Goal: Download file/media

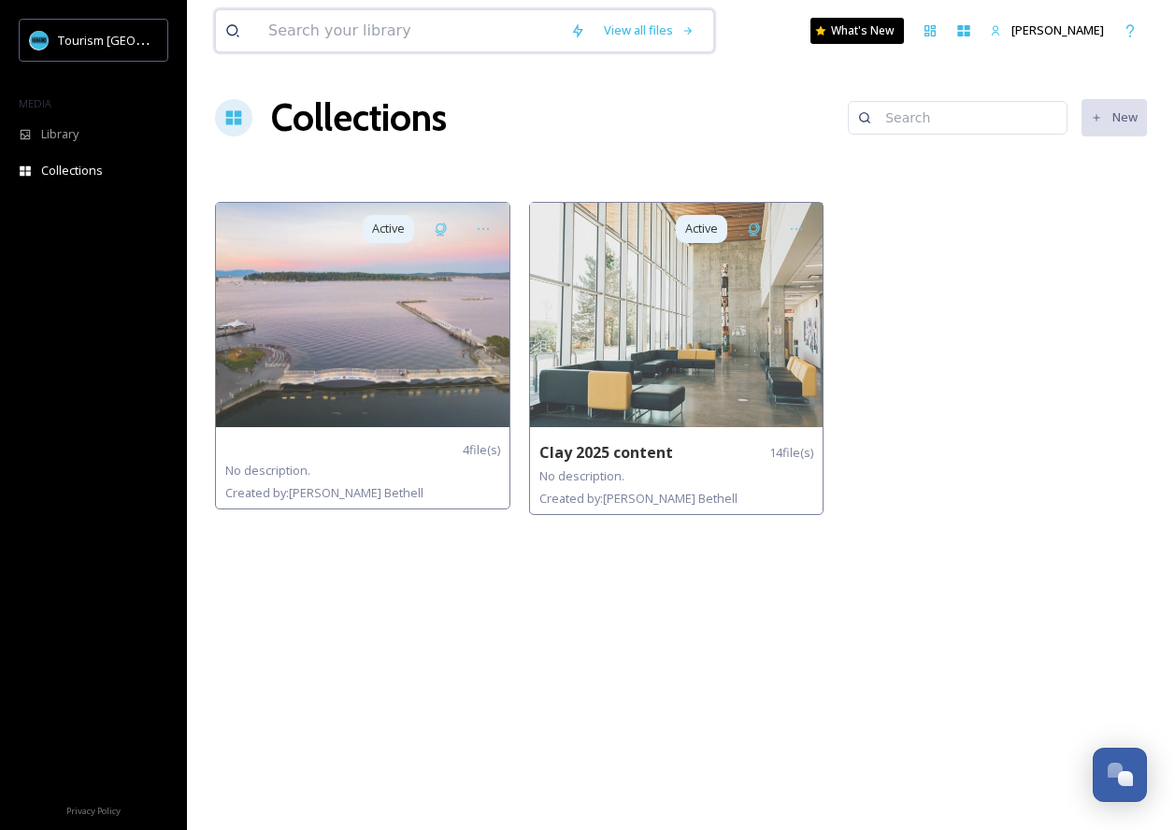
click at [530, 39] on input at bounding box center [410, 30] width 302 height 41
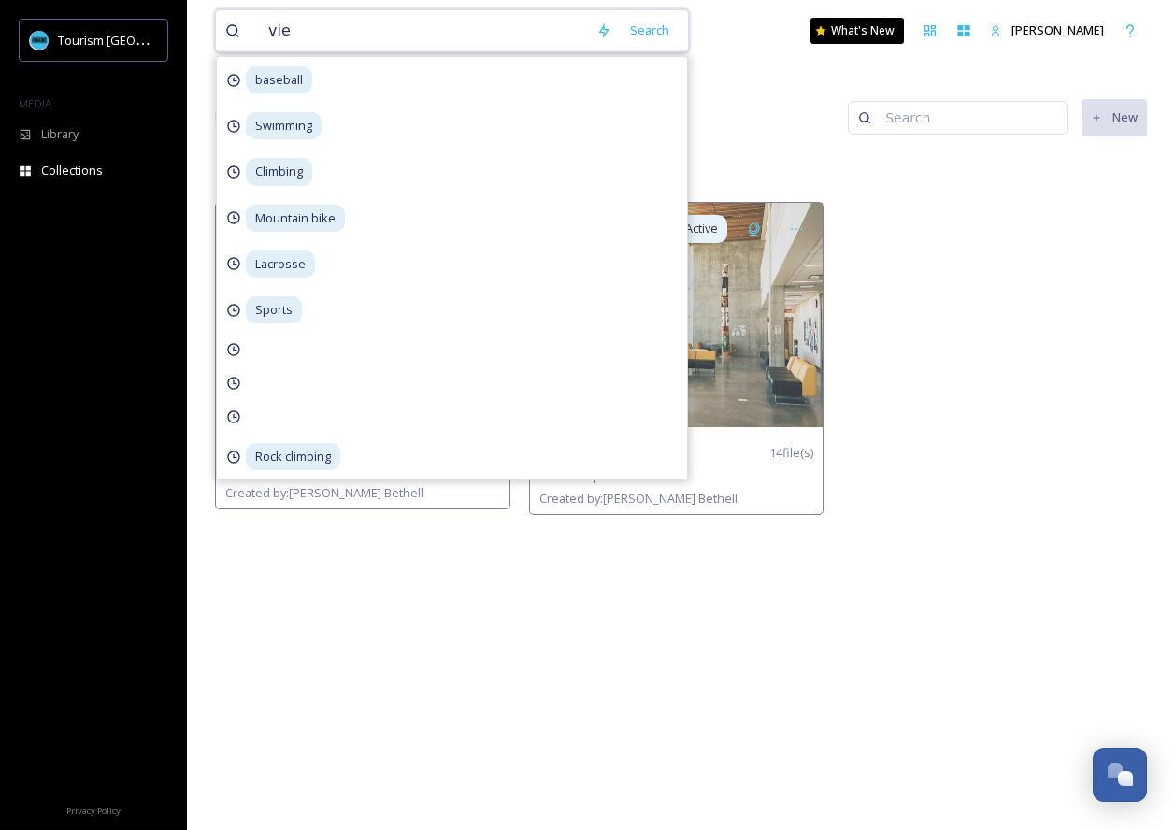
type input "viex"
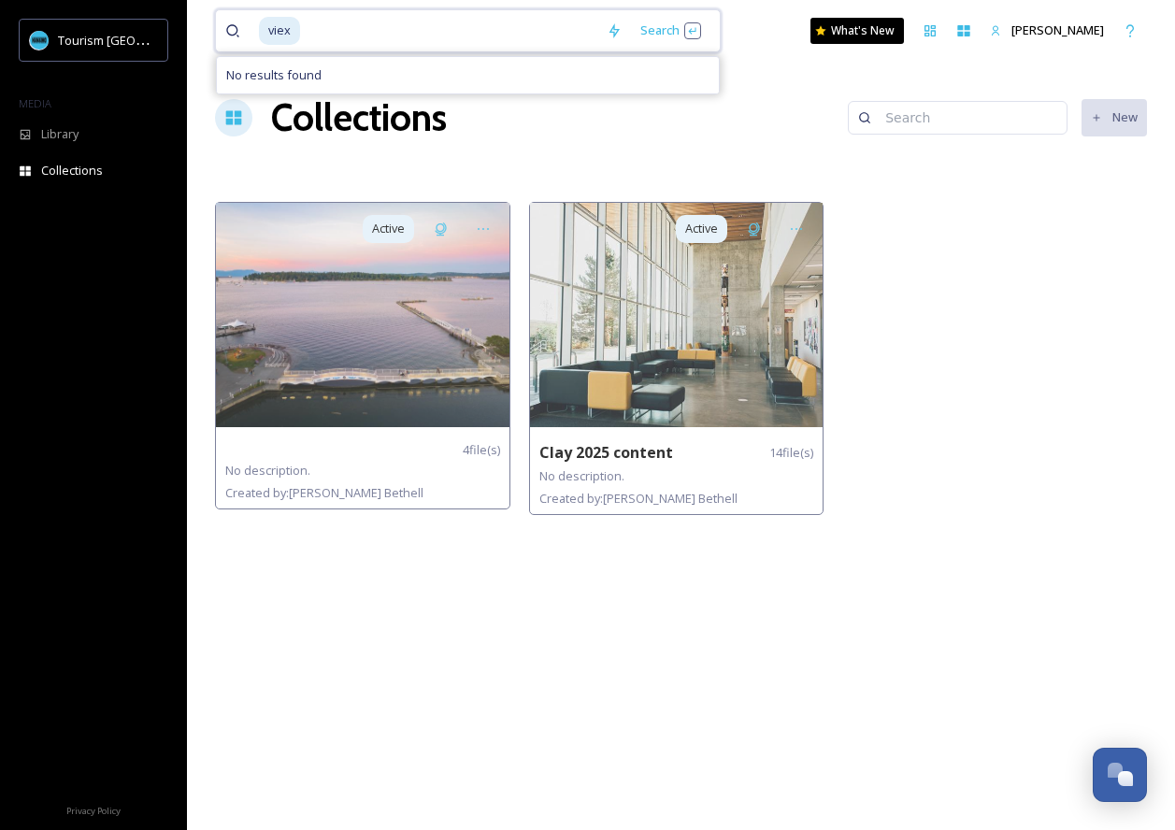
click at [357, 30] on input at bounding box center [449, 30] width 295 height 41
type input "v"
type input "vi"
click at [72, 143] on div "Library" at bounding box center [93, 134] width 187 height 36
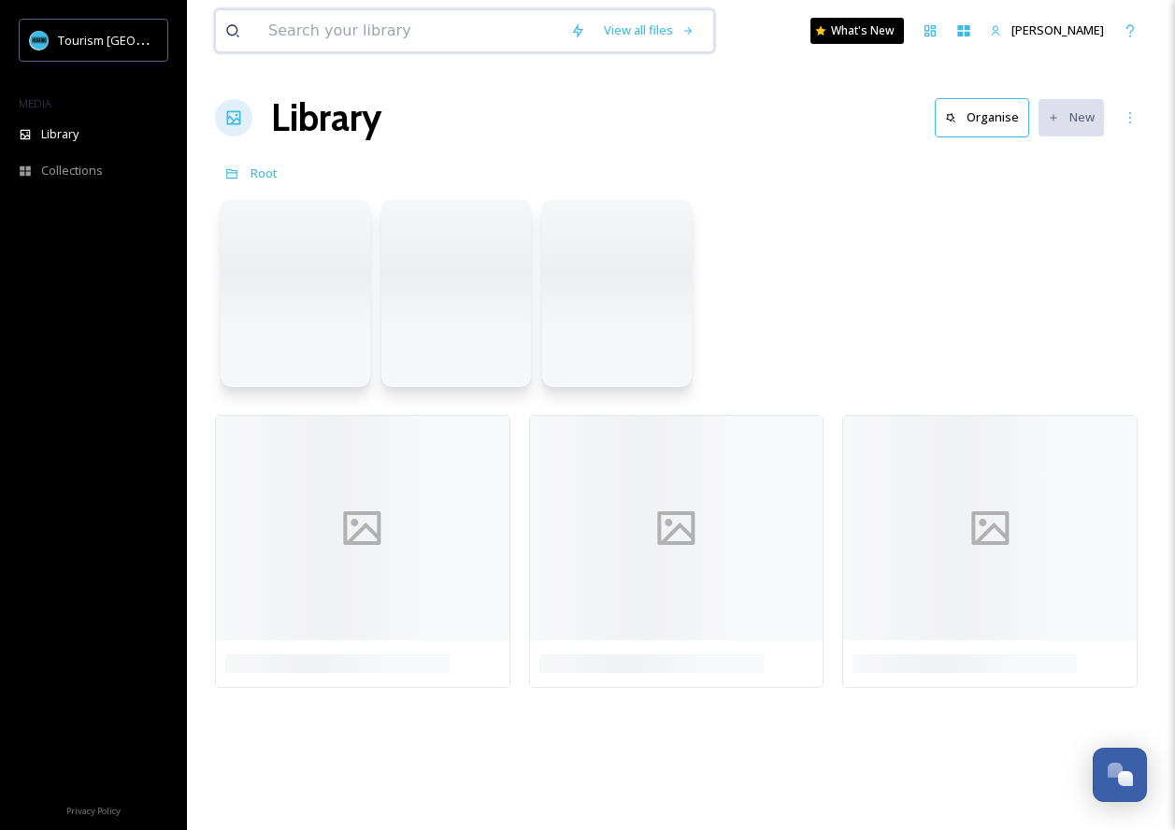
click at [470, 30] on input at bounding box center [410, 30] width 302 height 41
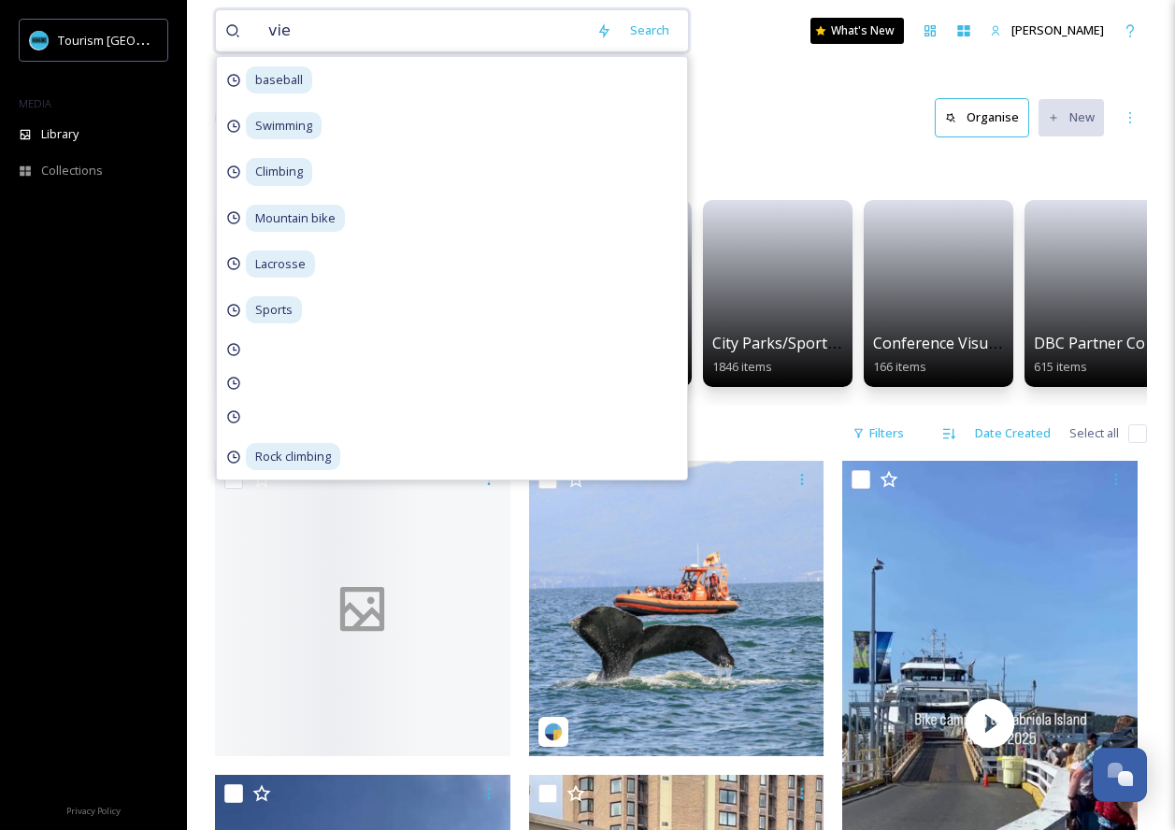
type input "viex"
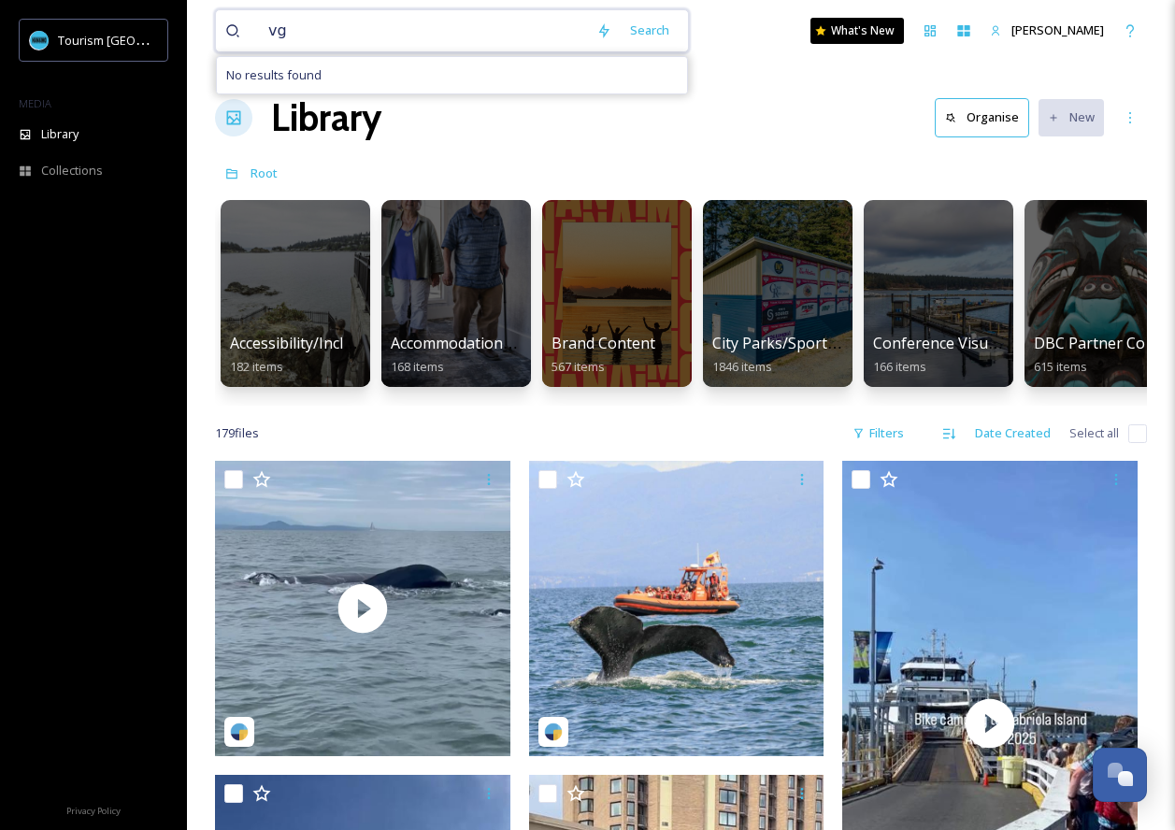
type input "v"
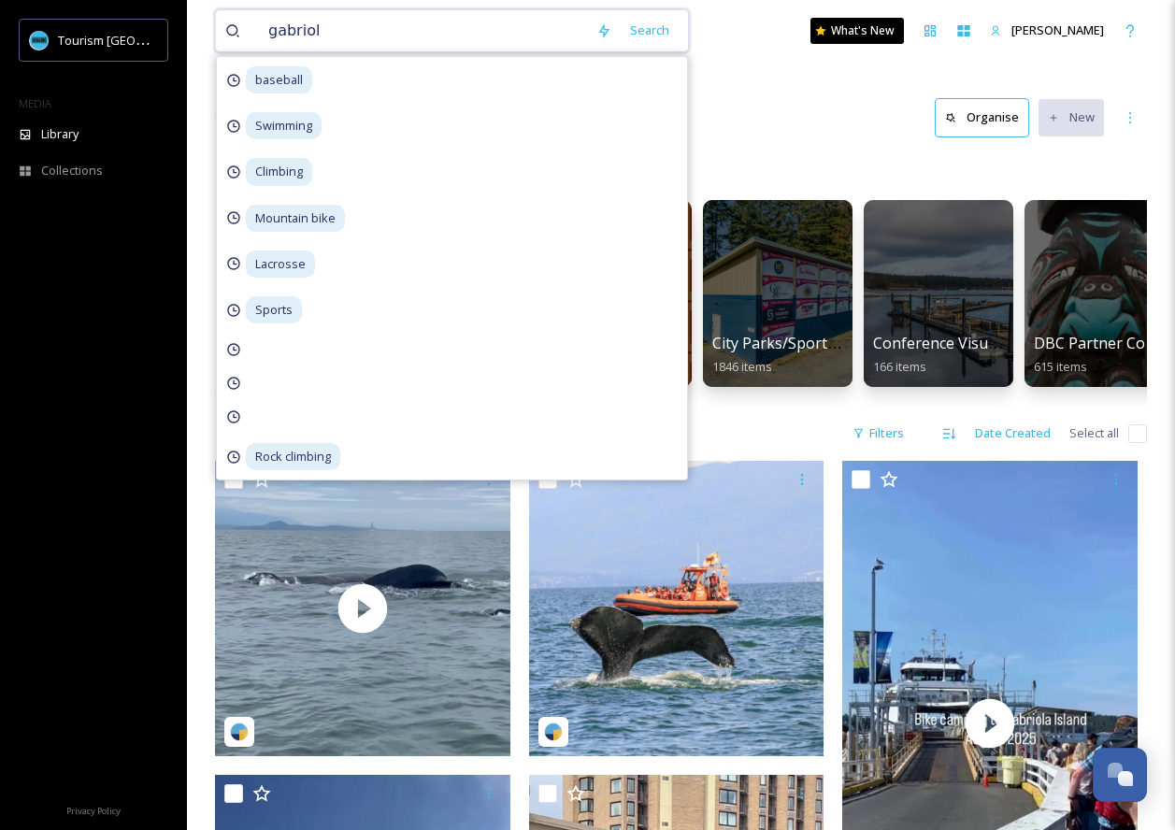
type input "gabriola"
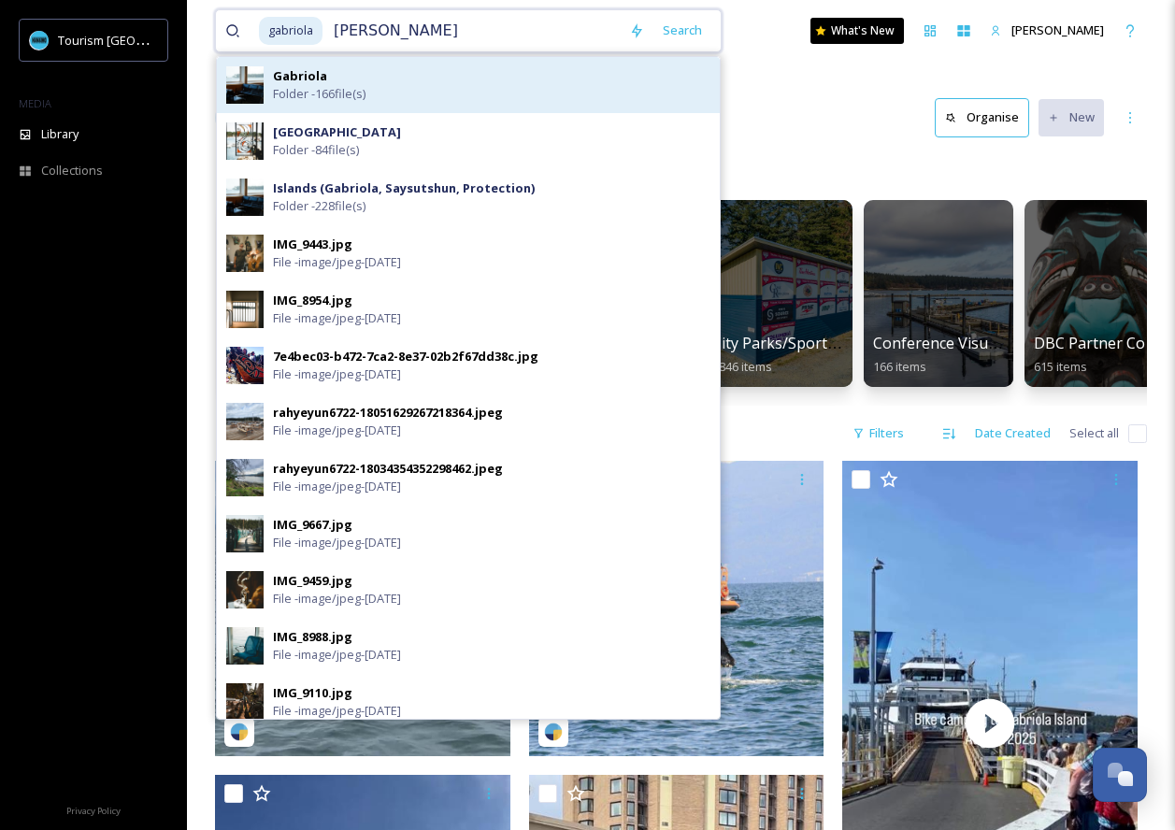
type input "artist"
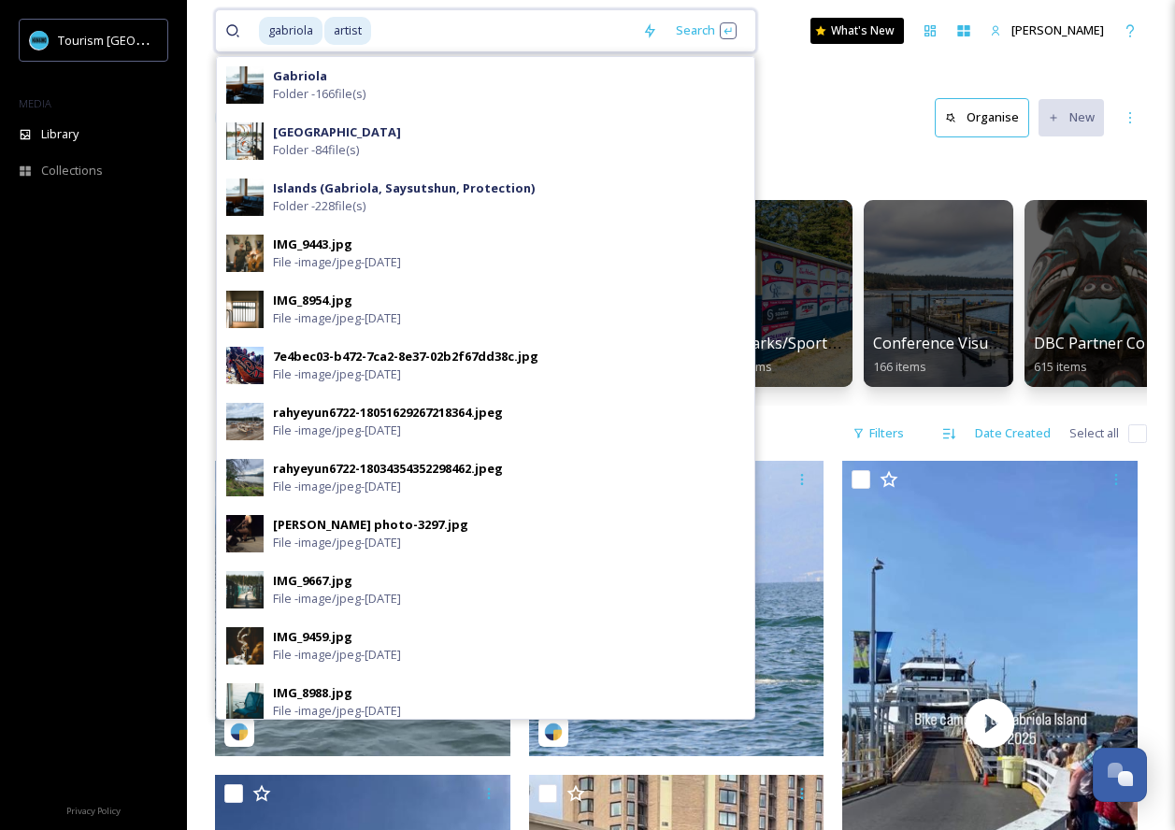
drag, startPoint x: 523, startPoint y: 33, endPoint x: 356, endPoint y: -71, distance: 196.8
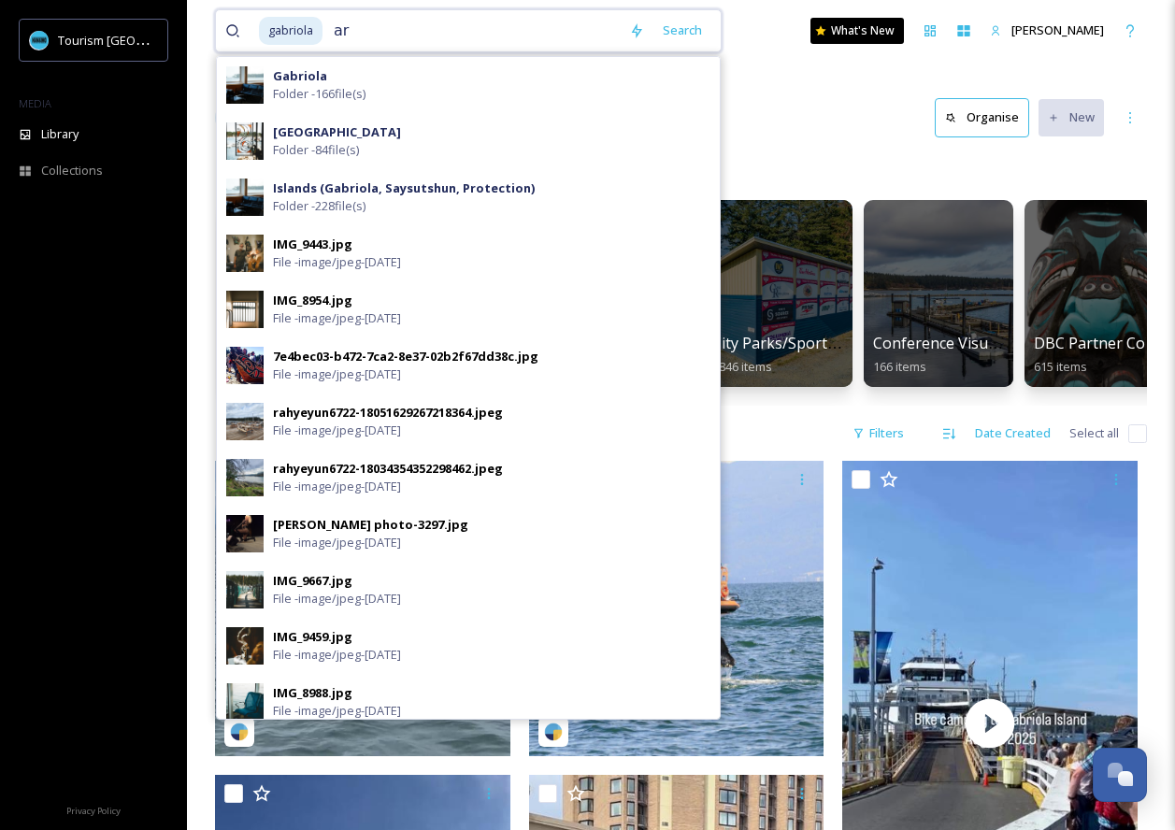
type input "a"
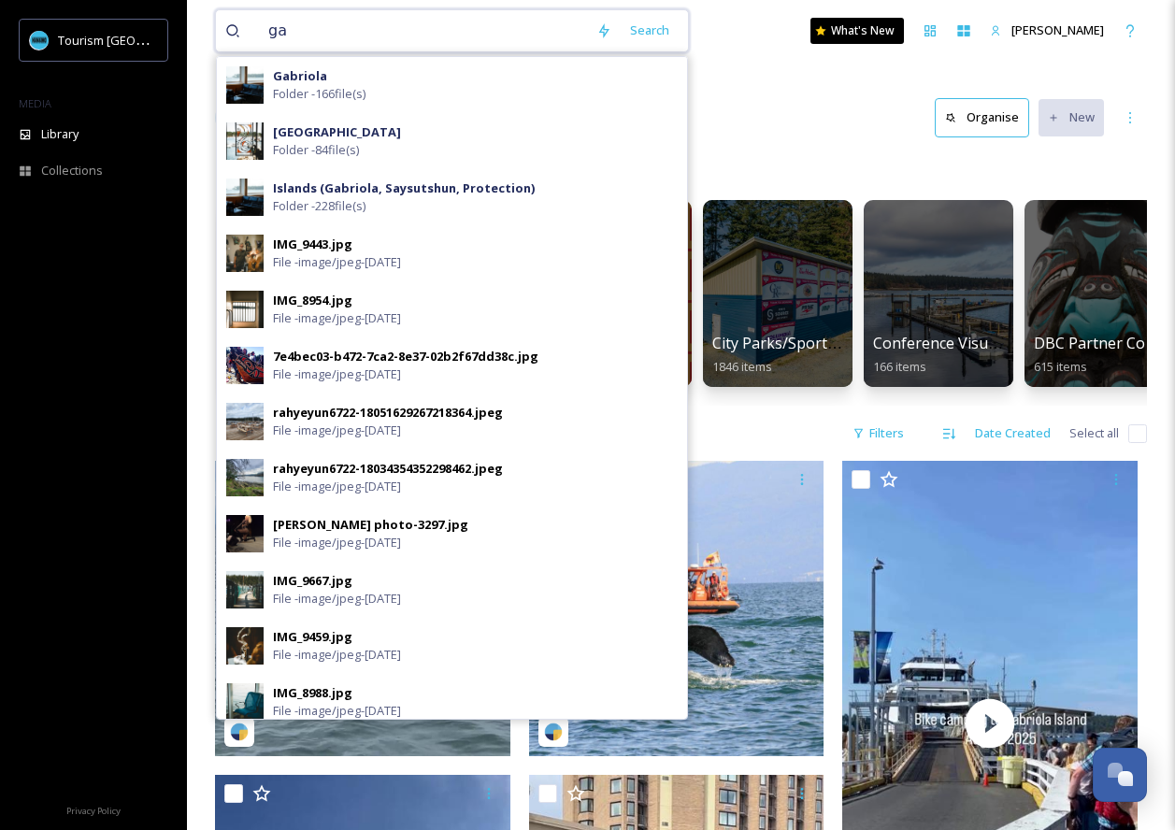
type input "g"
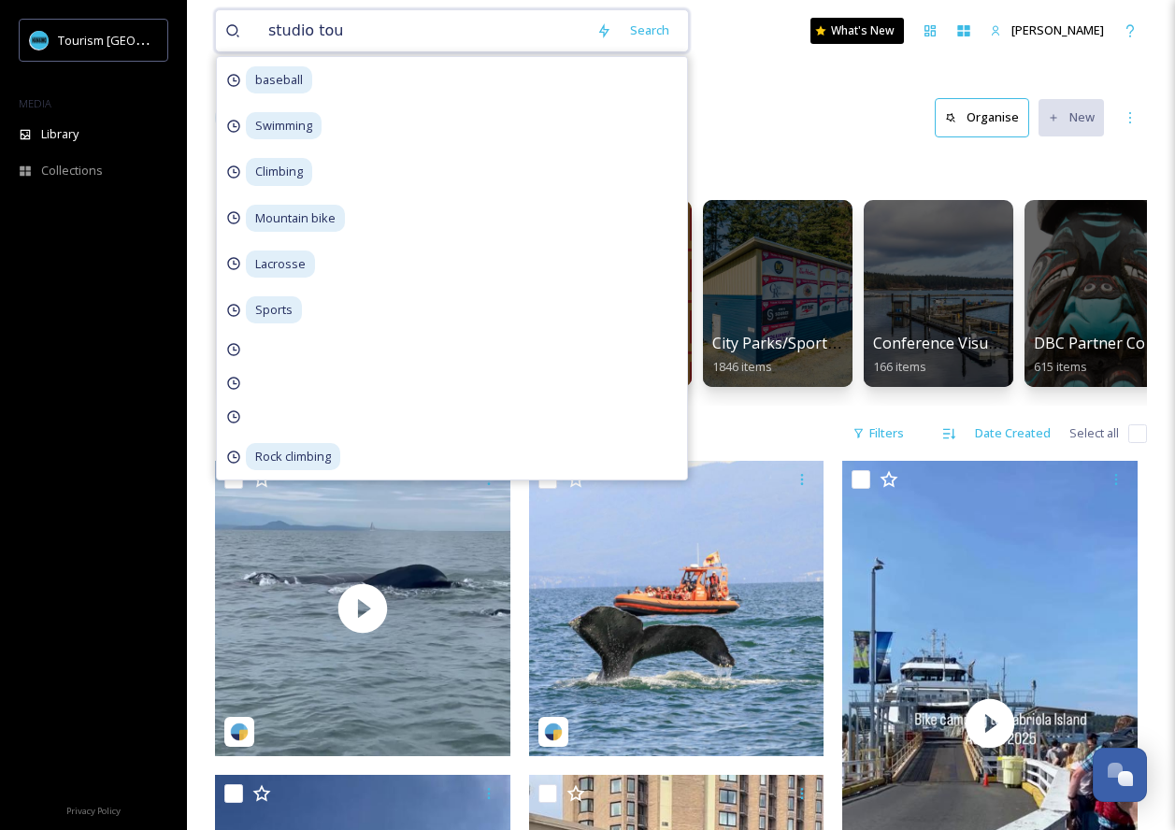
type input "studio tour"
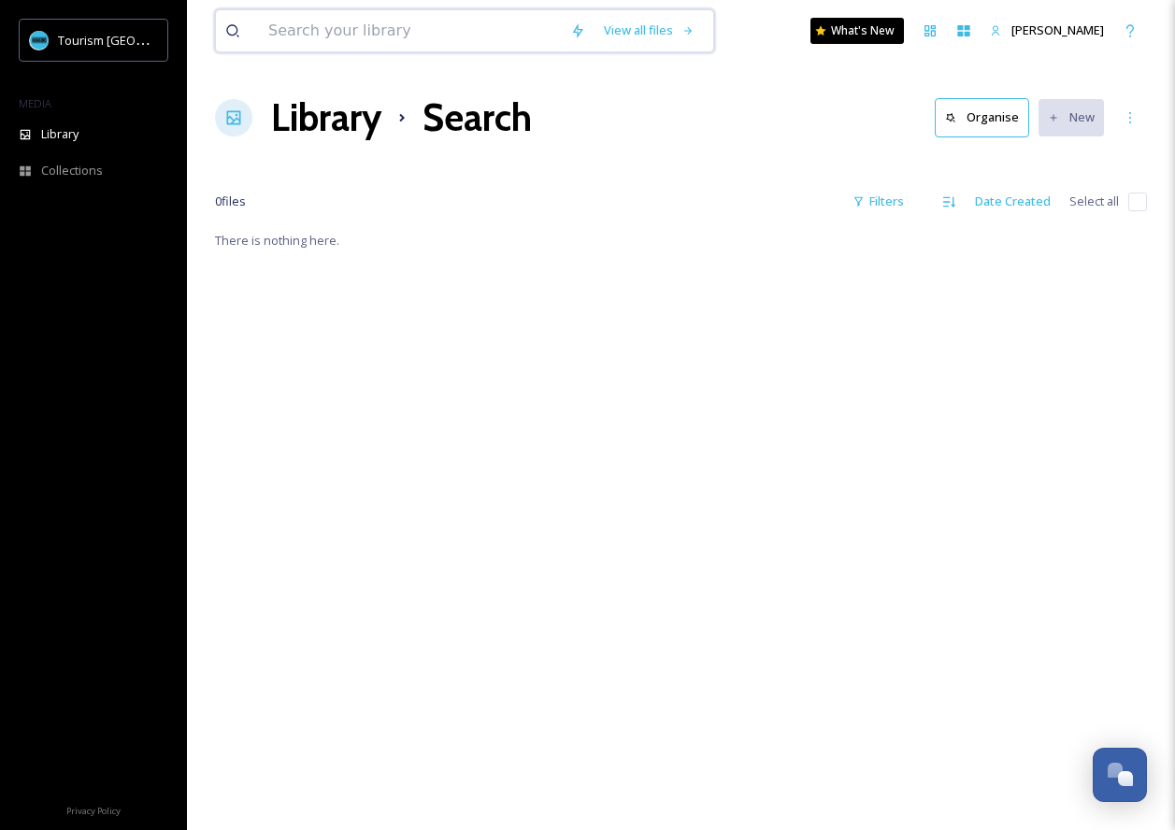
click at [379, 22] on input at bounding box center [410, 30] width 302 height 41
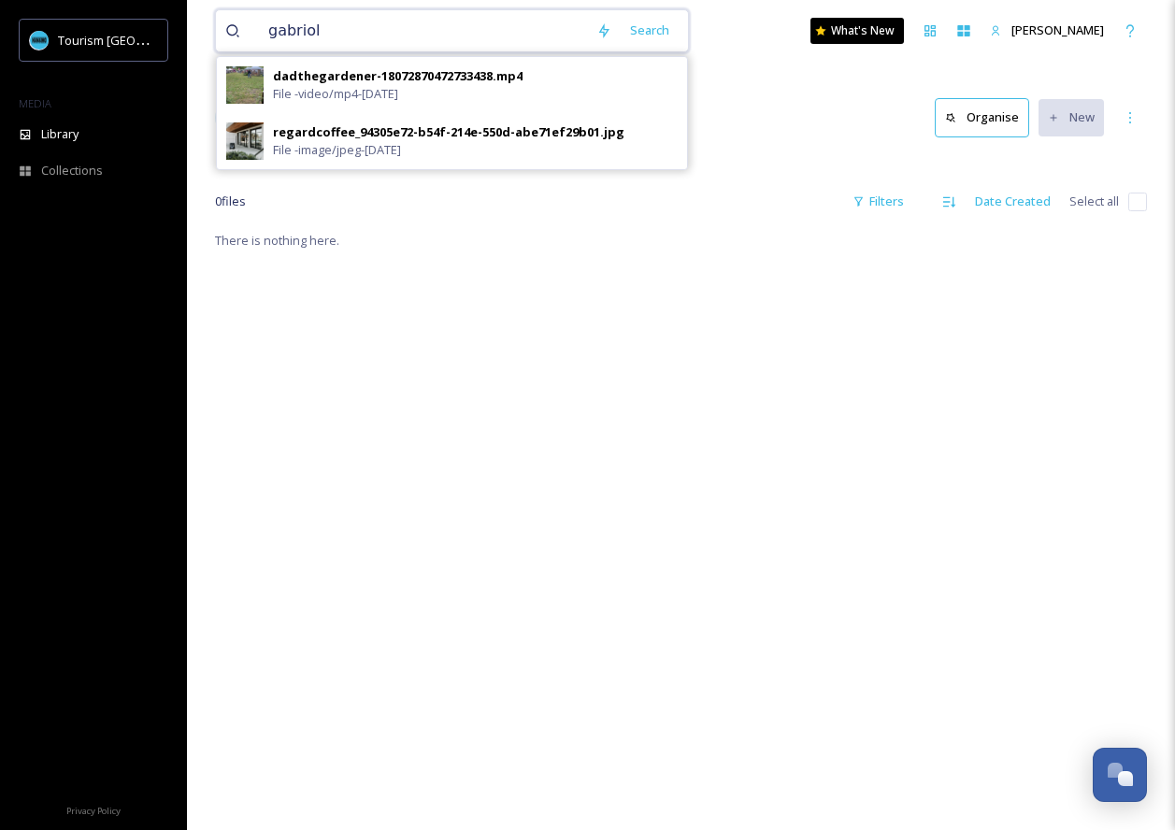
type input "gabriola"
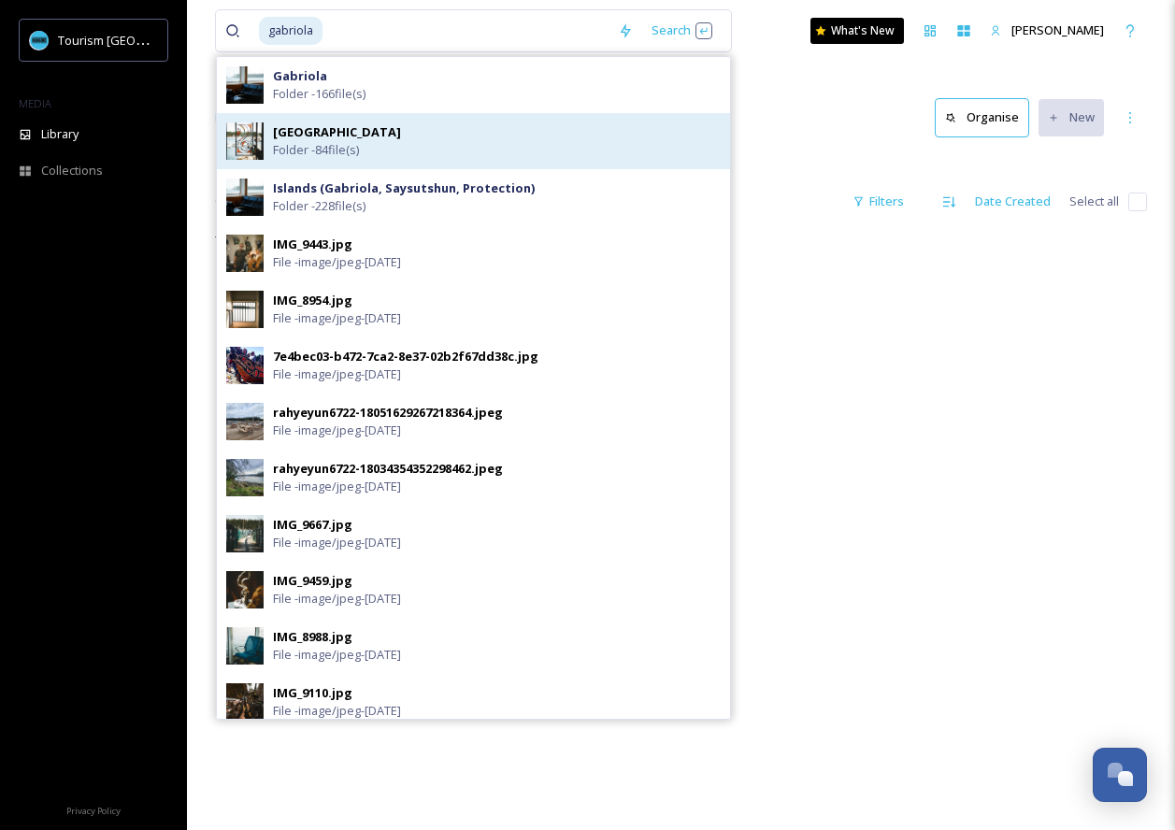
click at [380, 137] on div "Gabriola Island Folder - 84 file(s)" at bounding box center [497, 141] width 448 height 36
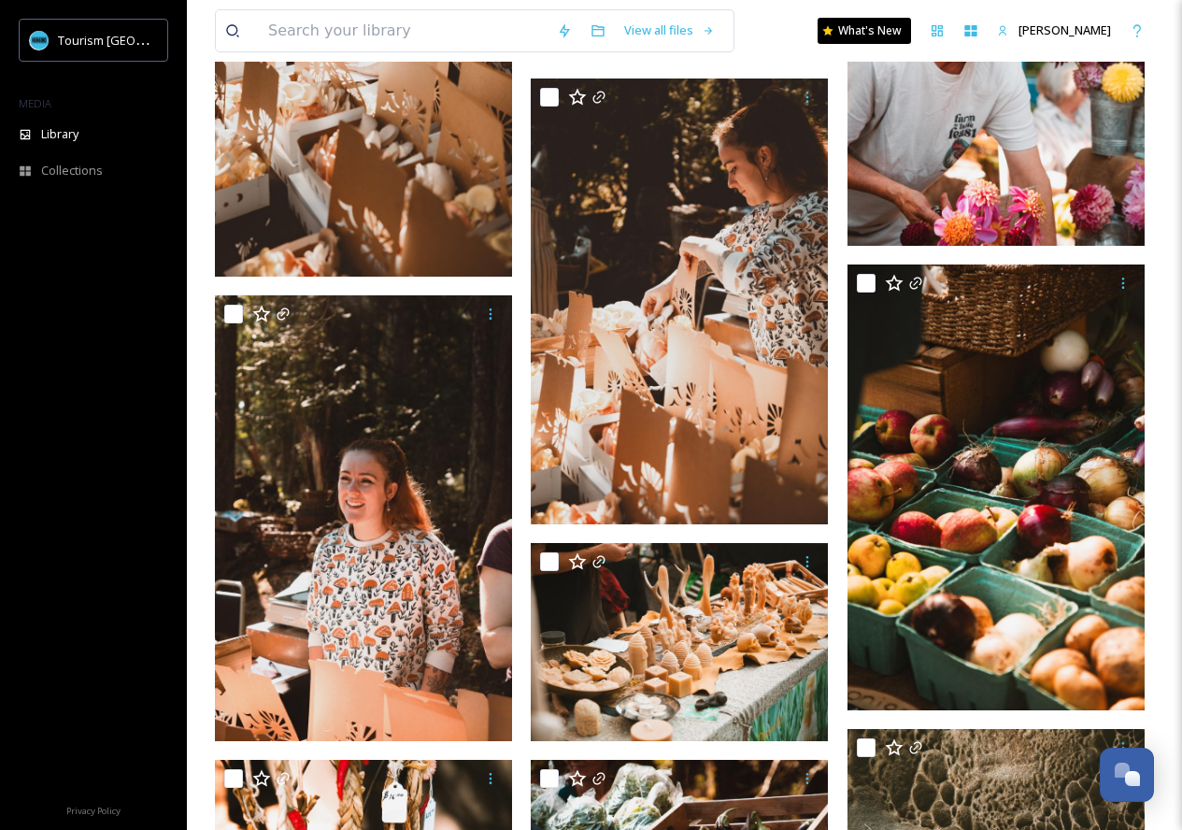
scroll to position [8465, 0]
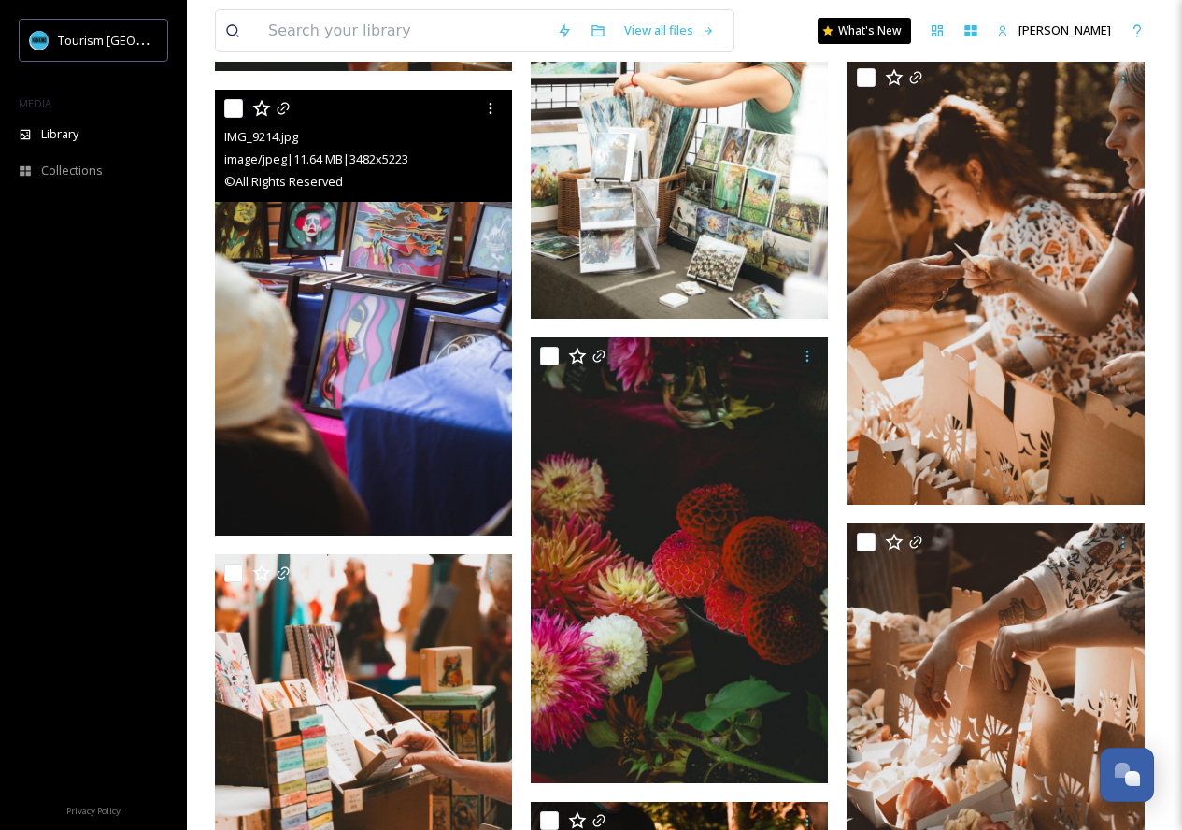
click at [379, 323] on img at bounding box center [363, 313] width 297 height 446
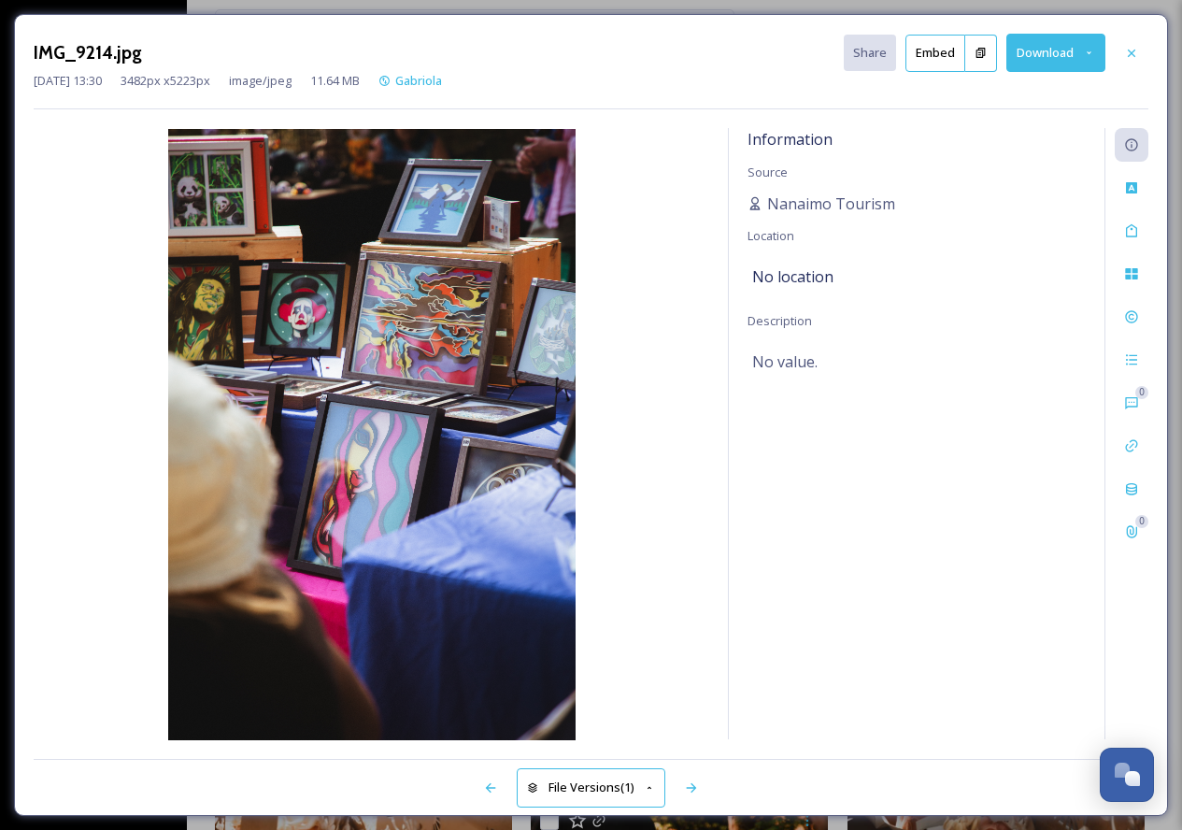
click at [1041, 48] on button "Download" at bounding box center [1056, 53] width 99 height 38
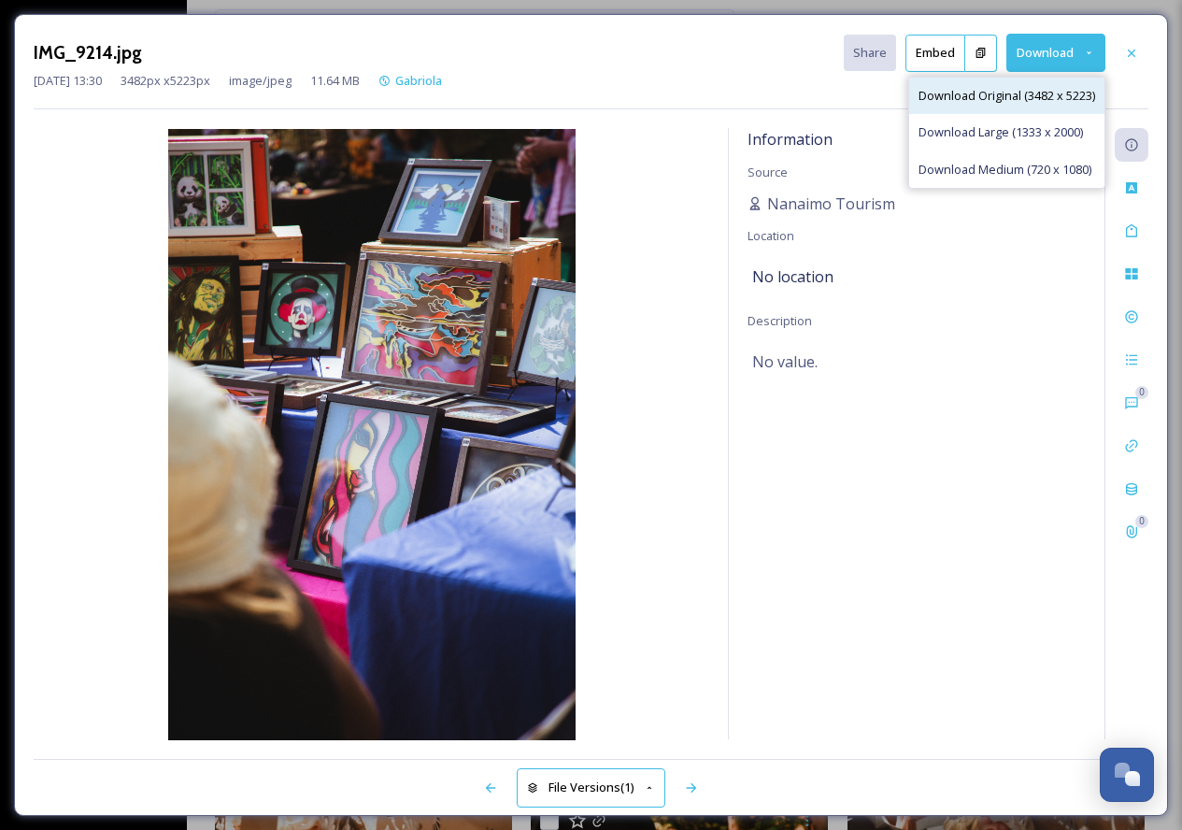
click at [1018, 97] on span "Download Original (3482 x 5223)" at bounding box center [1007, 96] width 177 height 18
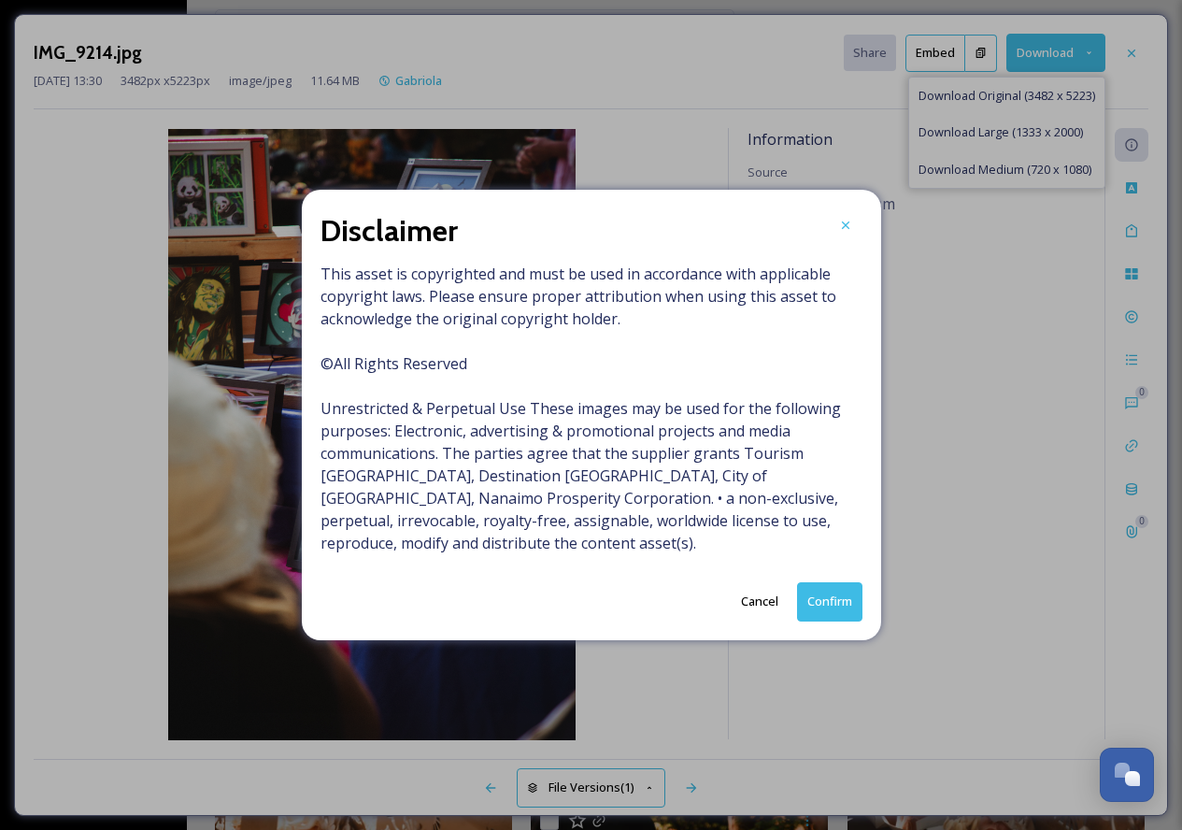
click at [832, 594] on button "Confirm" at bounding box center [829, 601] width 65 height 38
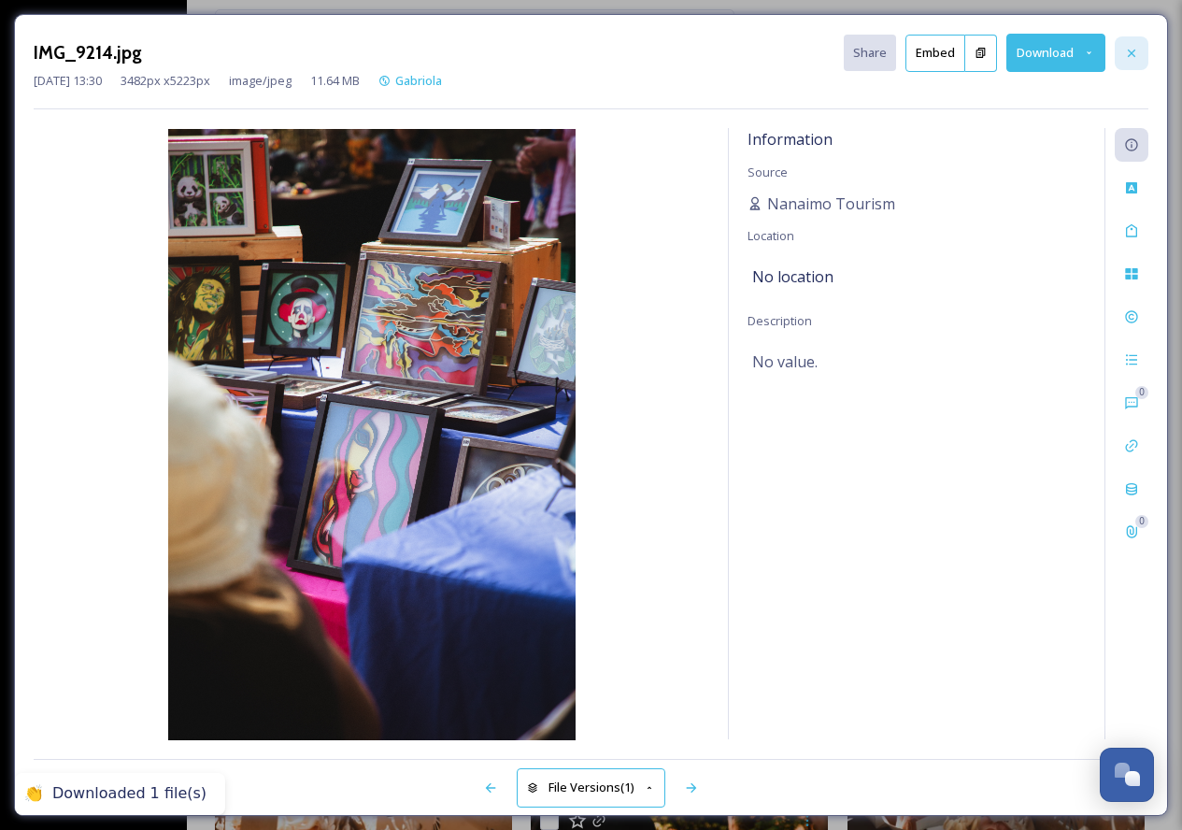
click at [1136, 44] on div at bounding box center [1132, 53] width 34 height 34
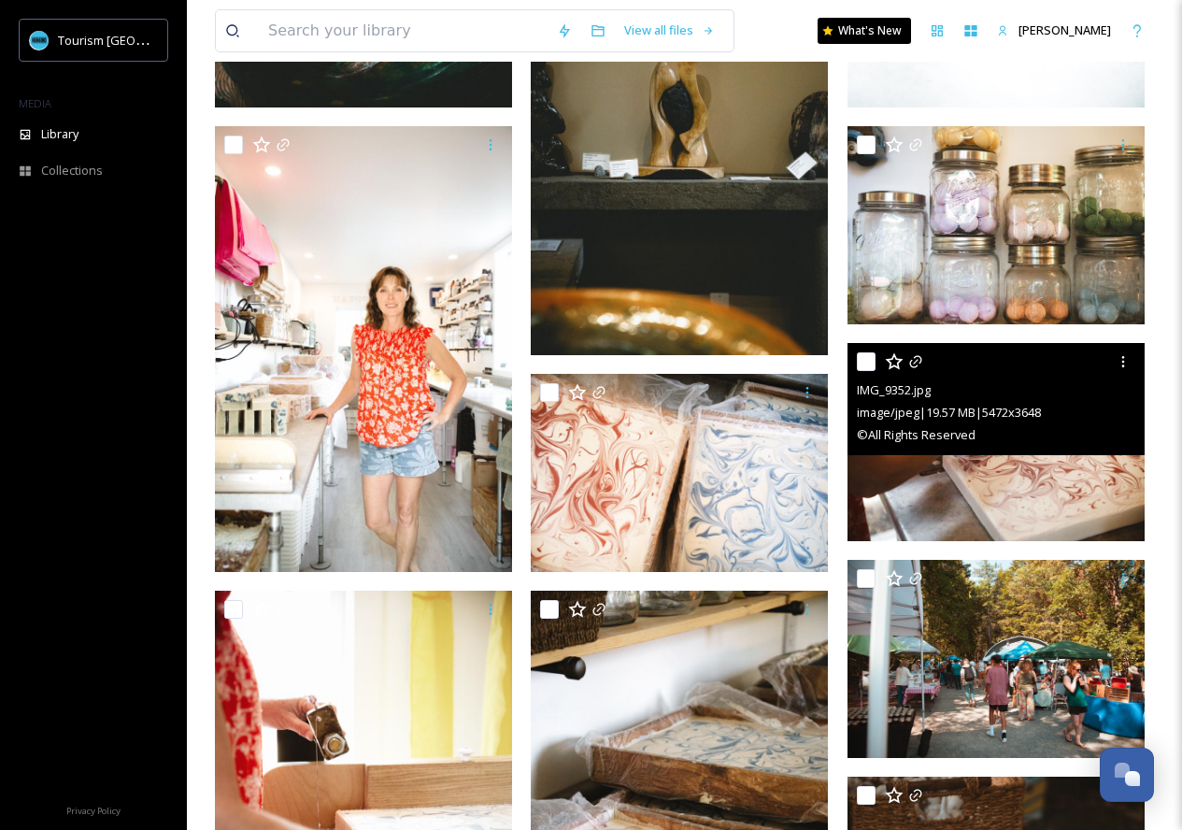
scroll to position [5924, 0]
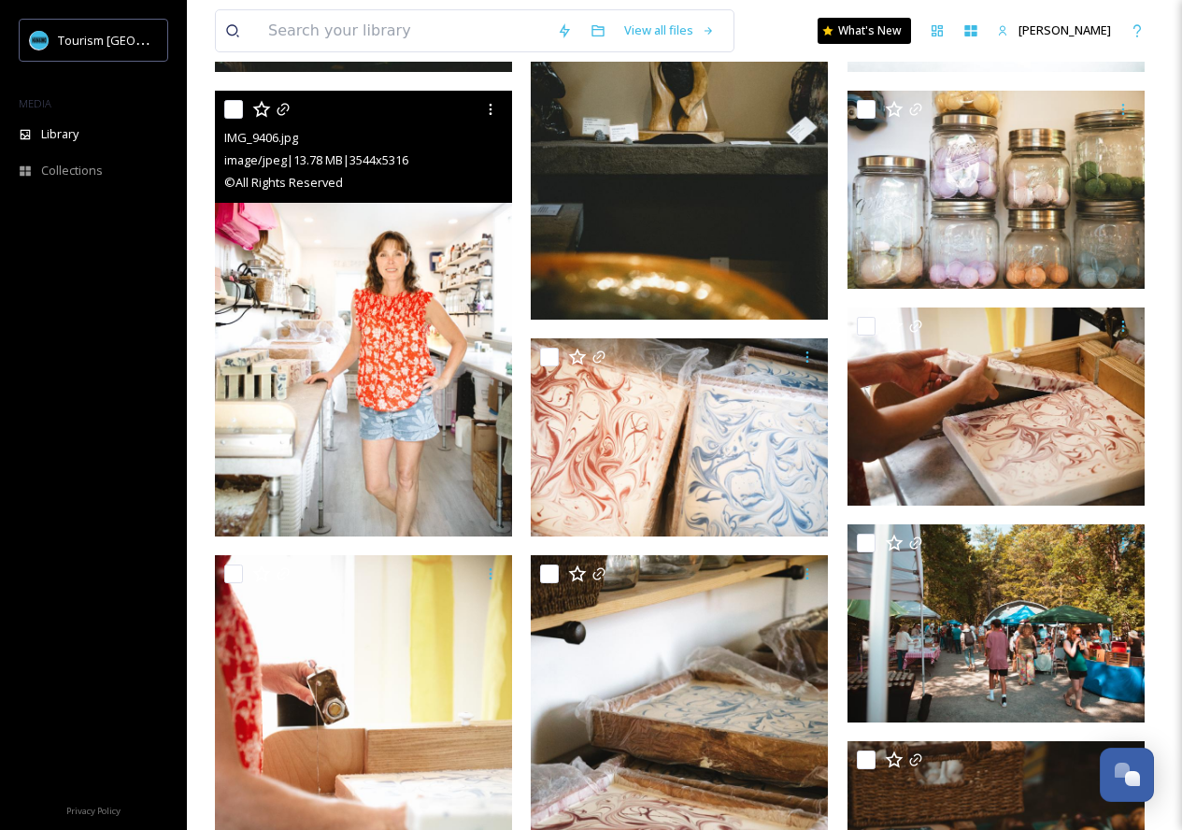
click at [244, 319] on img at bounding box center [363, 314] width 297 height 446
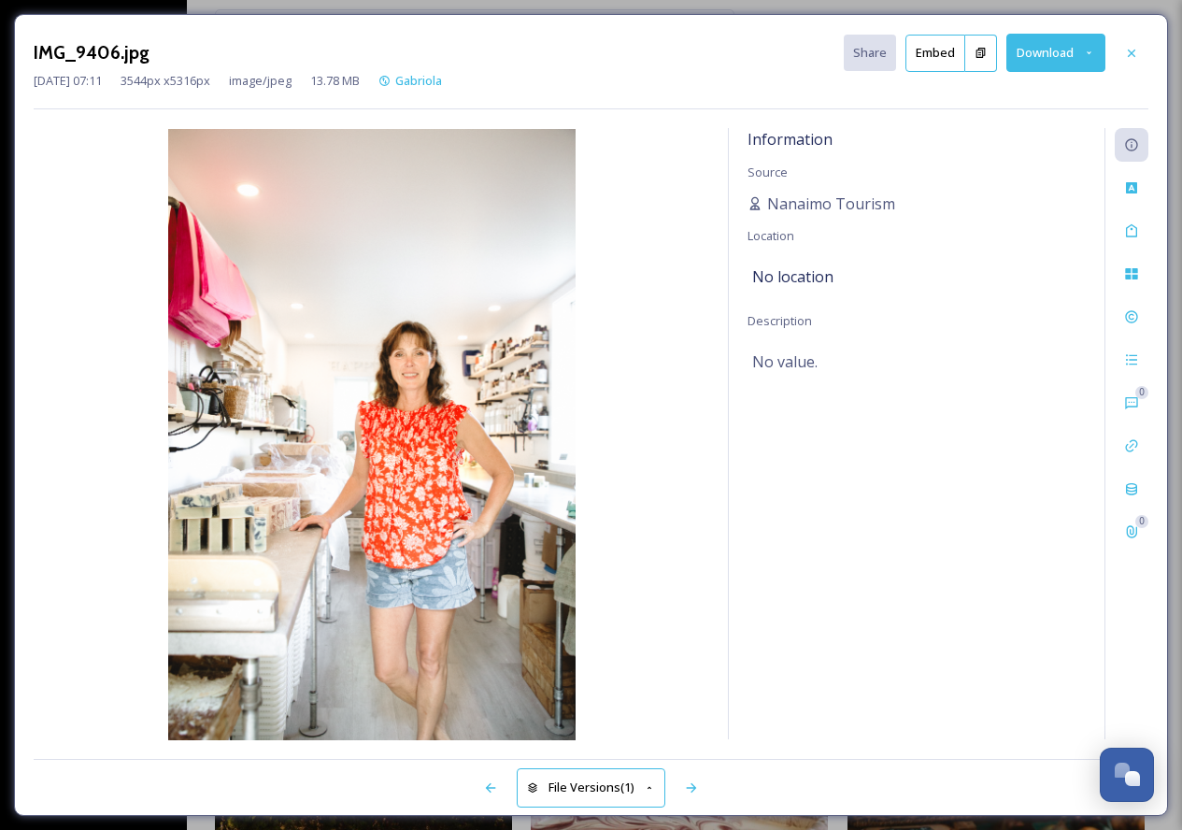
click at [1055, 55] on button "Download" at bounding box center [1056, 53] width 99 height 38
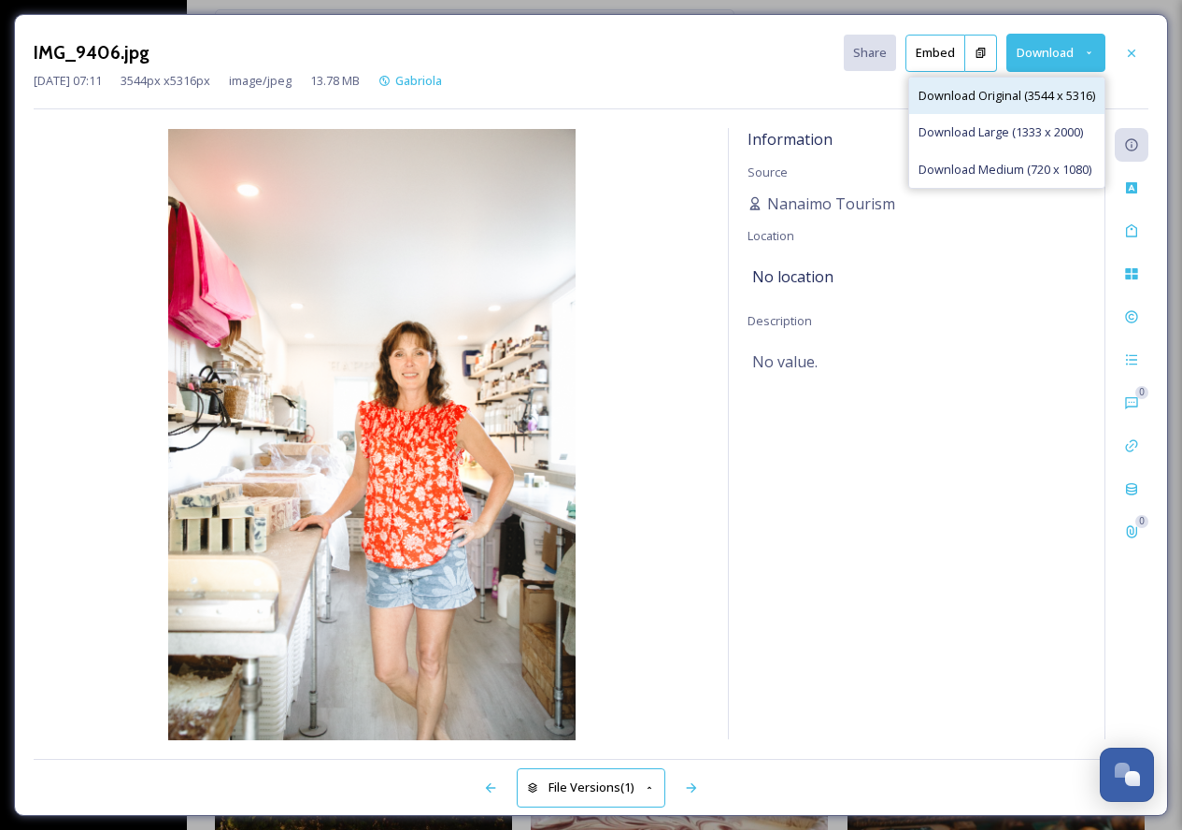
click at [1063, 92] on span "Download Original (3544 x 5316)" at bounding box center [1007, 96] width 177 height 18
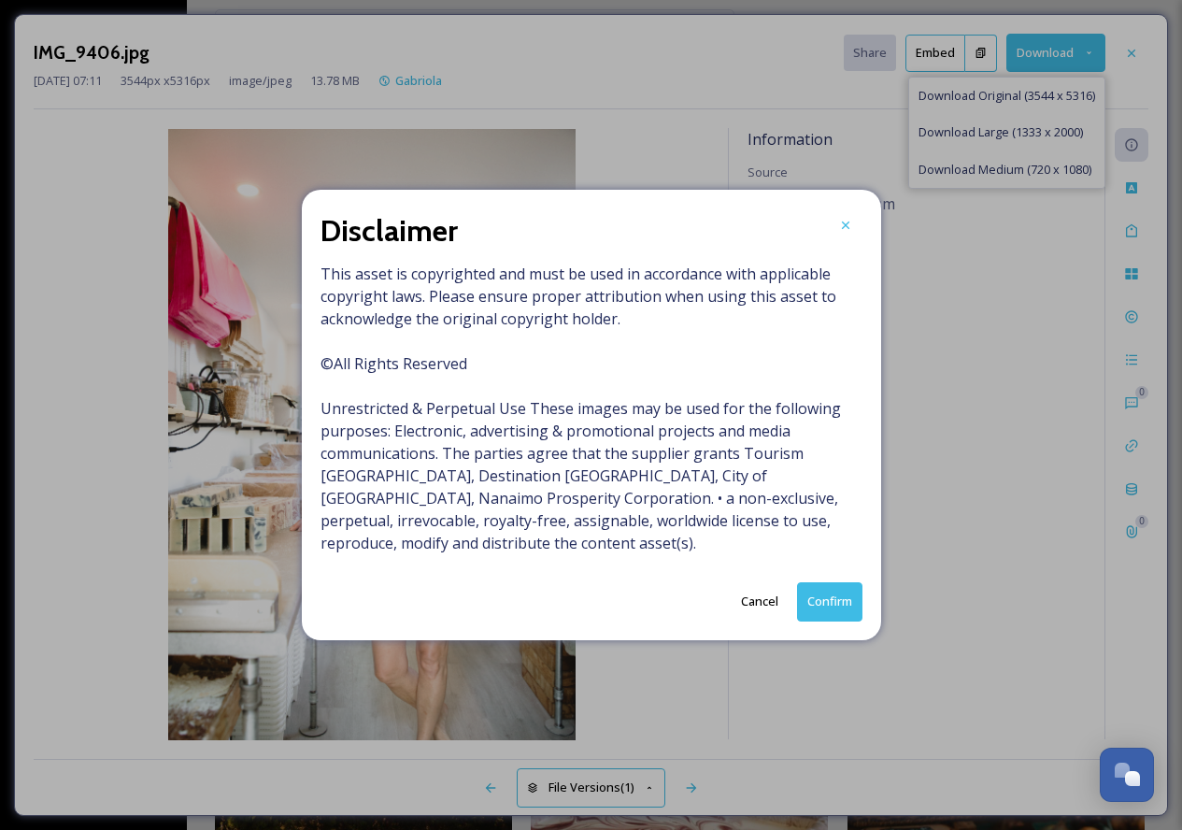
click at [831, 582] on button "Confirm" at bounding box center [829, 601] width 65 height 38
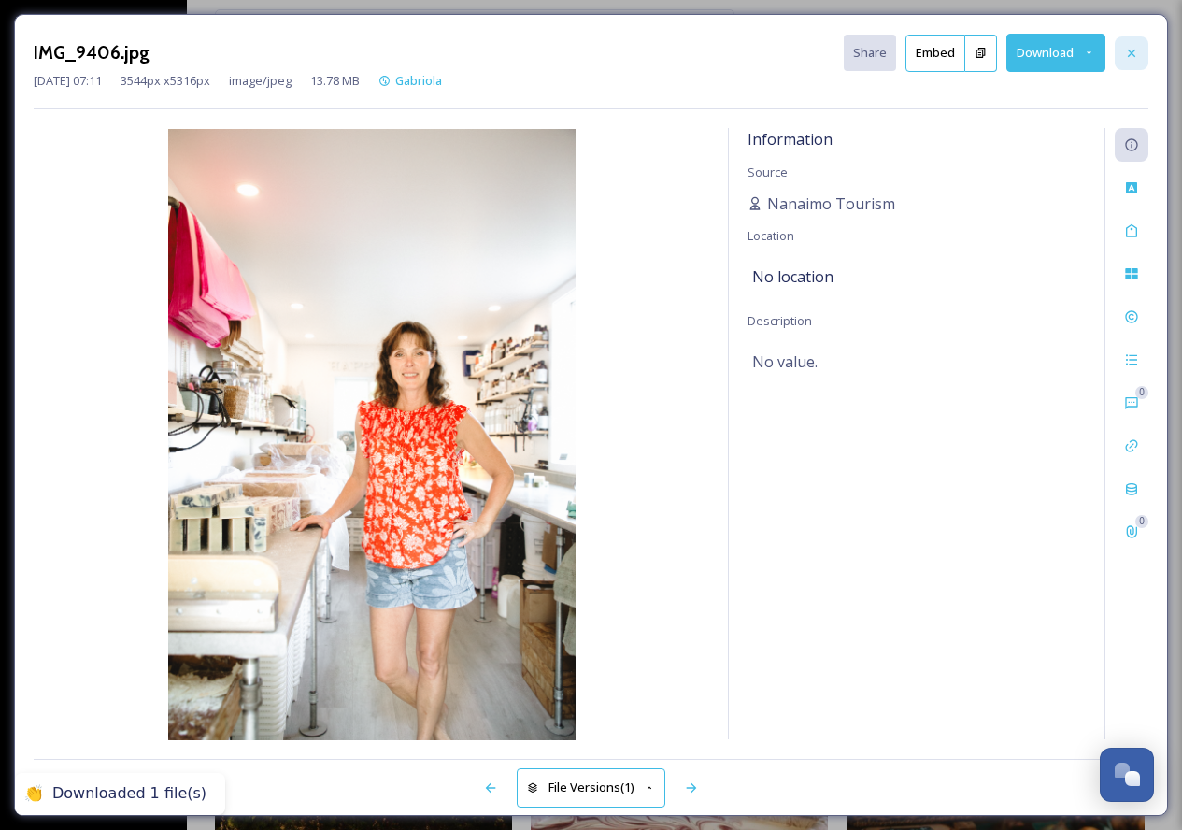
click at [1136, 50] on icon at bounding box center [1131, 53] width 15 height 15
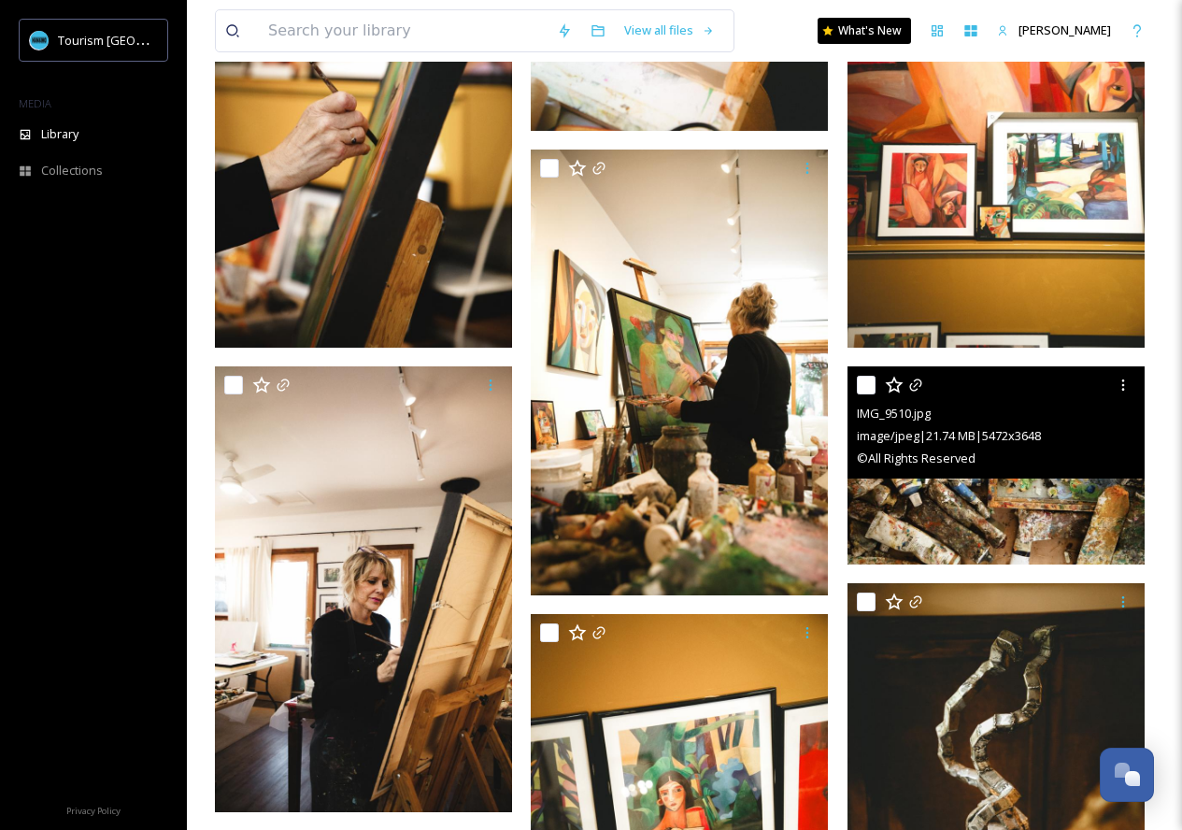
scroll to position [4001, 0]
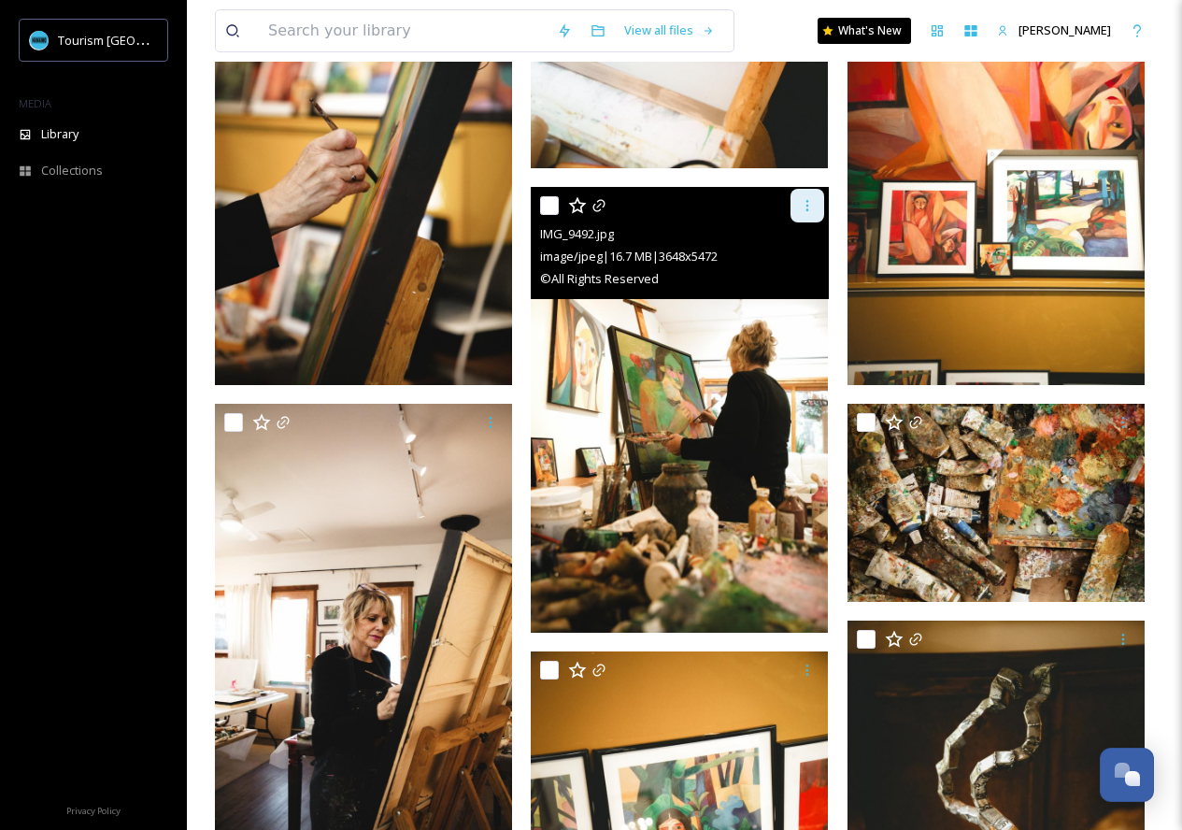
click at [807, 204] on icon at bounding box center [807, 205] width 15 height 15
click at [786, 284] on span "Download" at bounding box center [785, 283] width 57 height 18
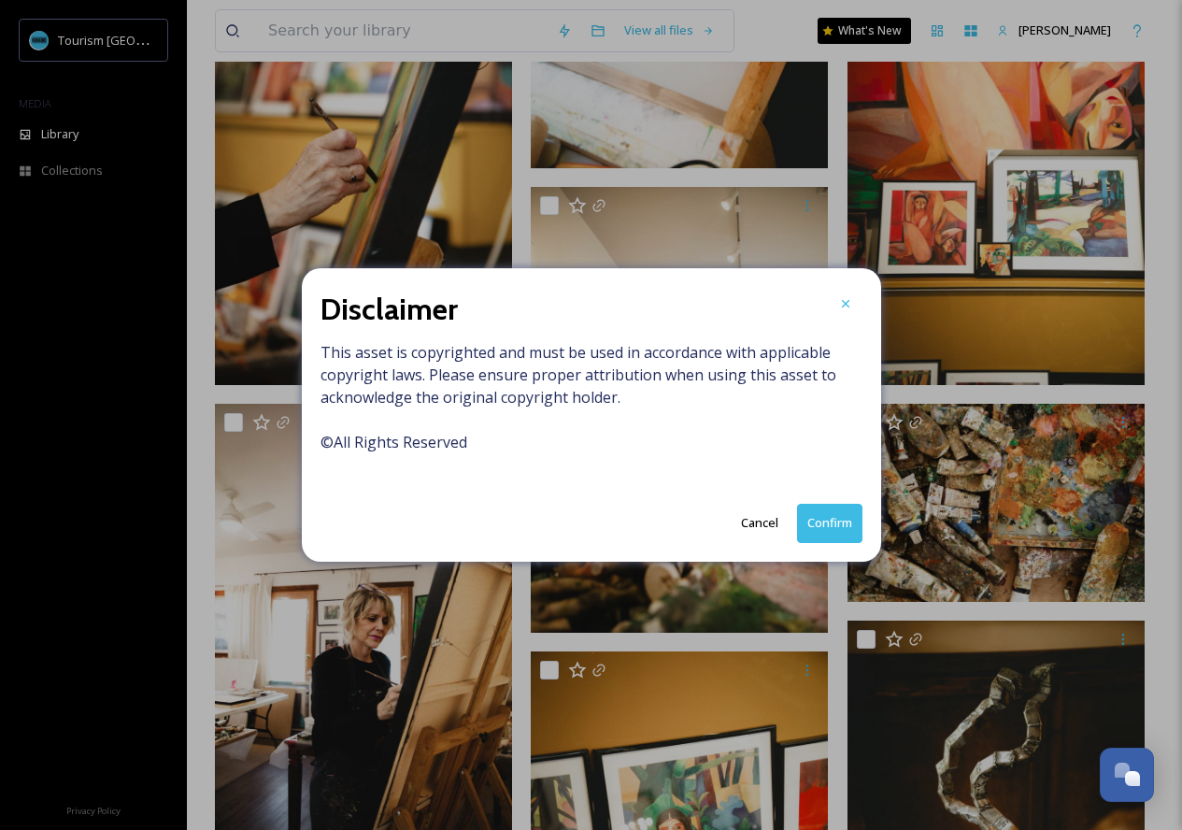
click at [838, 529] on button "Confirm" at bounding box center [829, 523] width 65 height 38
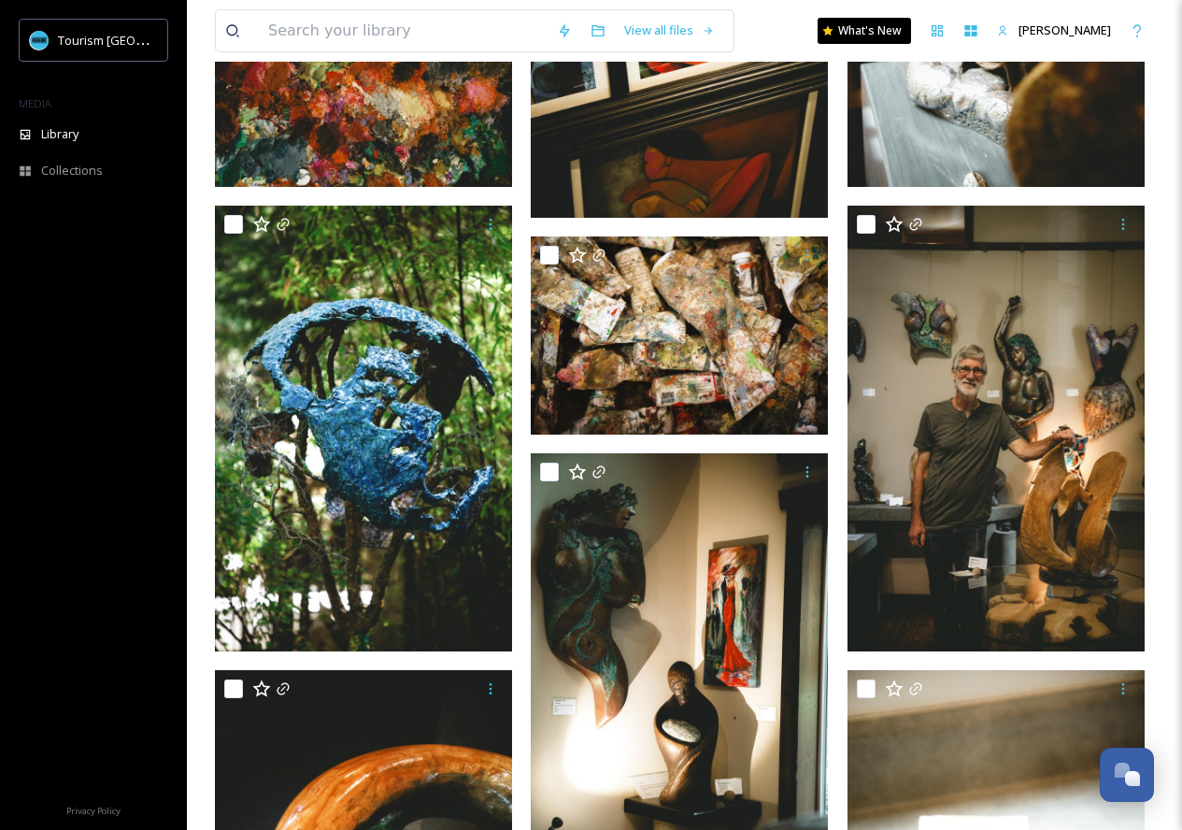
scroll to position [4871, 0]
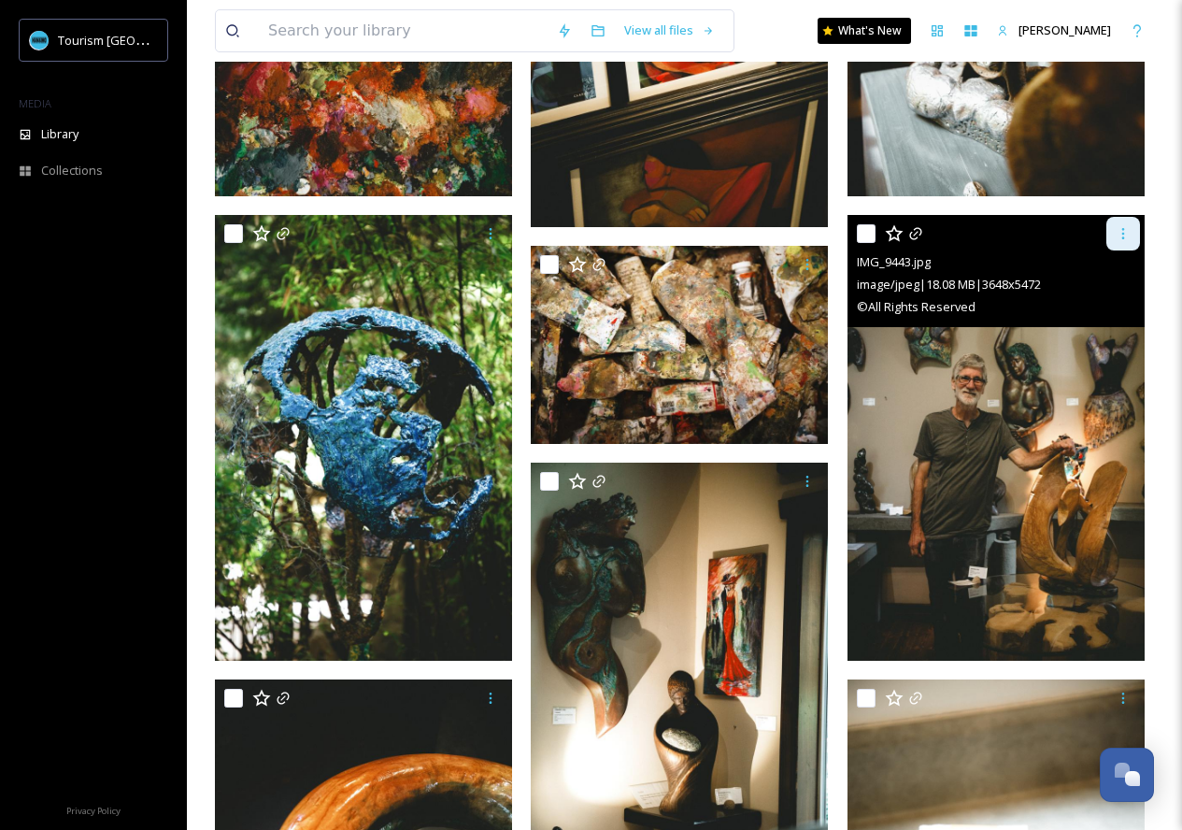
click at [1119, 235] on icon at bounding box center [1123, 233] width 15 height 15
click at [1096, 306] on span "Download" at bounding box center [1101, 311] width 57 height 18
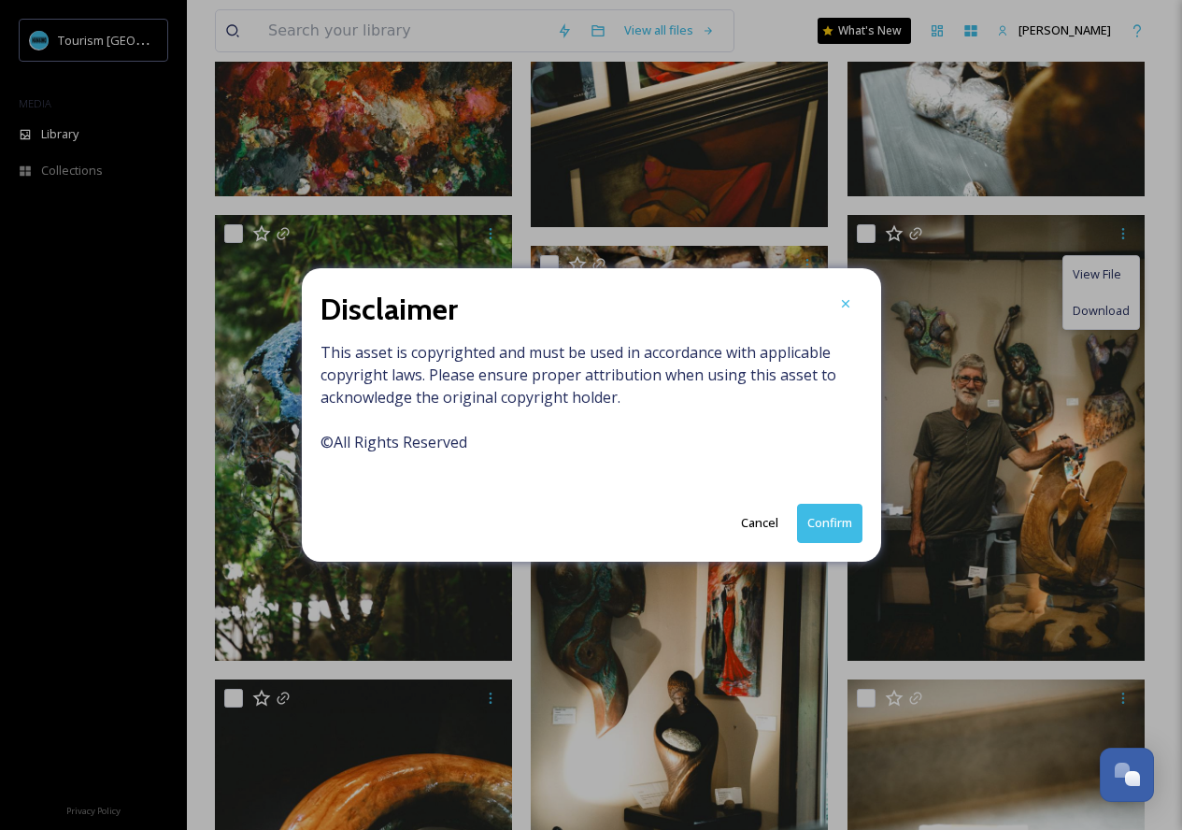
click at [825, 519] on button "Confirm" at bounding box center [829, 523] width 65 height 38
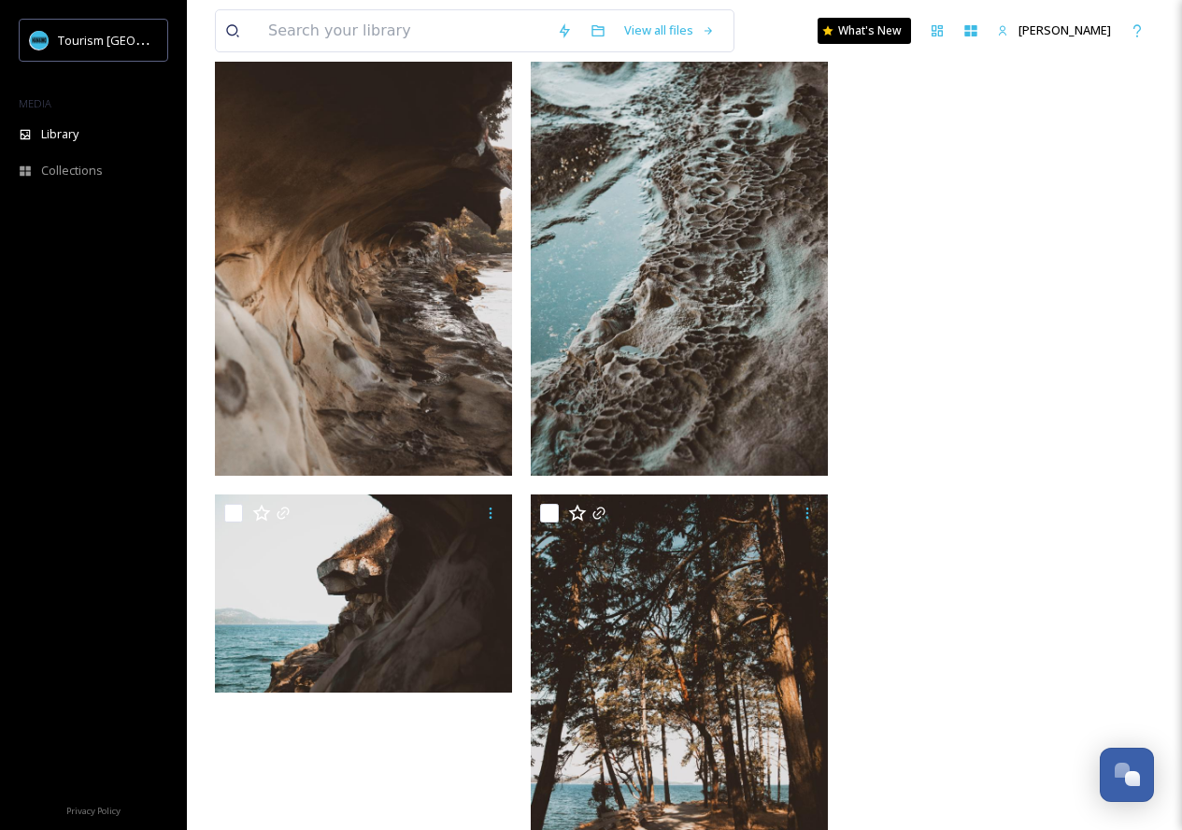
scroll to position [11453, 0]
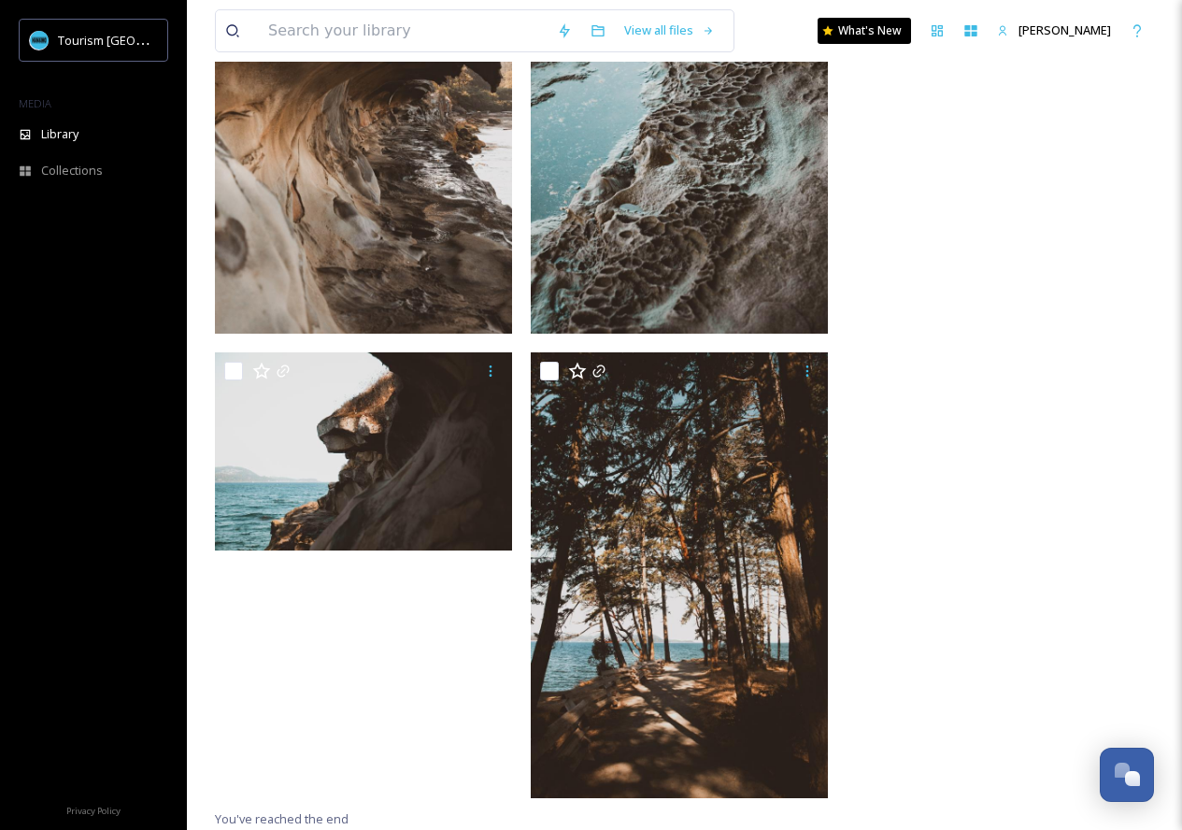
click at [407, 185] on img at bounding box center [363, 111] width 297 height 446
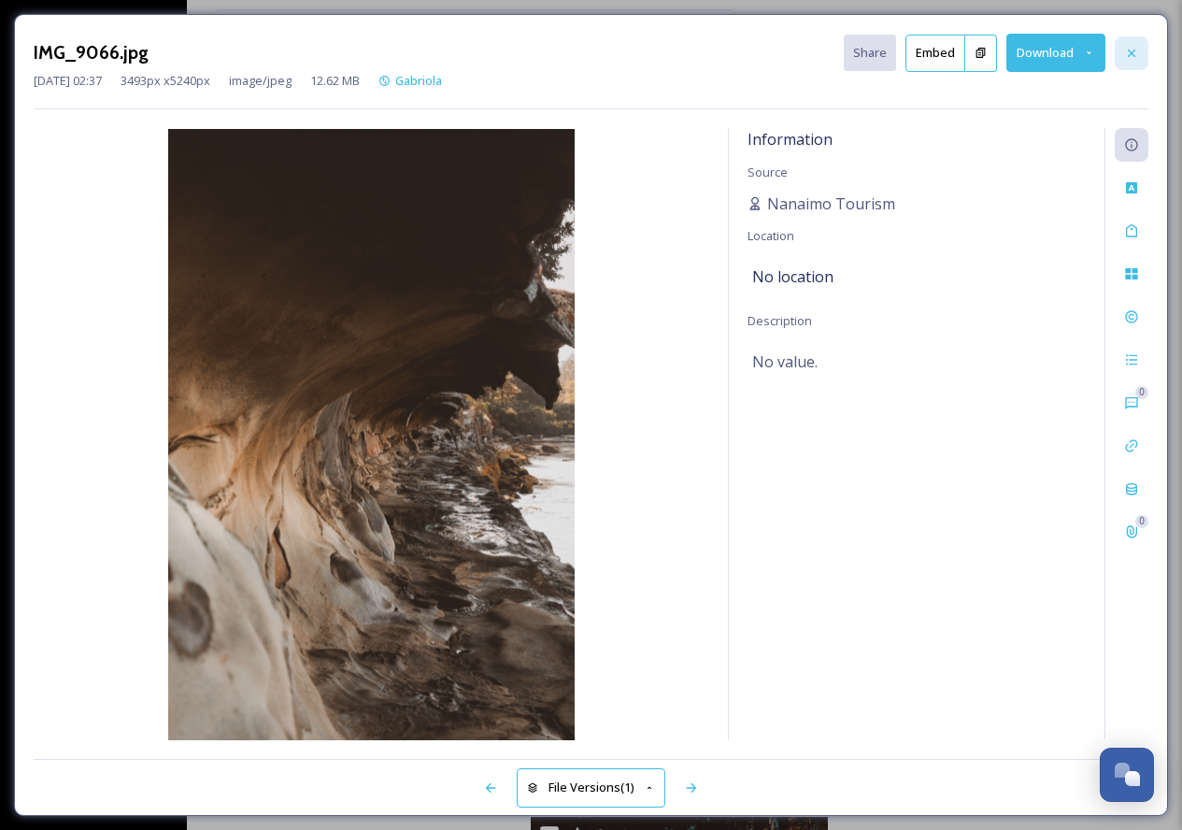
click at [1139, 49] on div at bounding box center [1132, 53] width 34 height 34
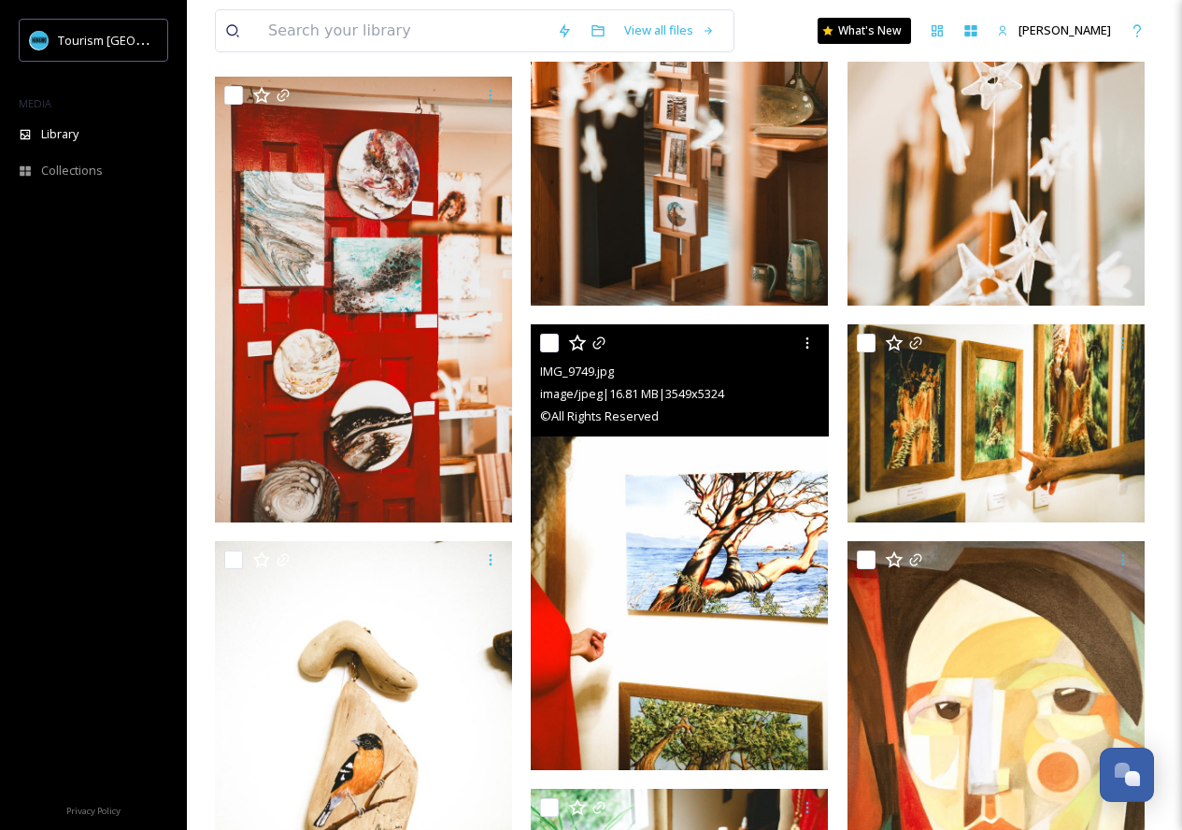
scroll to position [2930, 0]
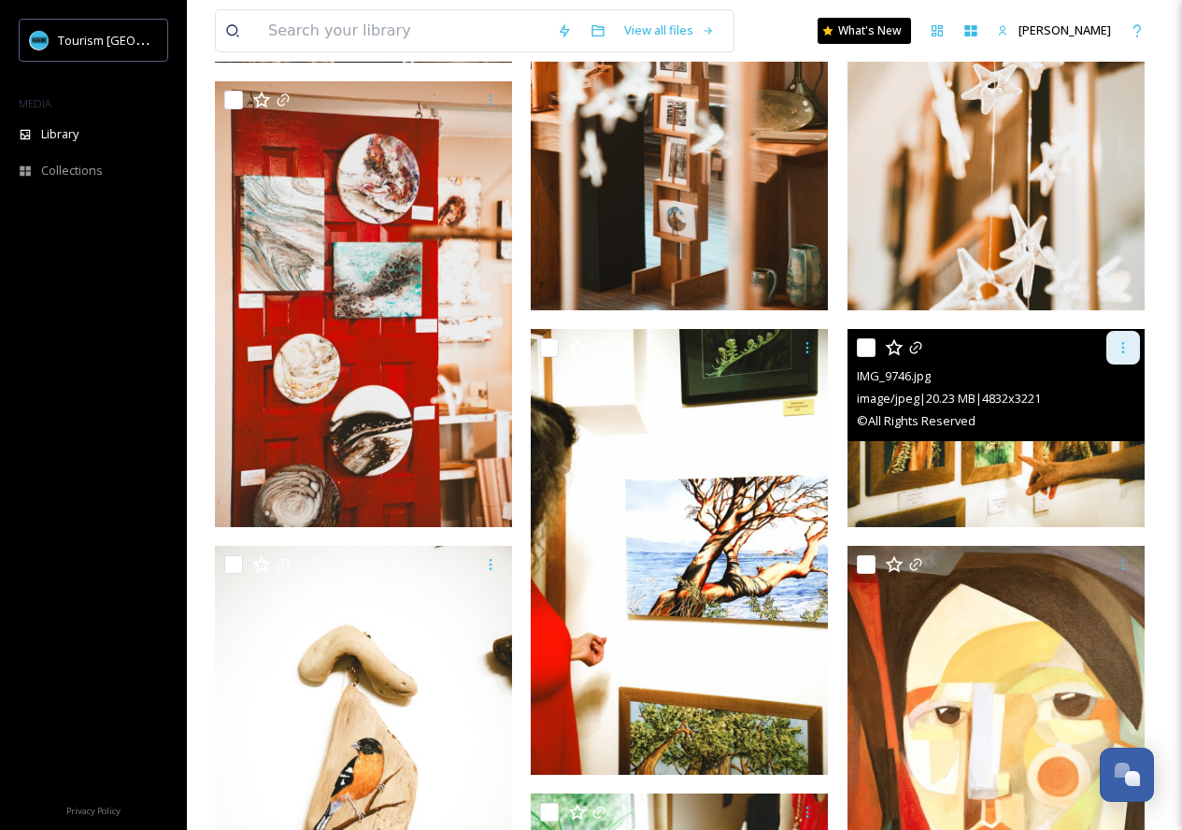
click at [1118, 352] on icon at bounding box center [1123, 347] width 15 height 15
click at [1113, 430] on span "Download" at bounding box center [1101, 425] width 57 height 18
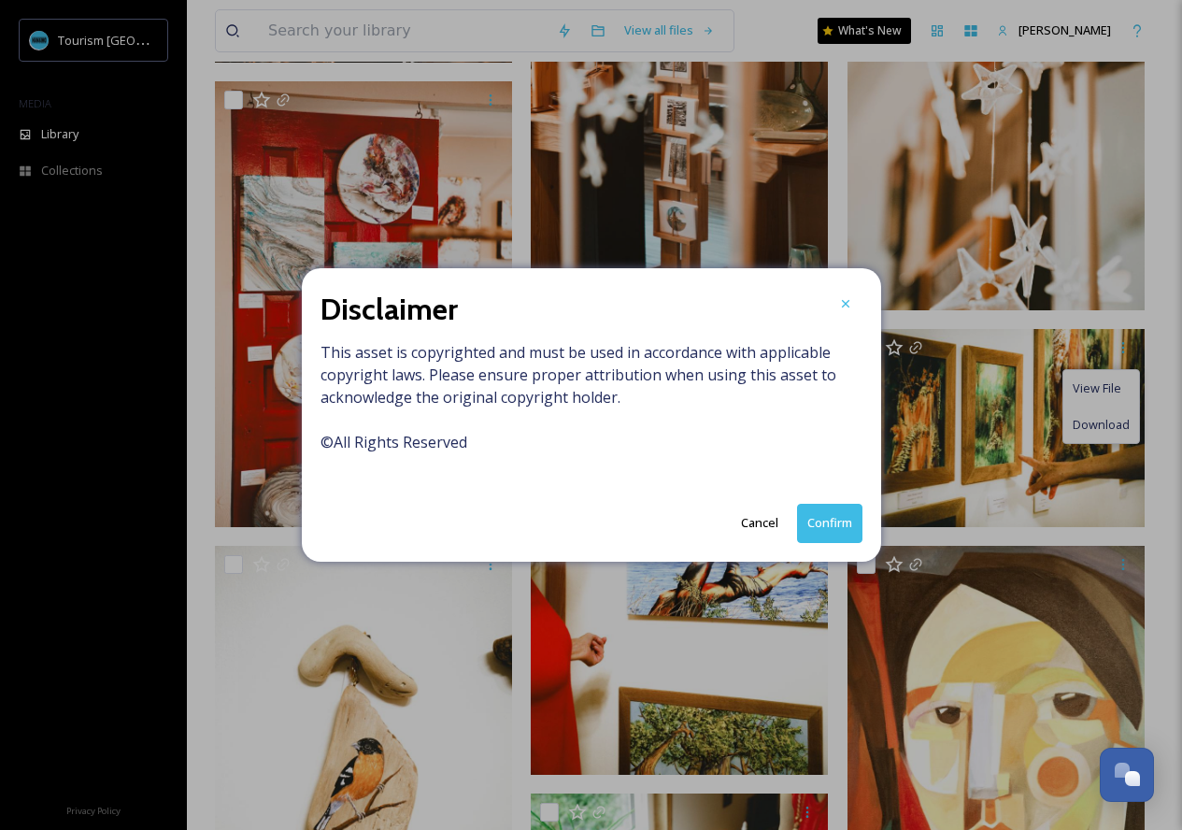
click at [833, 521] on button "Confirm" at bounding box center [829, 523] width 65 height 38
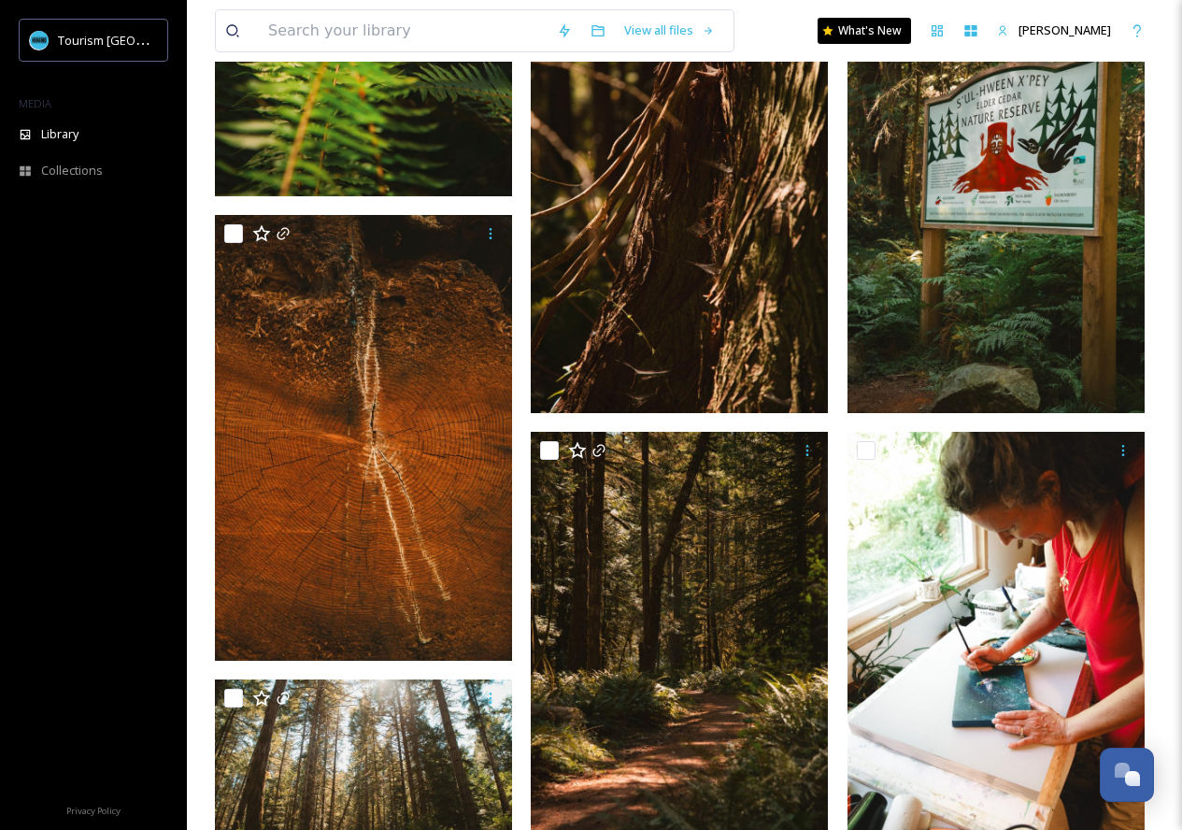
scroll to position [851, 0]
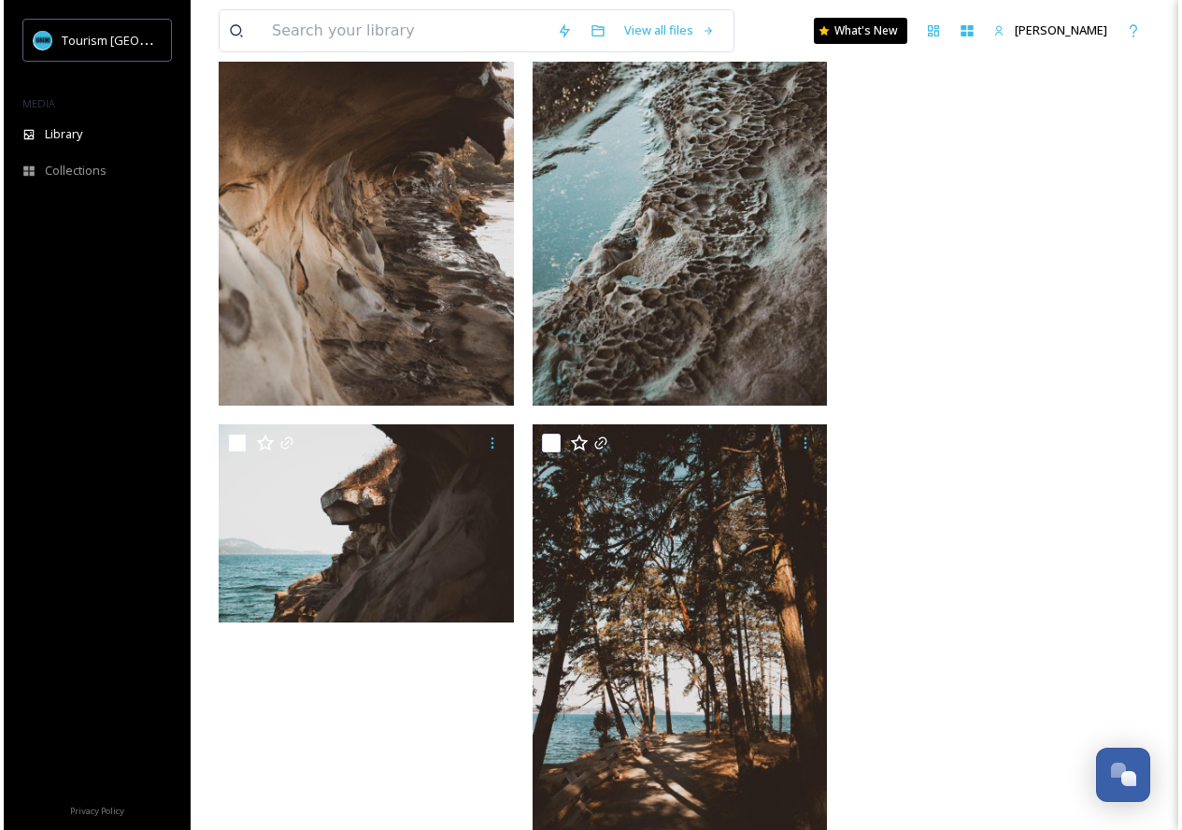
scroll to position [11448, 0]
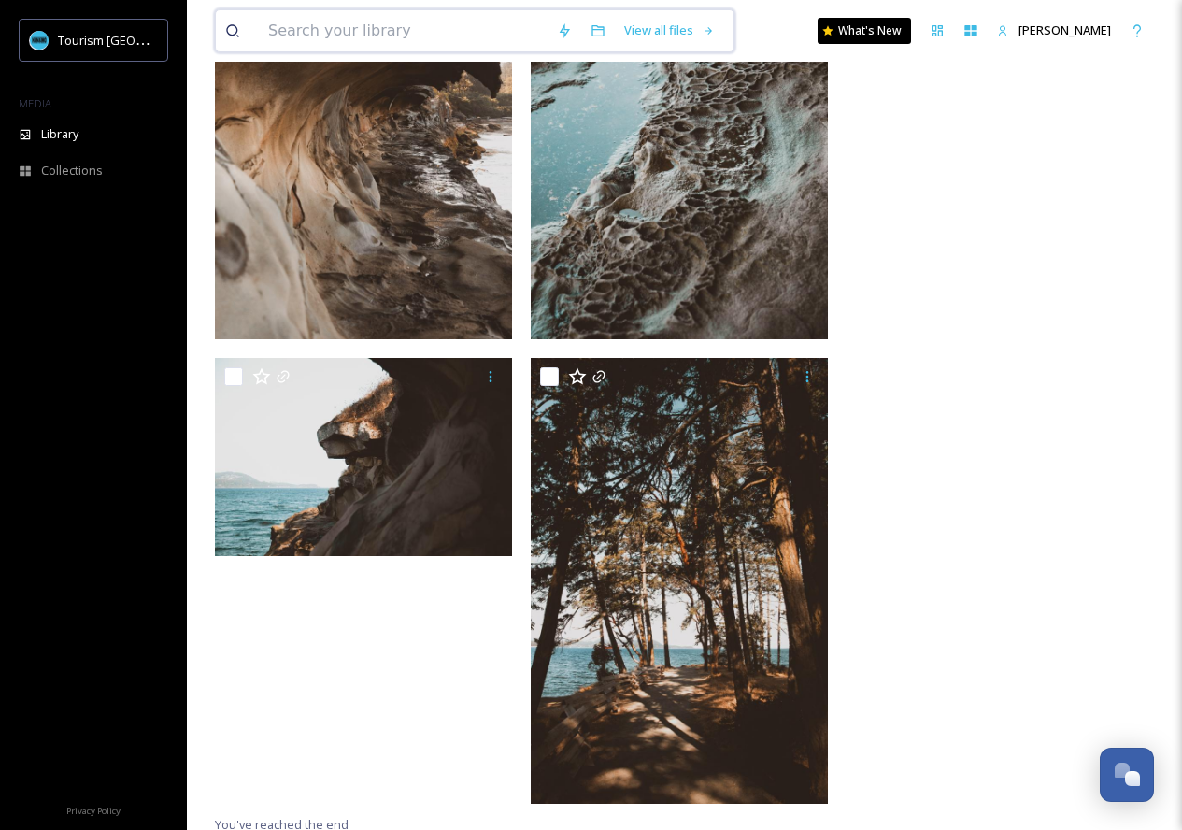
click at [387, 41] on input at bounding box center [403, 30] width 289 height 41
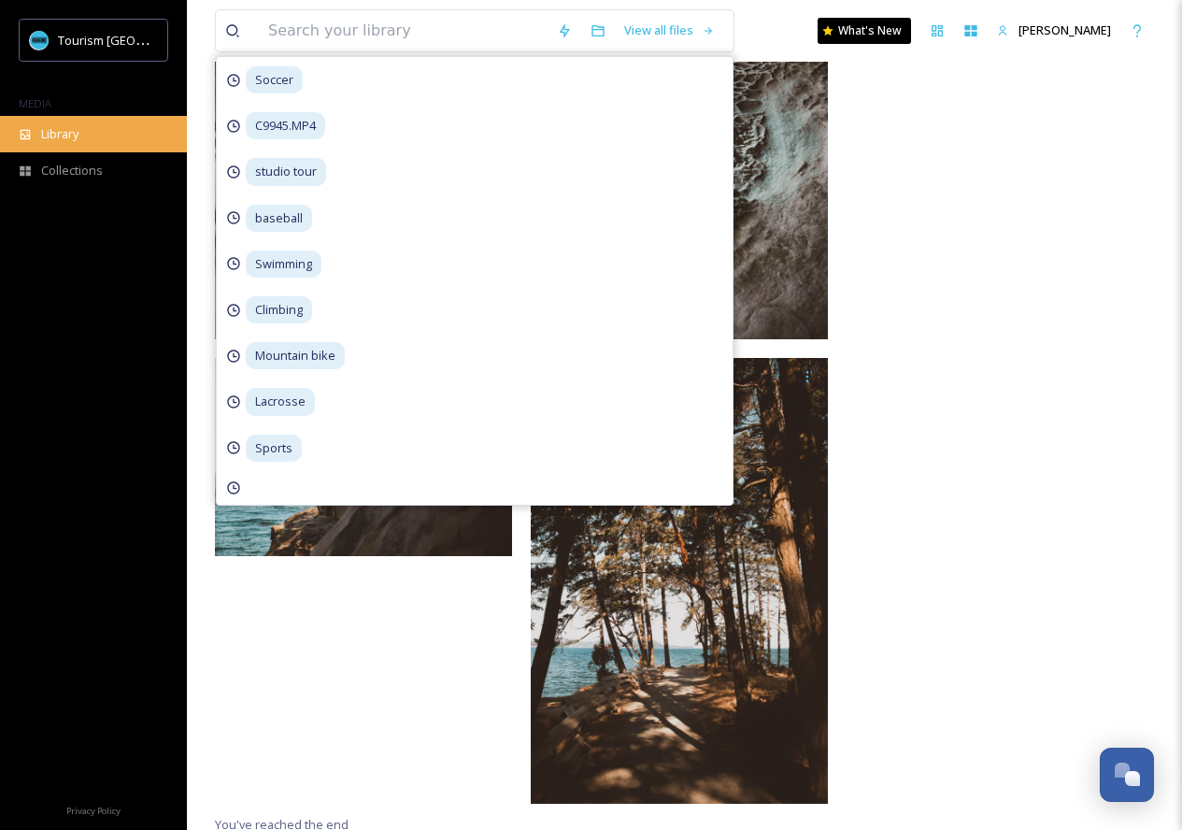
click at [80, 148] on div "Library" at bounding box center [93, 134] width 187 height 36
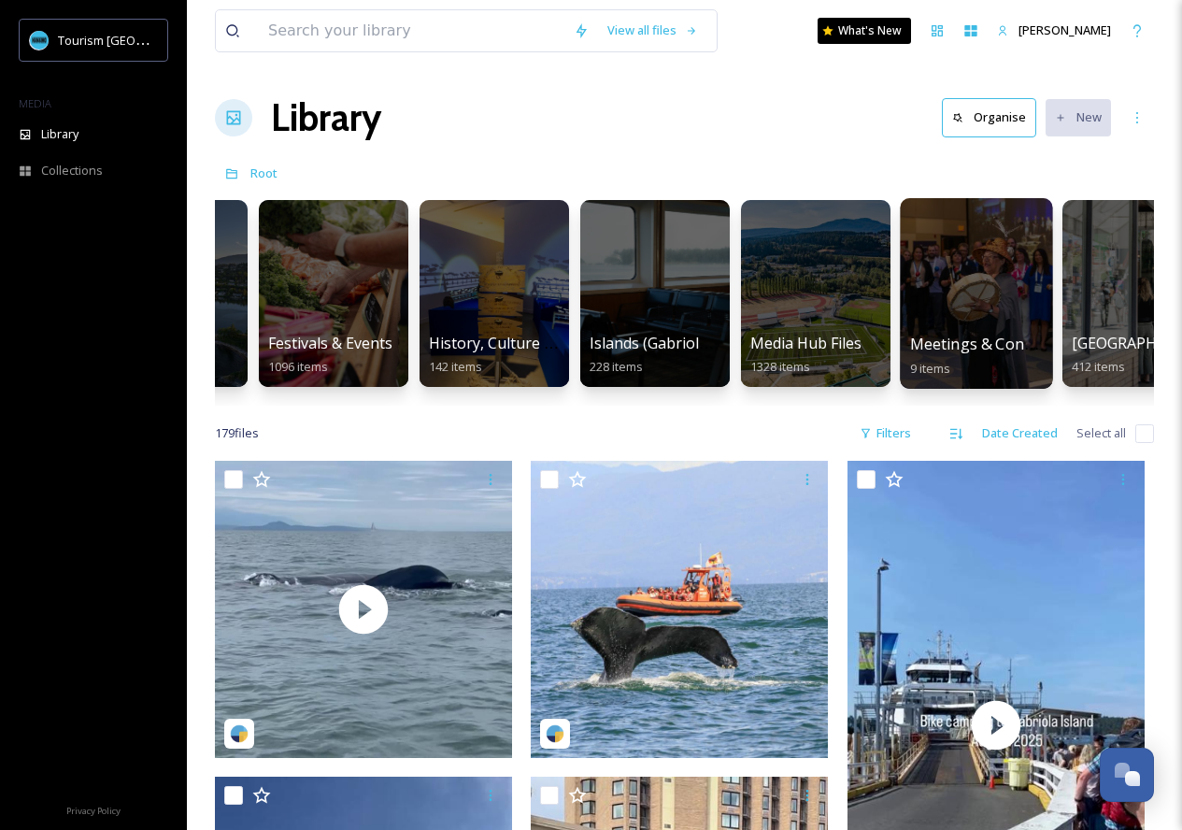
scroll to position [0, 1088]
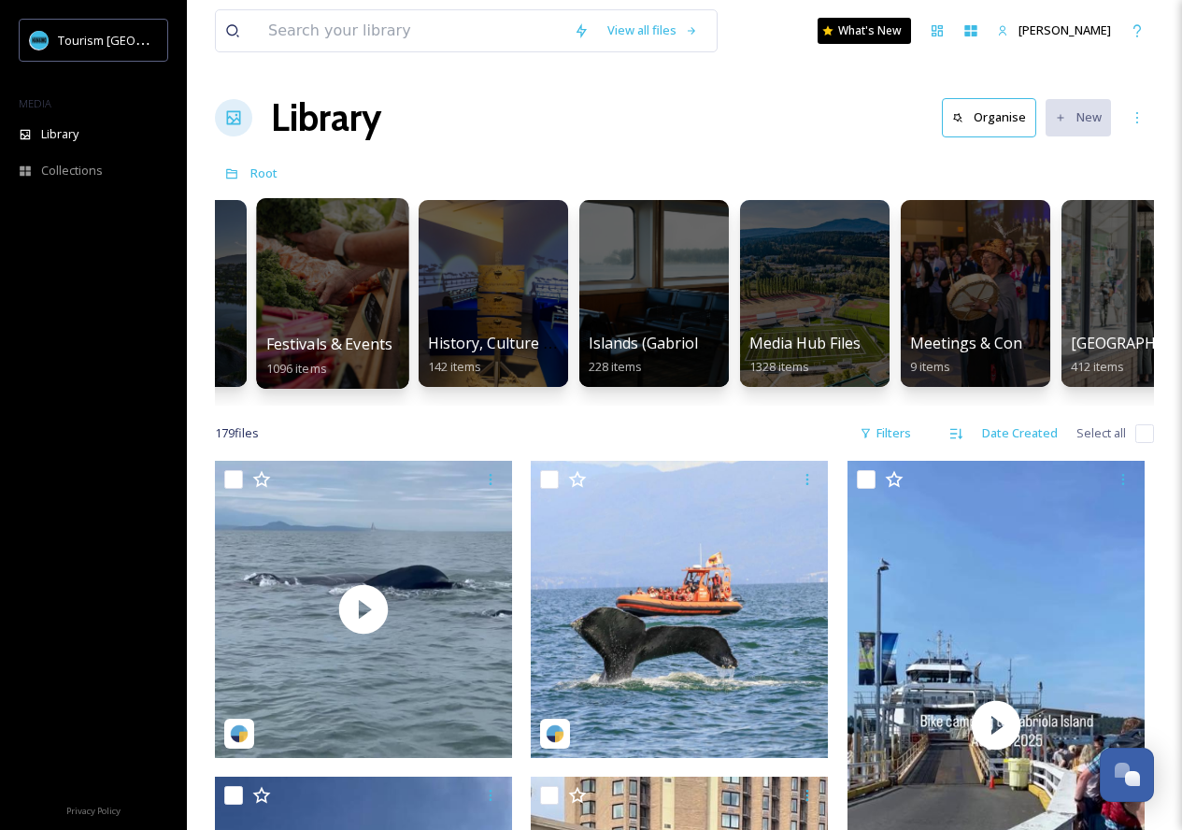
click at [320, 269] on div at bounding box center [332, 293] width 152 height 191
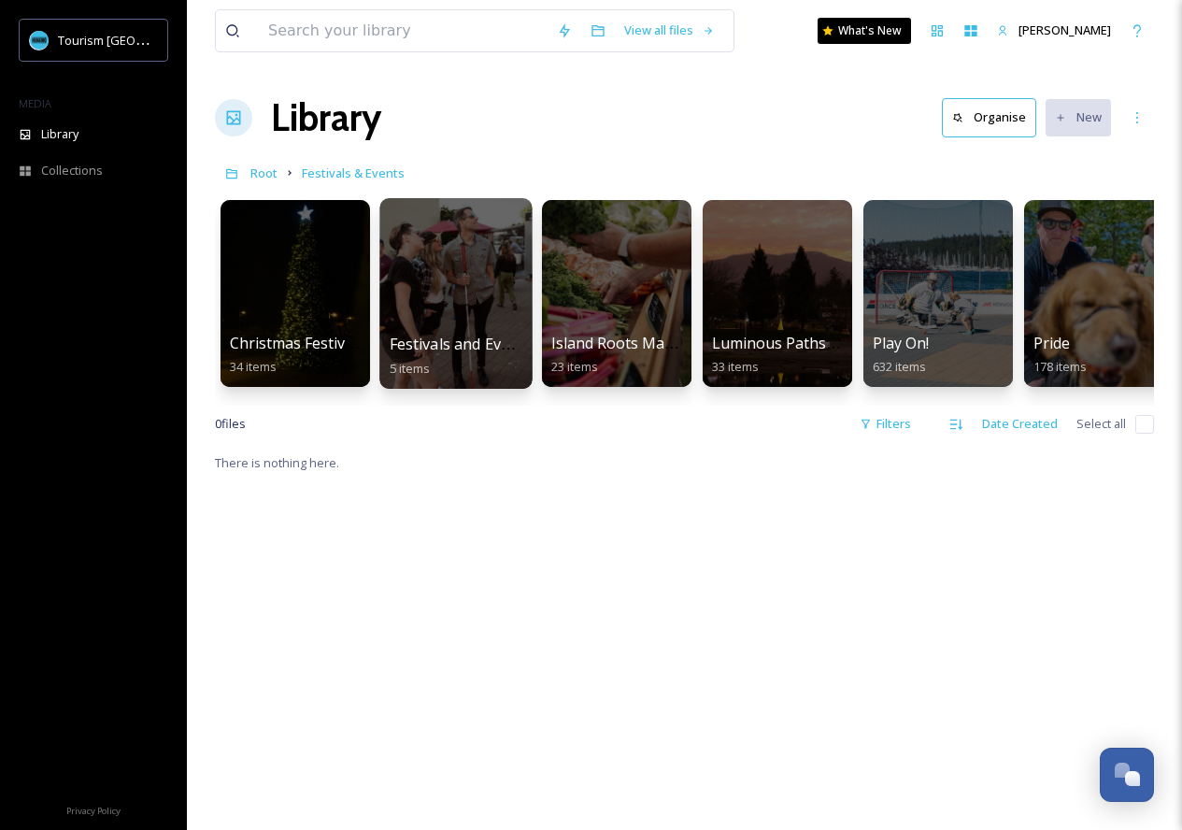
click at [462, 293] on div at bounding box center [455, 293] width 152 height 191
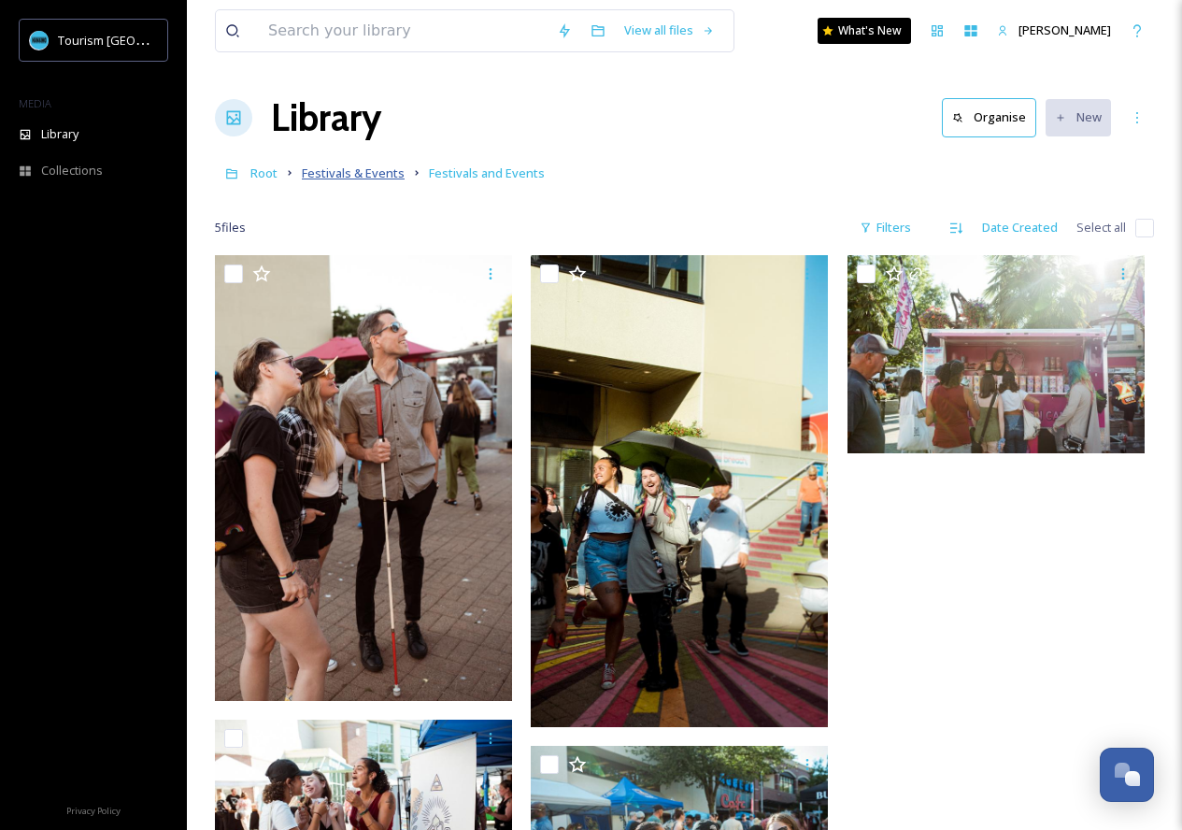
click at [362, 177] on span "Festivals & Events" at bounding box center [353, 172] width 103 height 17
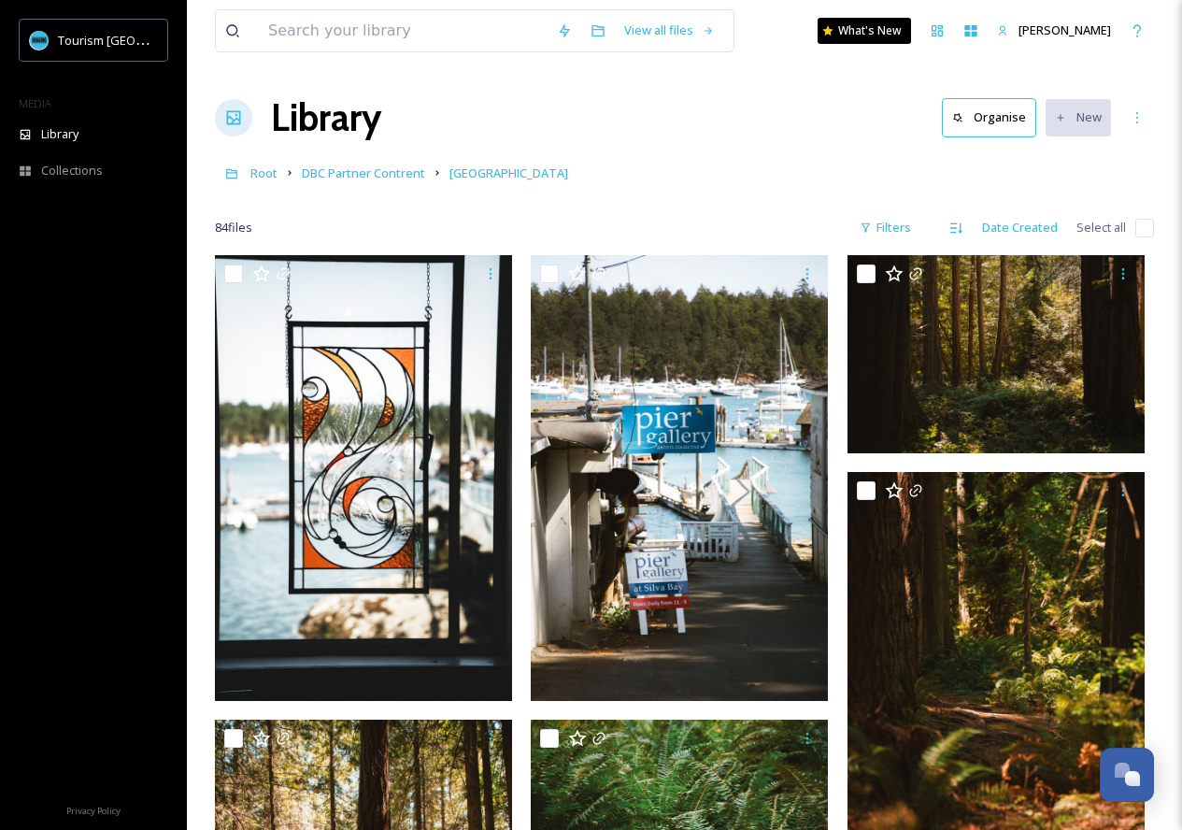
click at [1145, 234] on input "checkbox" at bounding box center [1145, 228] width 19 height 19
checkbox input "true"
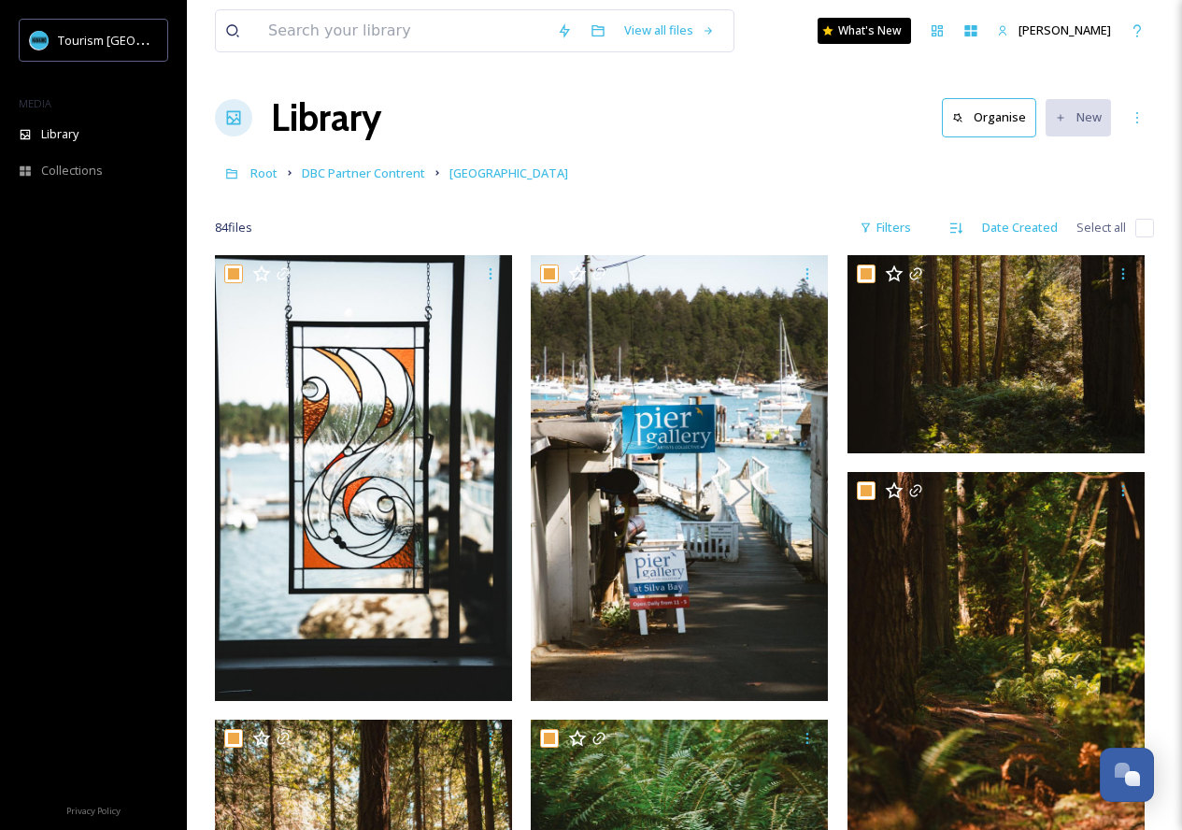
checkbox input "true"
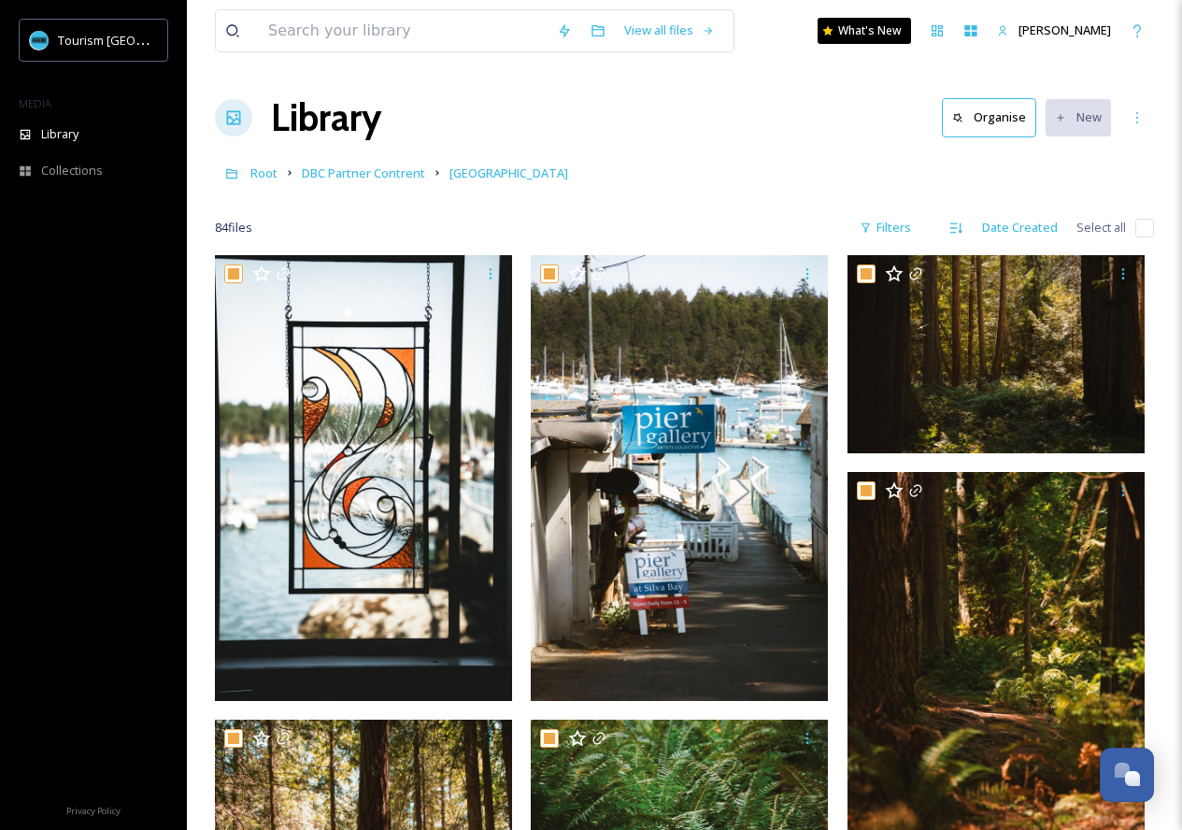
checkbox input "true"
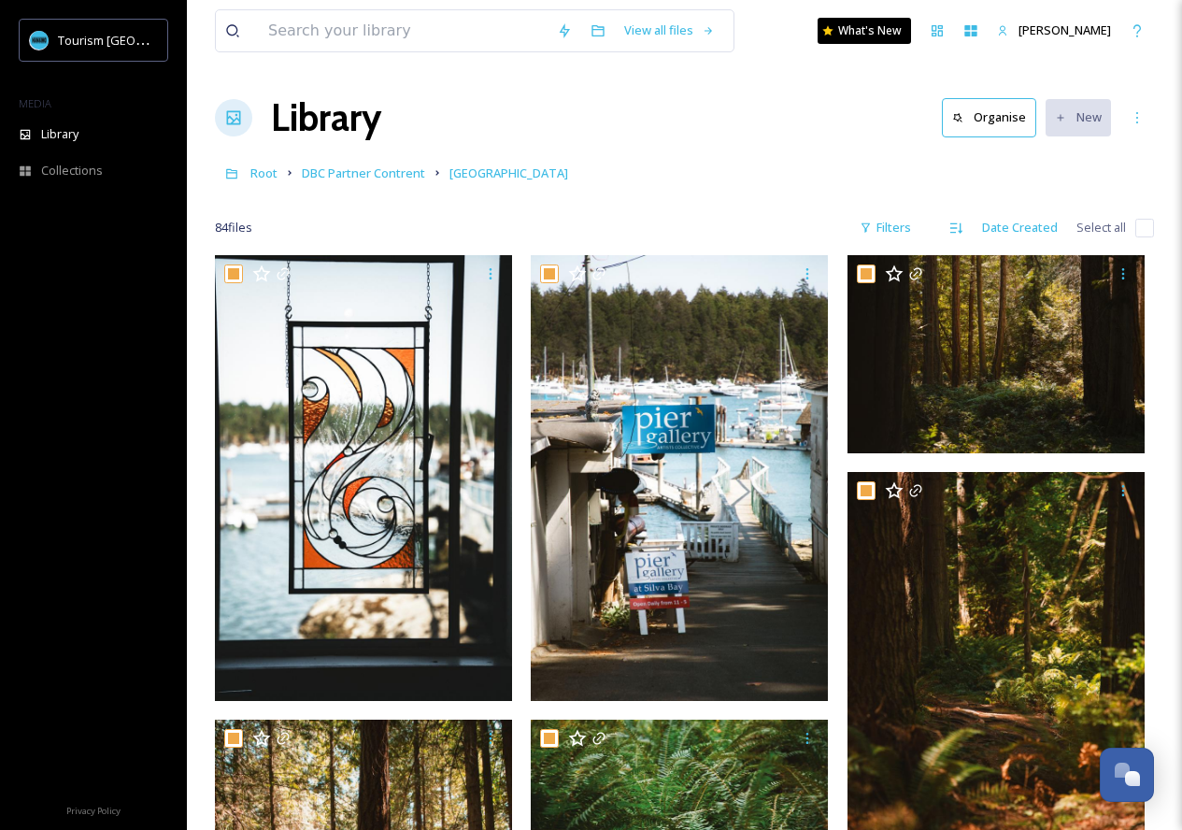
checkbox input "true"
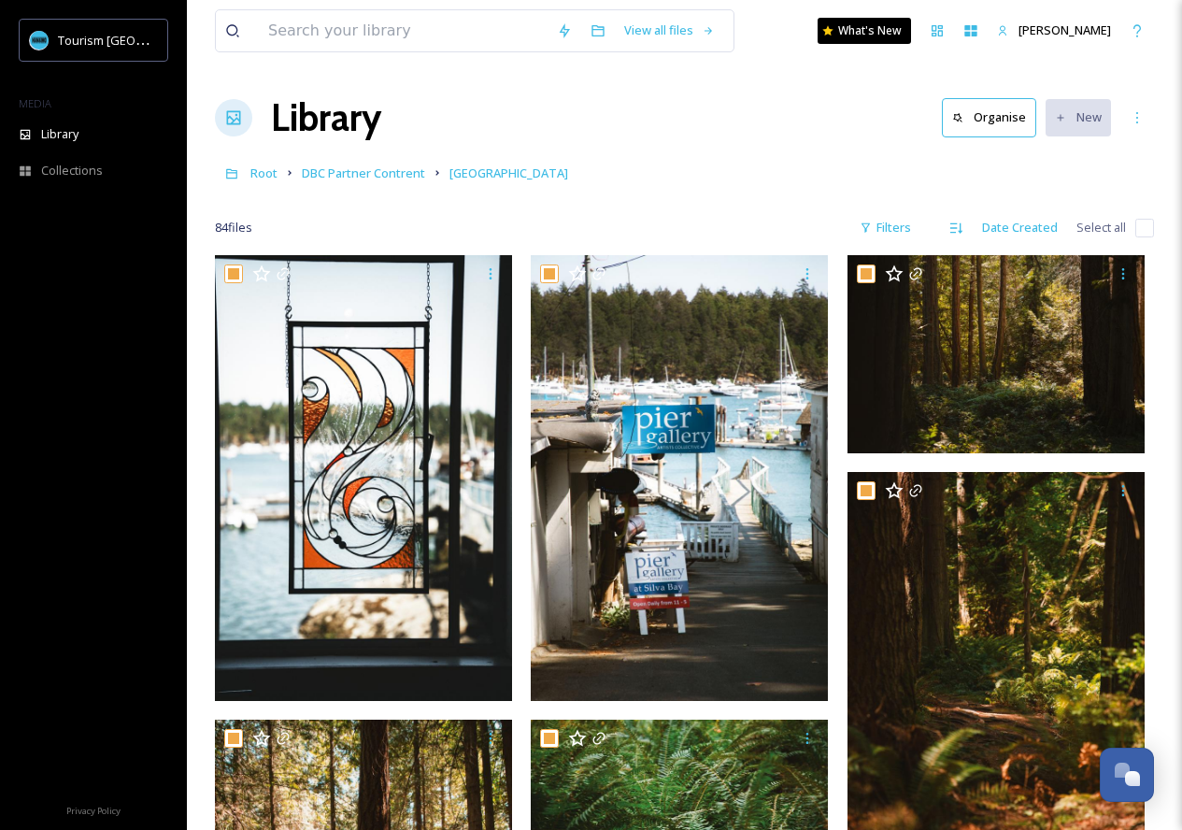
checkbox input "true"
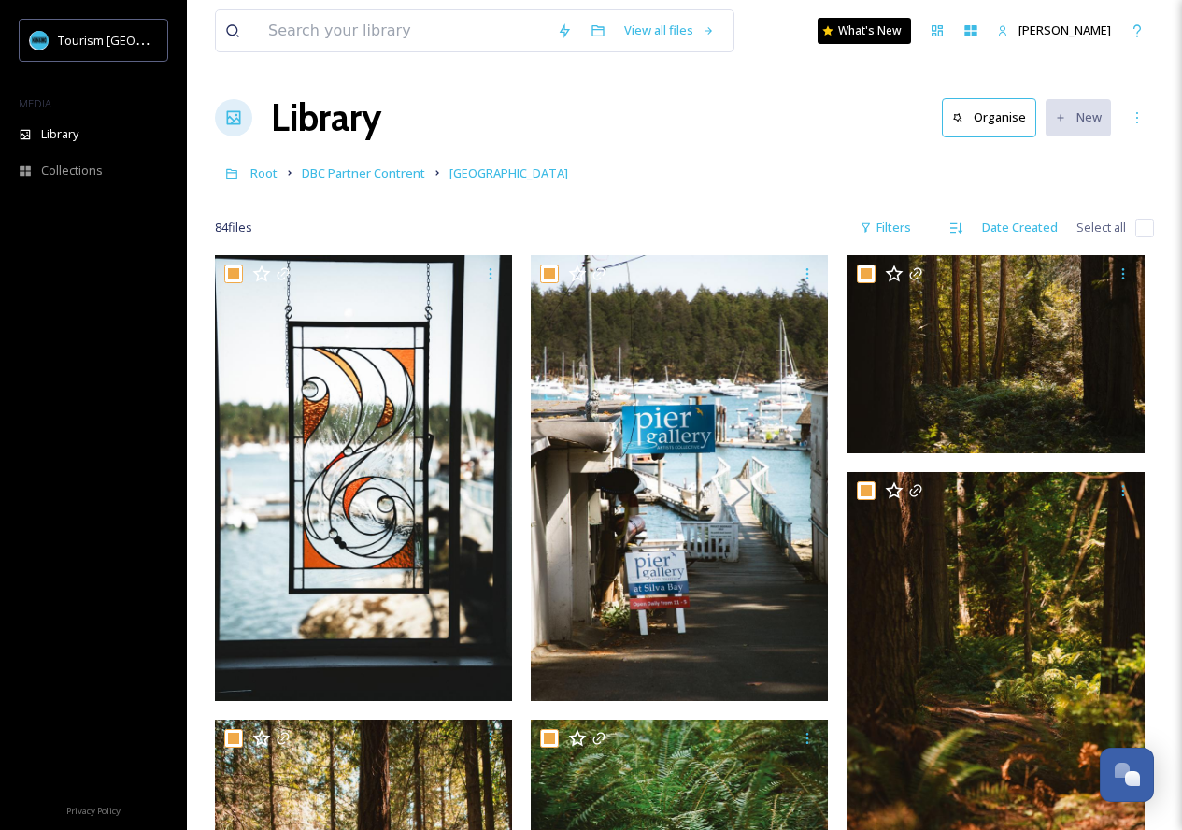
checkbox input "true"
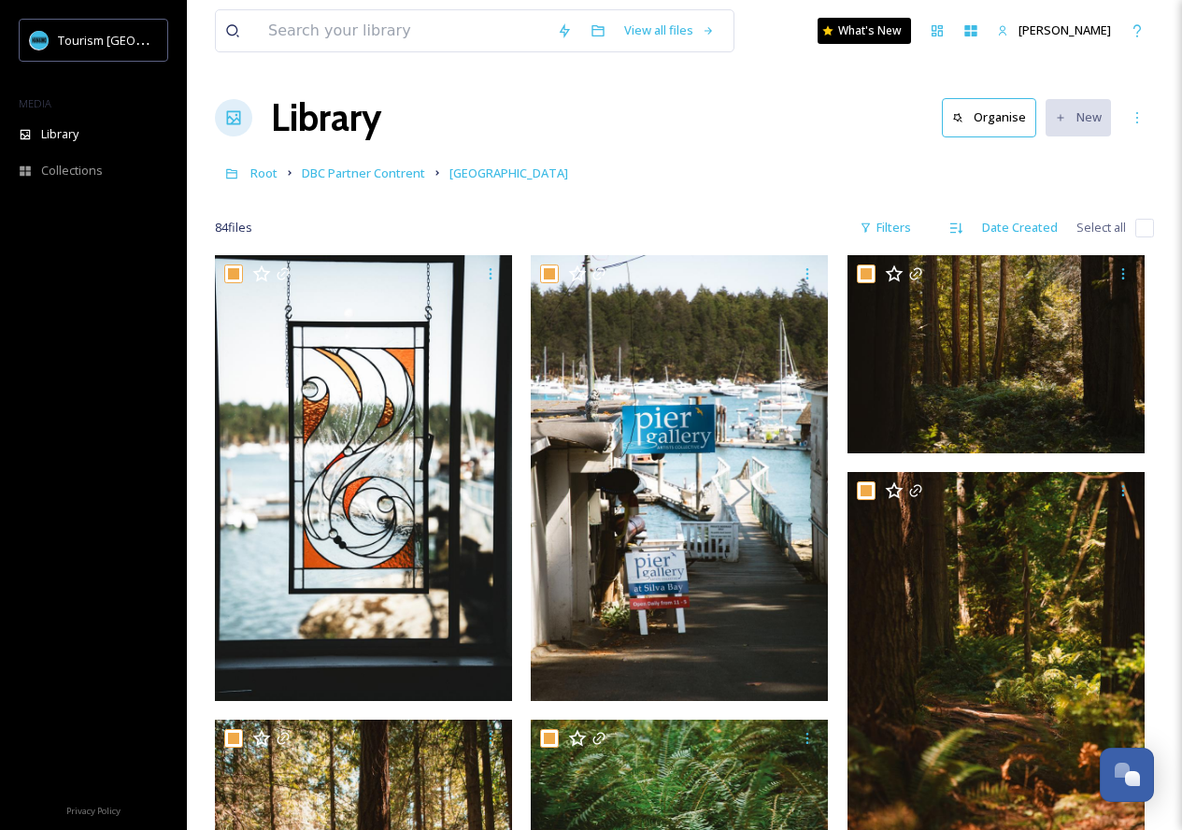
checkbox input "true"
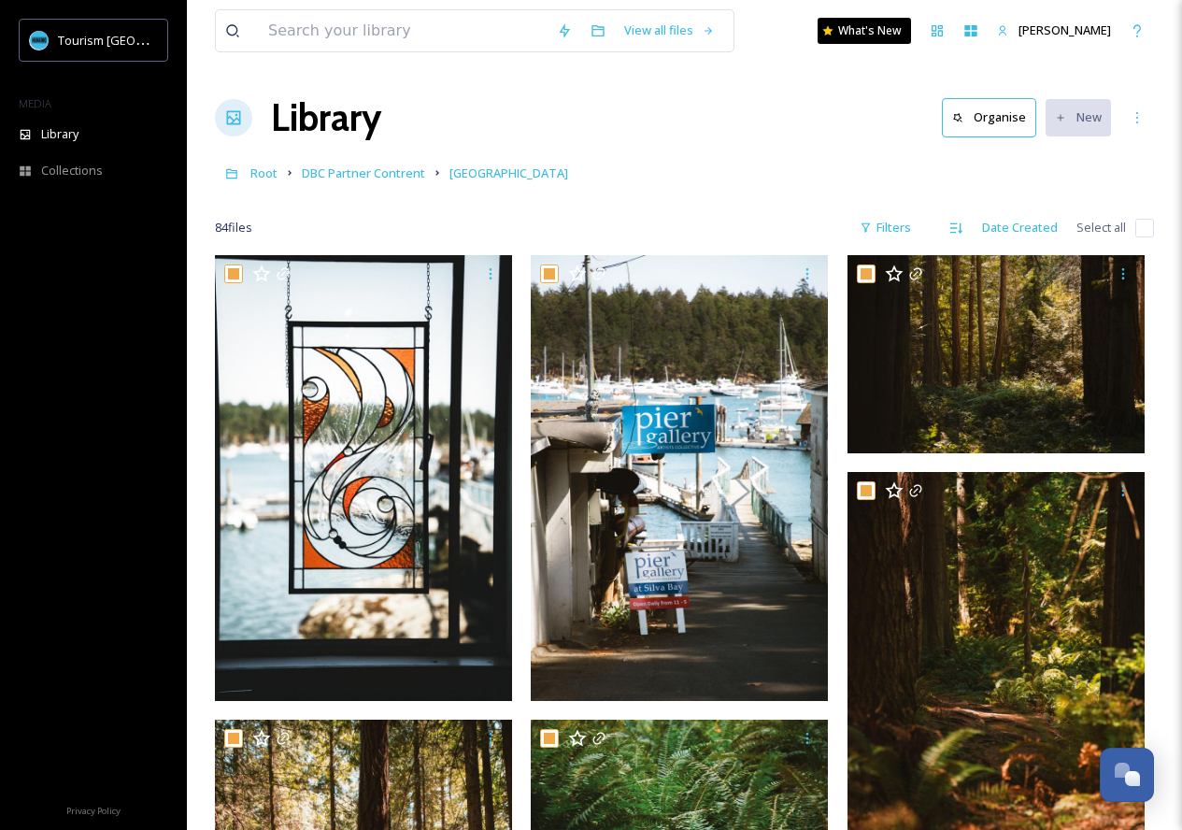
checkbox input "true"
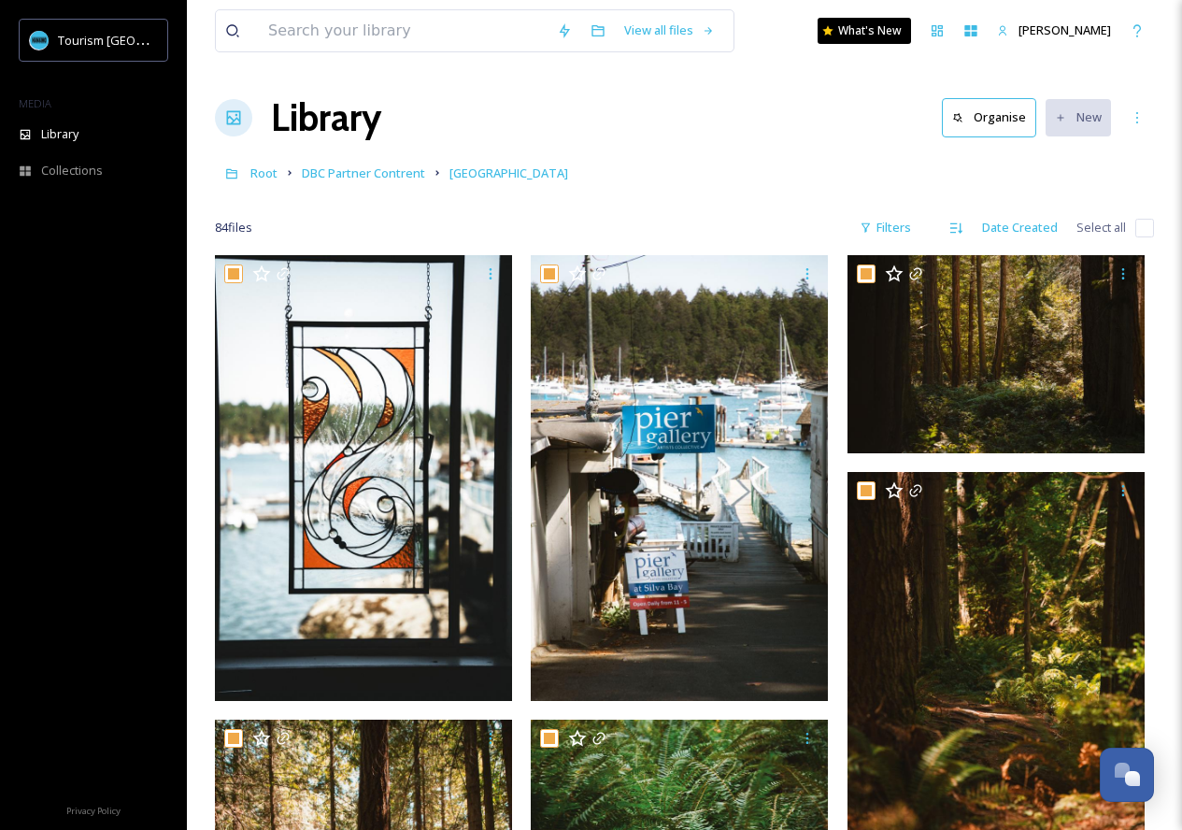
checkbox input "true"
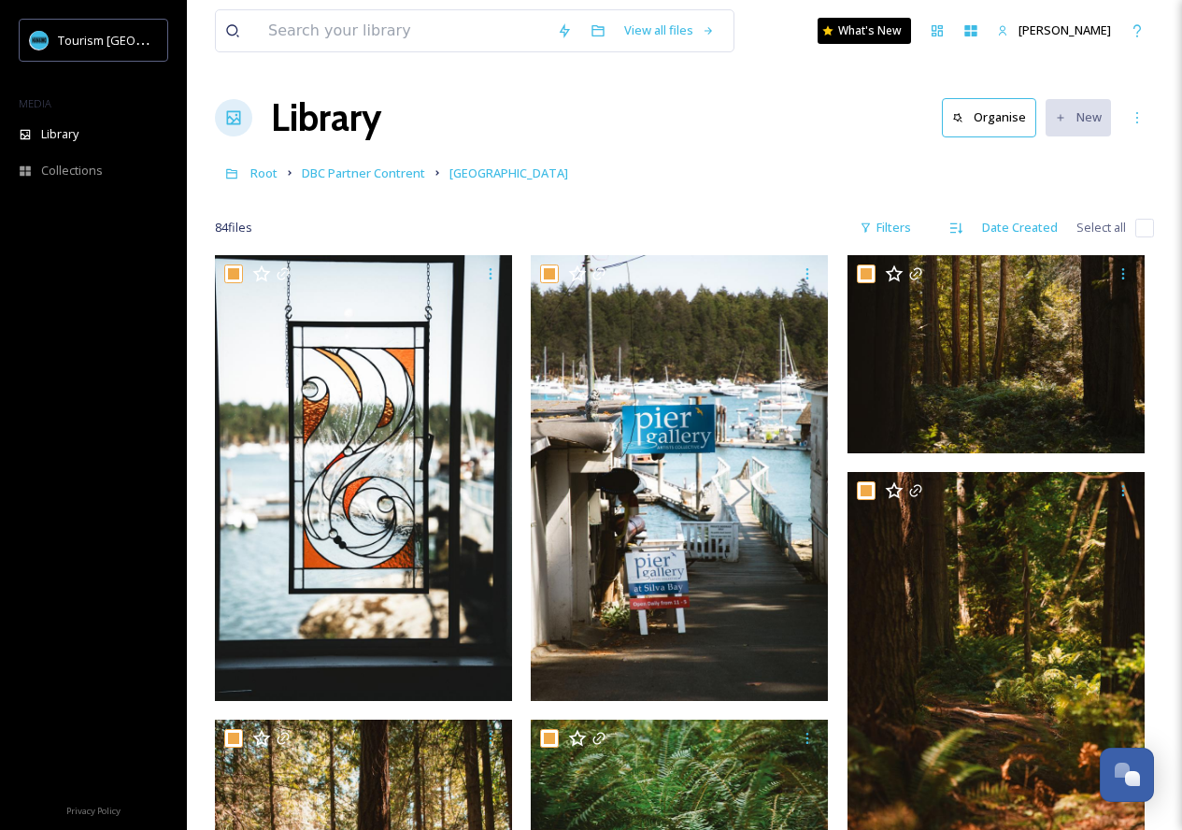
checkbox input "true"
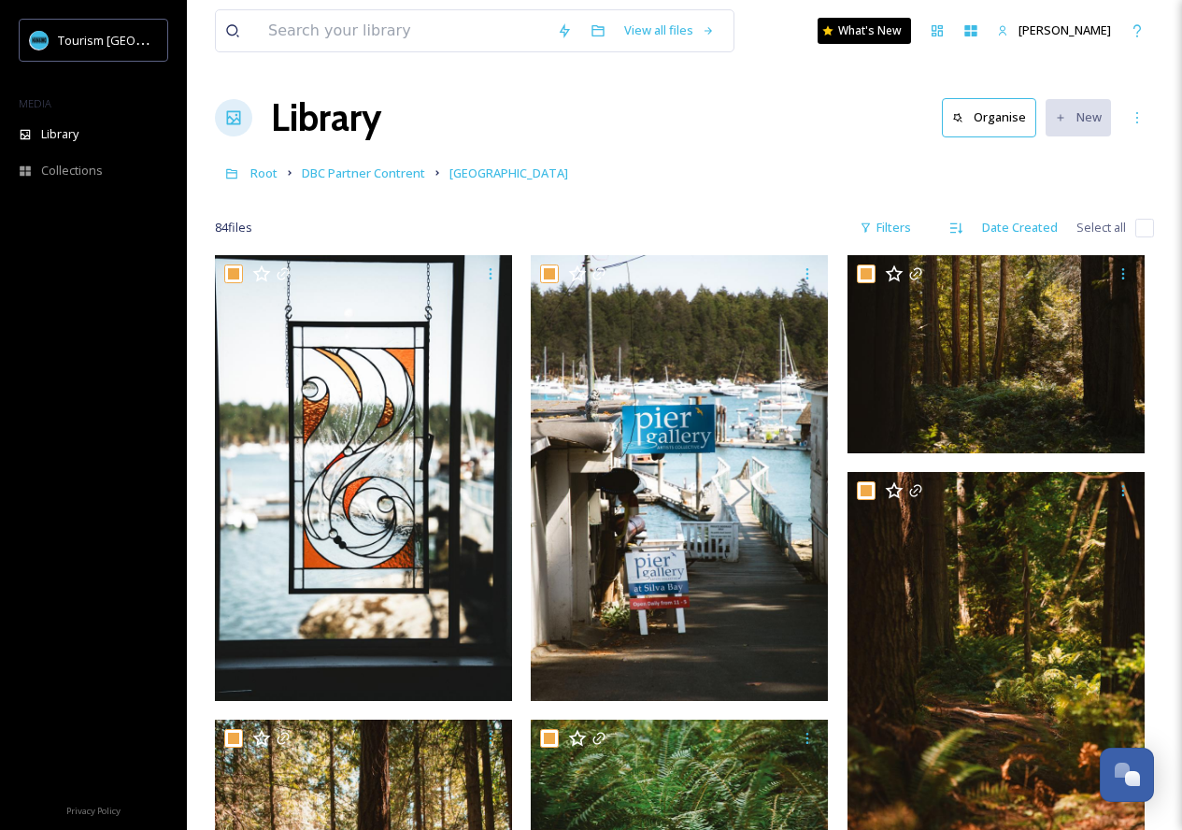
checkbox input "true"
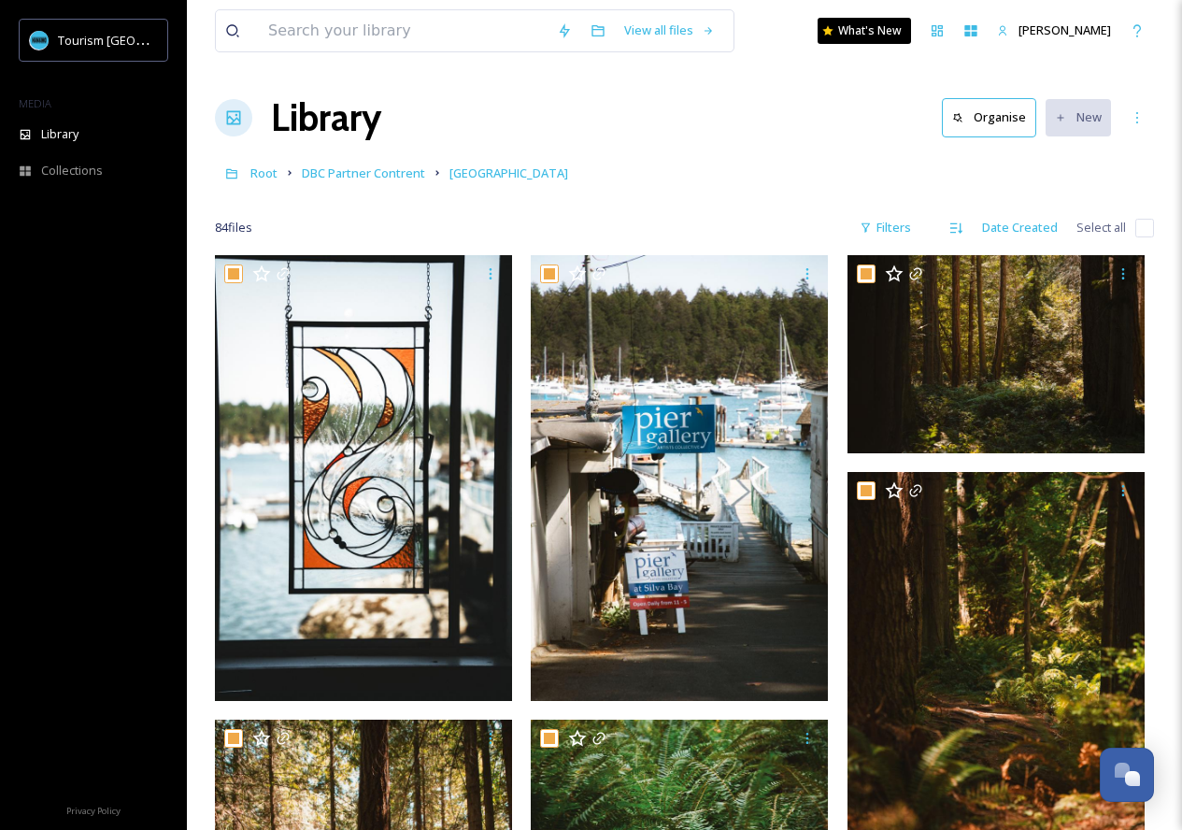
checkbox input "true"
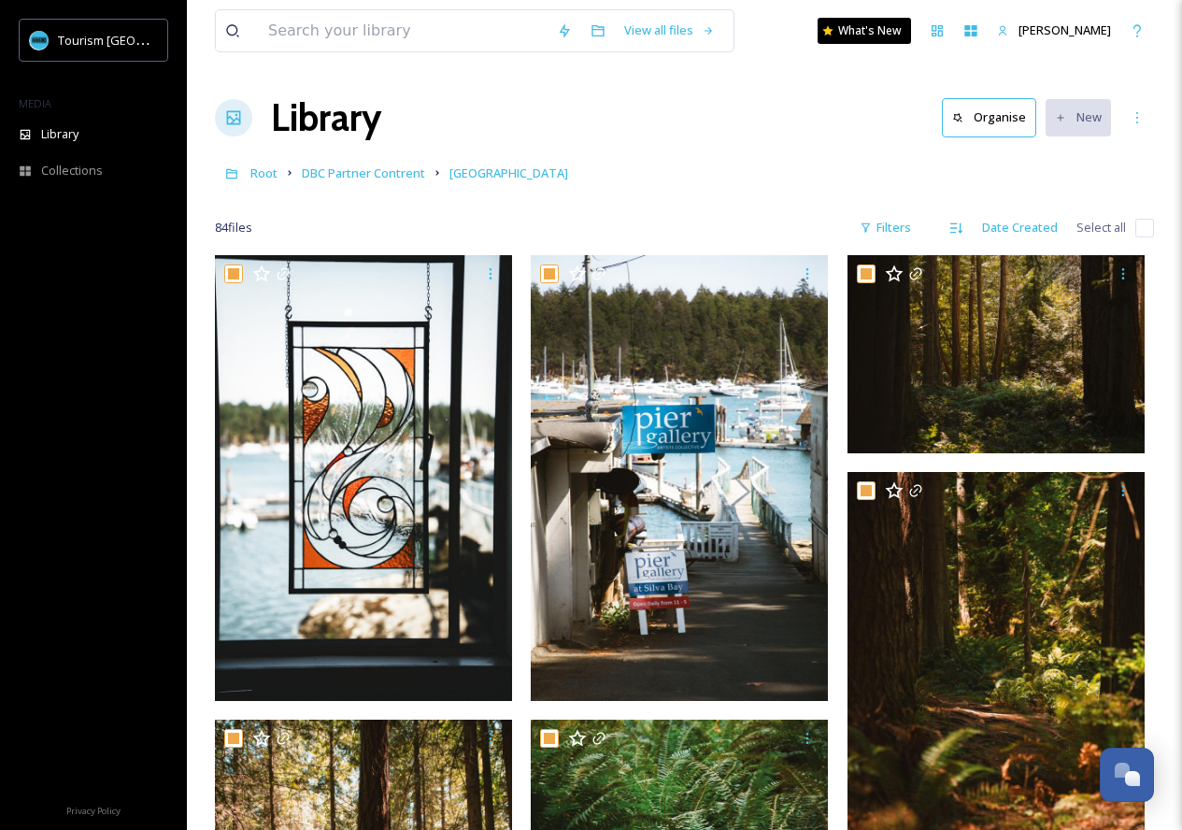
checkbox input "true"
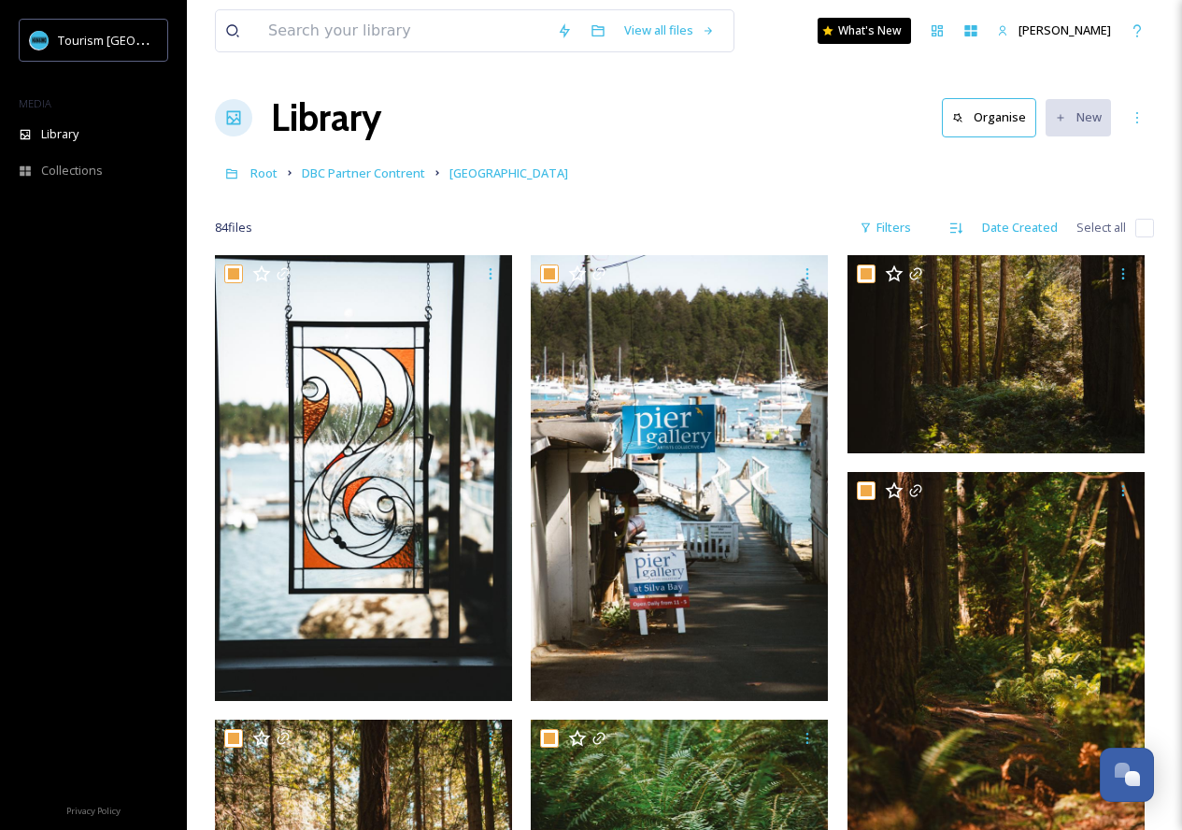
checkbox input "true"
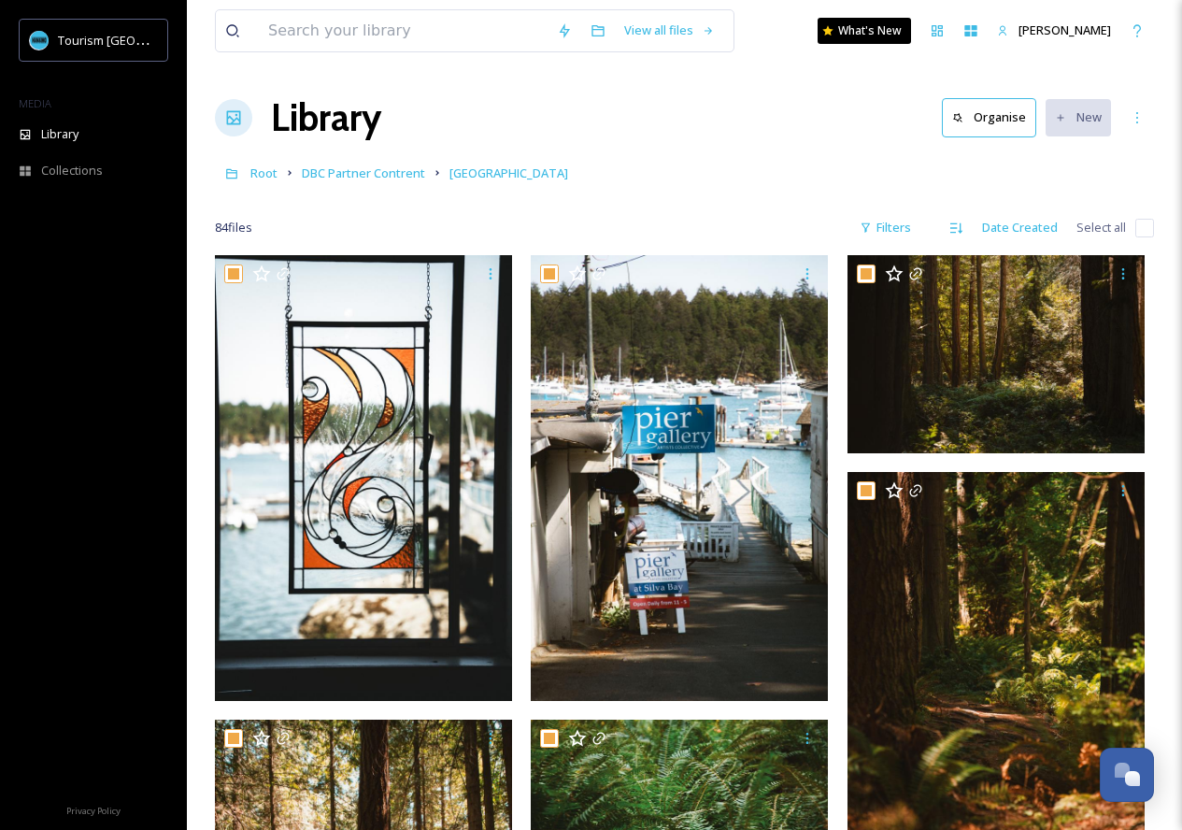
checkbox input "true"
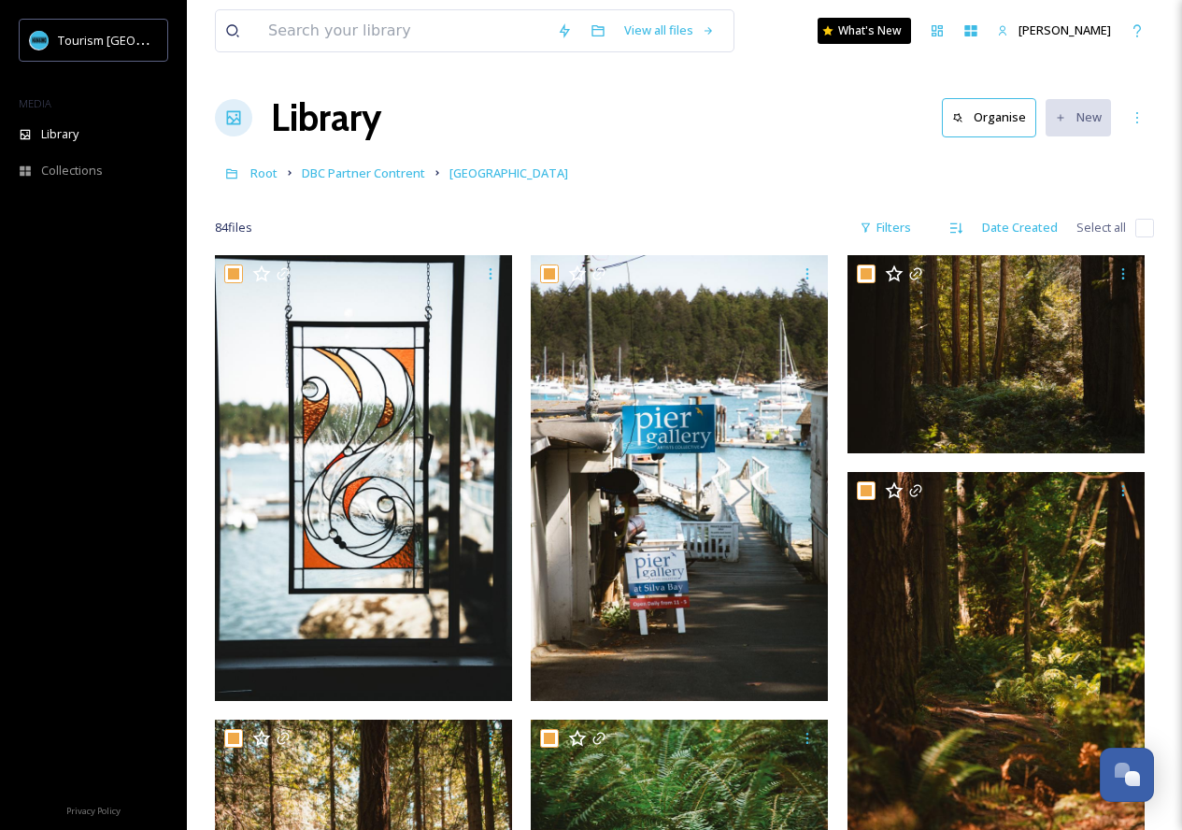
checkbox input "true"
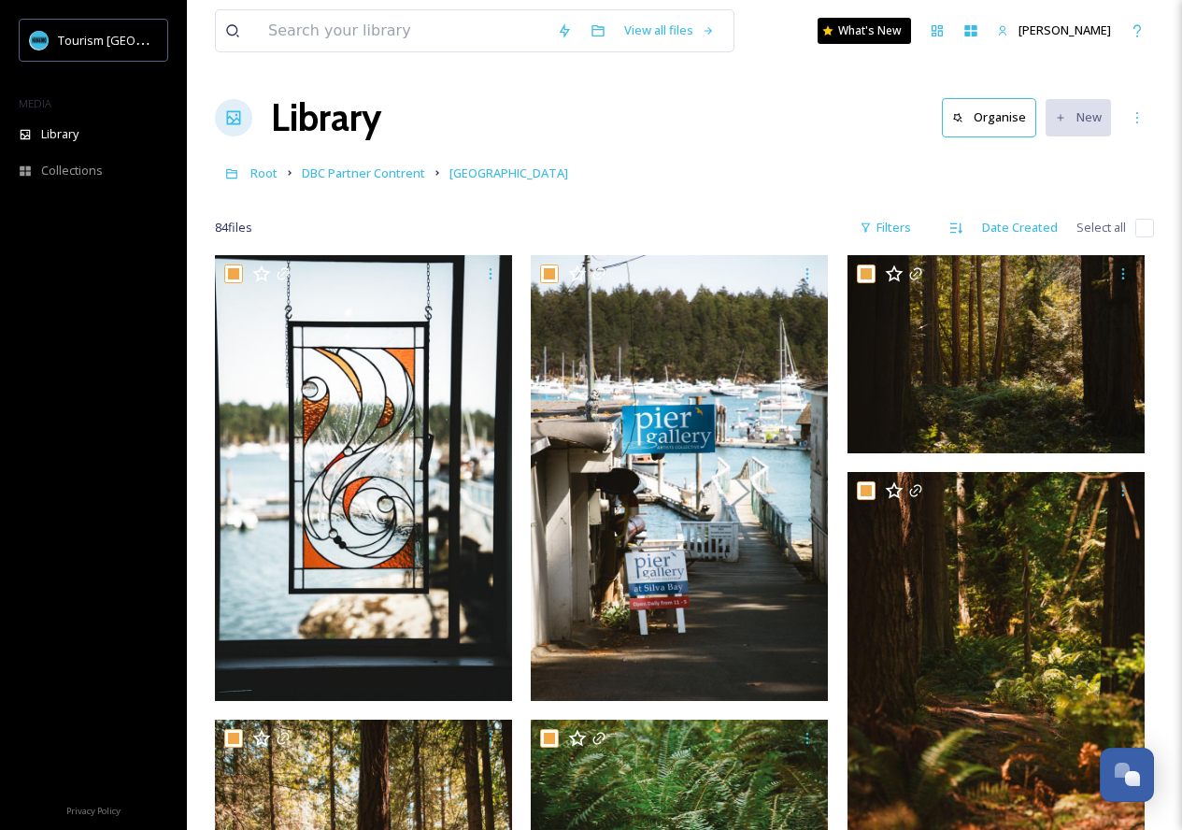
checkbox input "true"
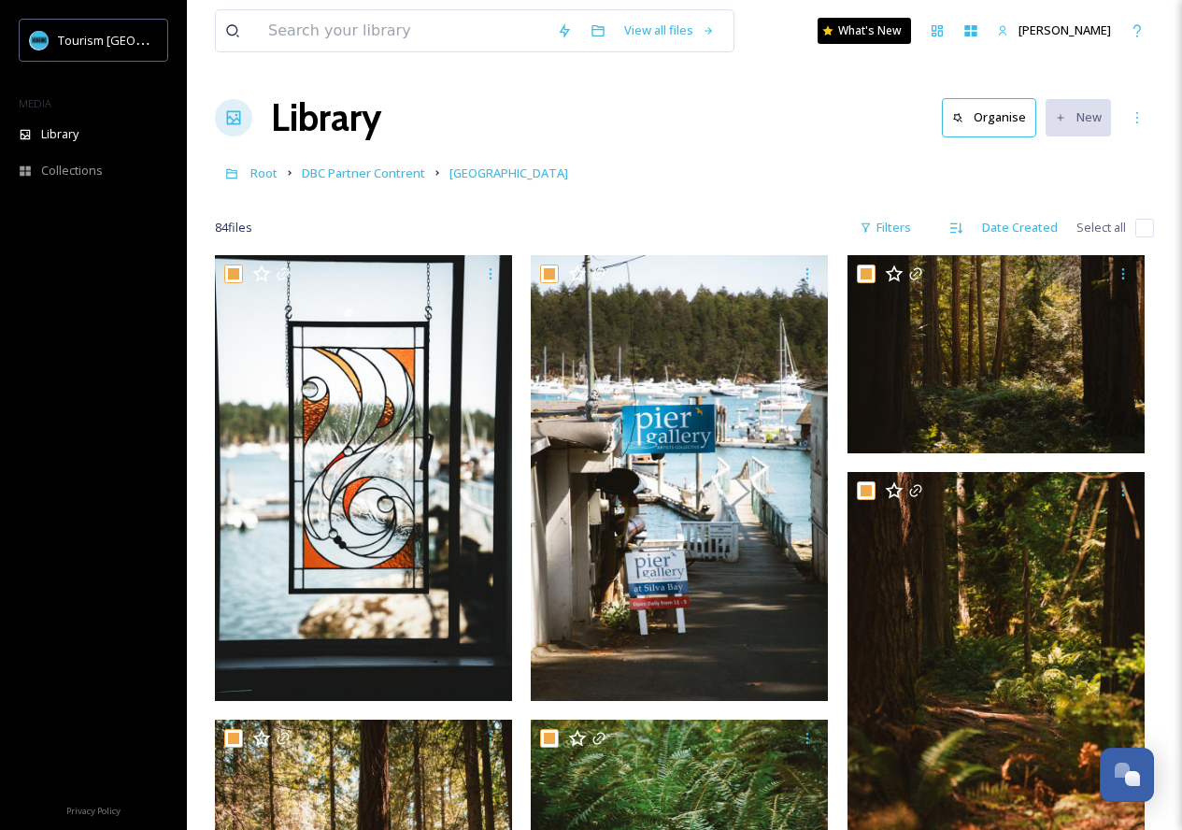
checkbox input "true"
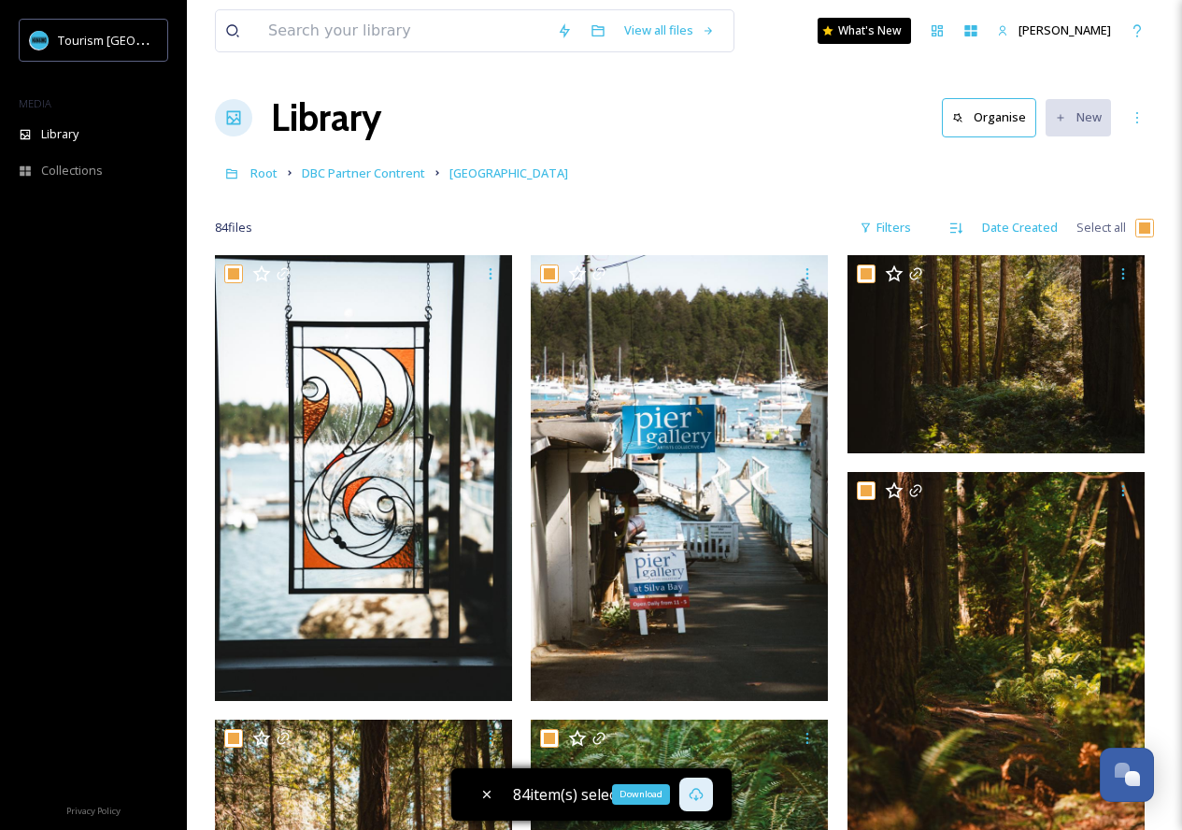
click at [692, 793] on icon at bounding box center [696, 794] width 15 height 15
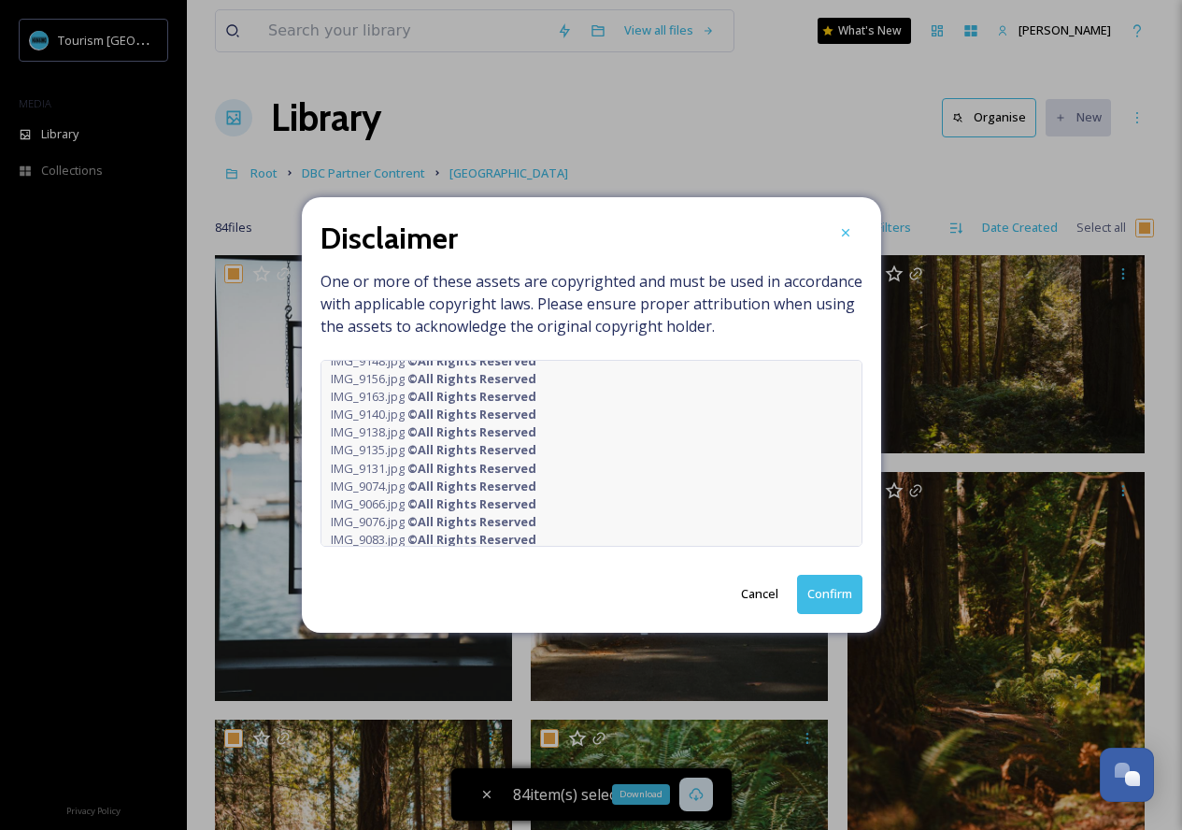
scroll to position [1340, 0]
click at [831, 597] on button "Confirm" at bounding box center [829, 594] width 65 height 38
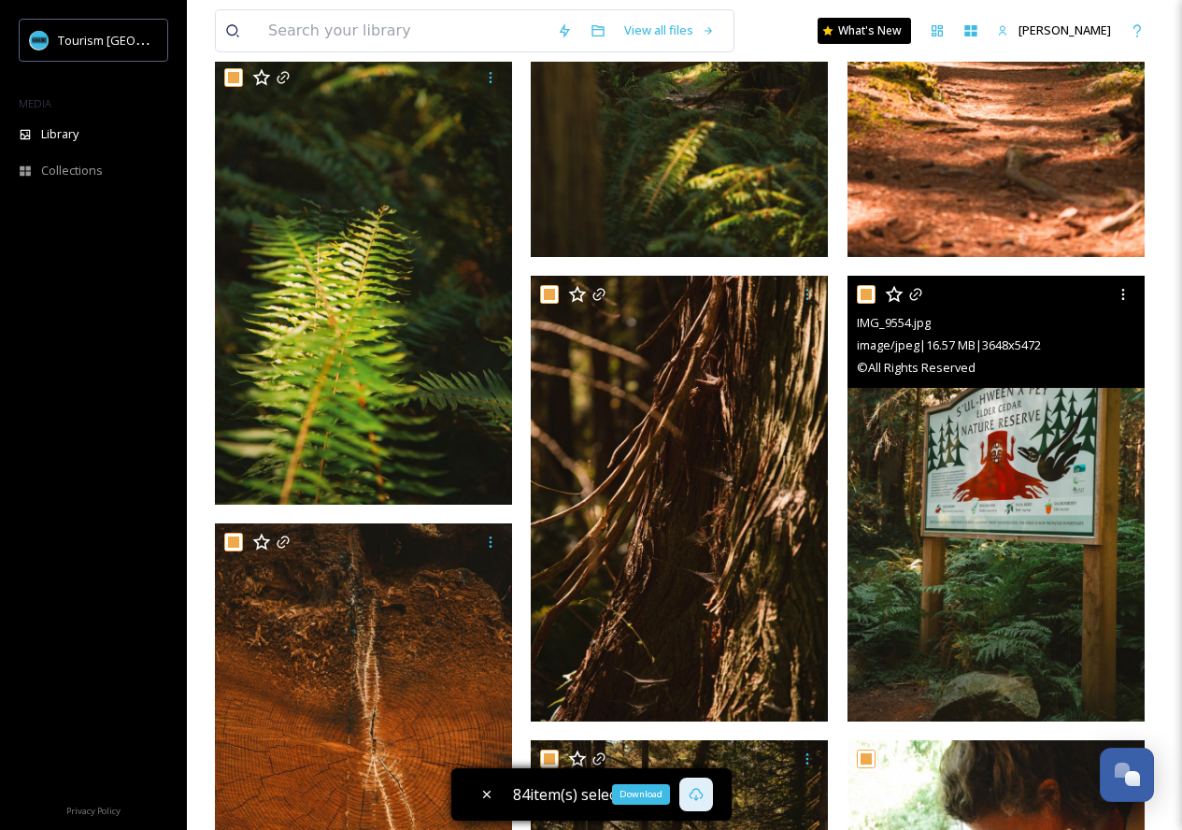
scroll to position [1128, 0]
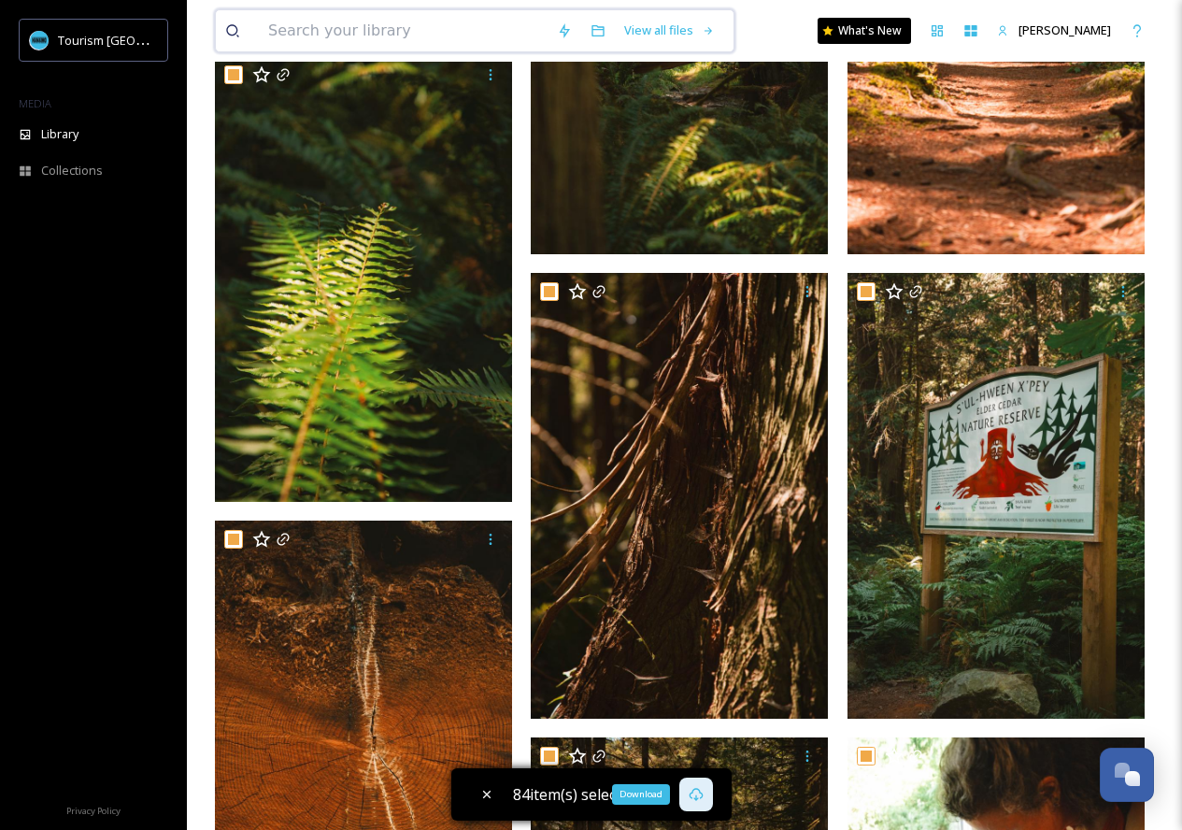
click at [431, 30] on input at bounding box center [403, 30] width 289 height 41
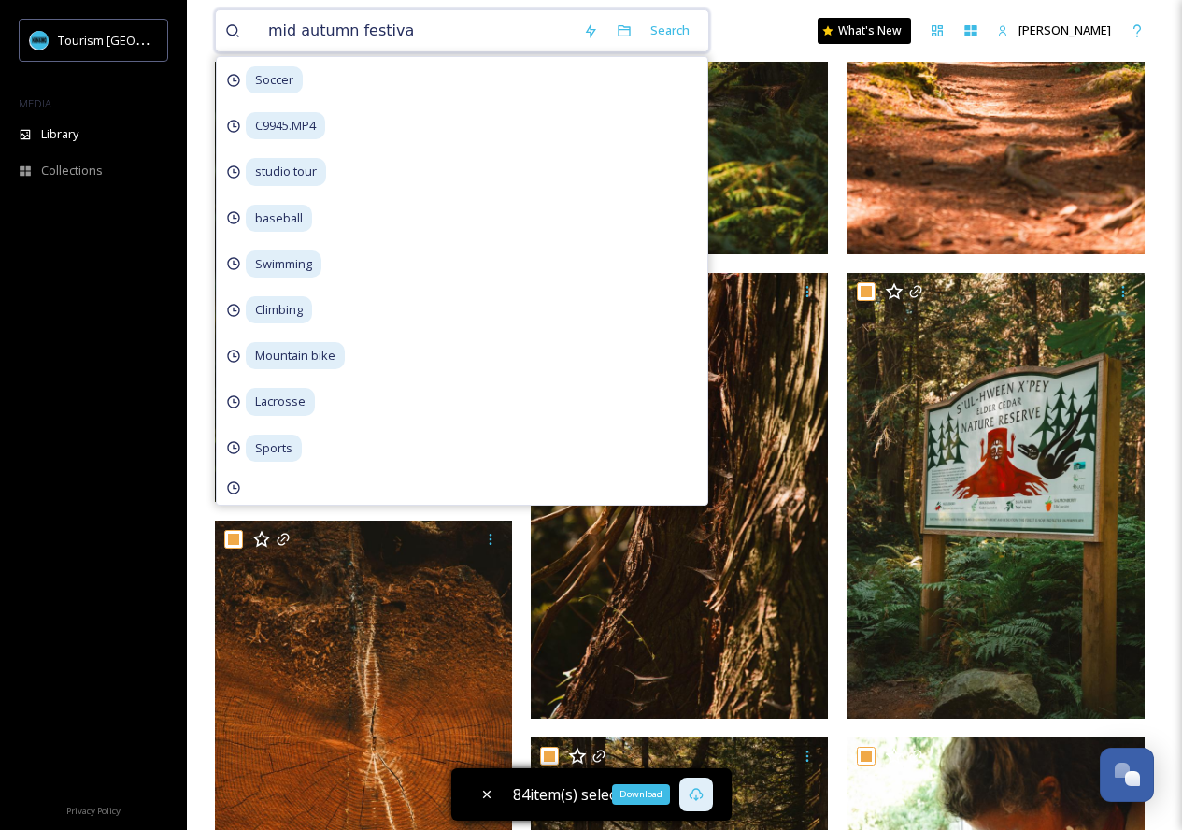
type input "mid autumn festival"
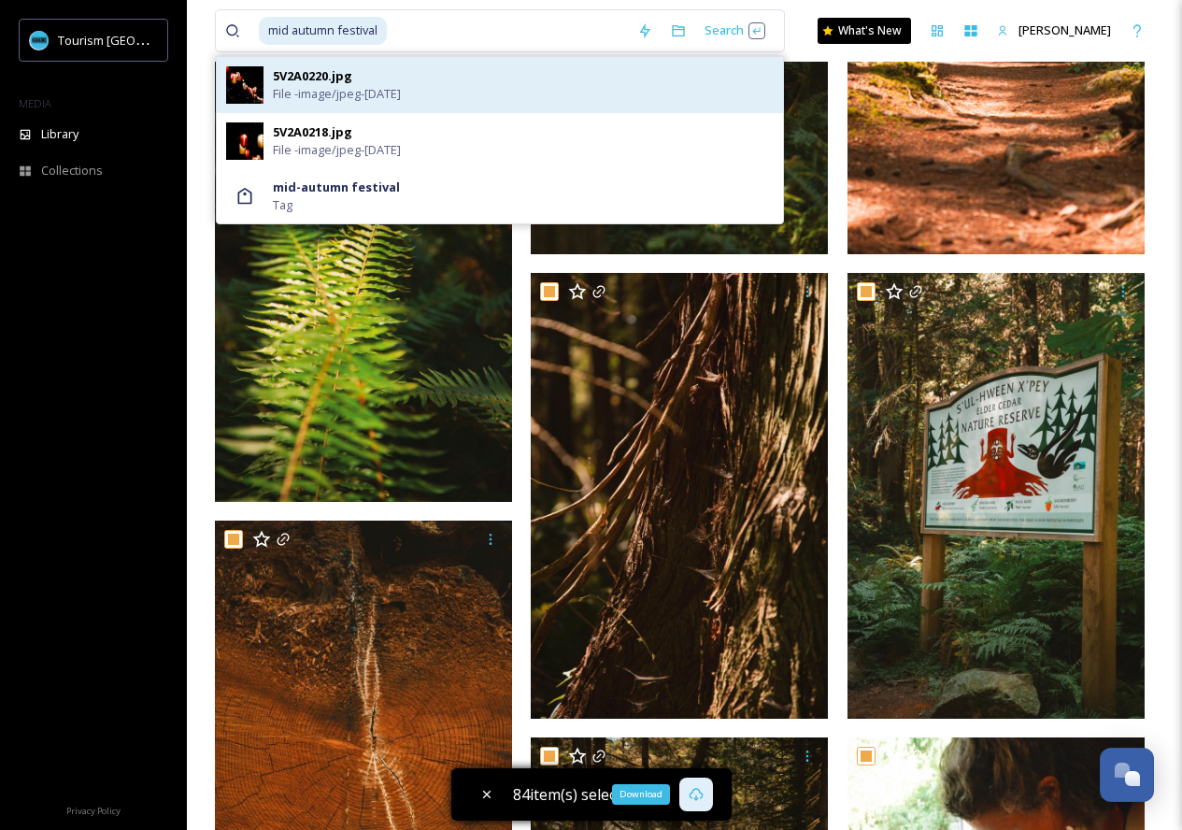
click at [383, 76] on div "5V2A0220.jpg File - image/jpeg - [DATE]" at bounding box center [523, 85] width 501 height 36
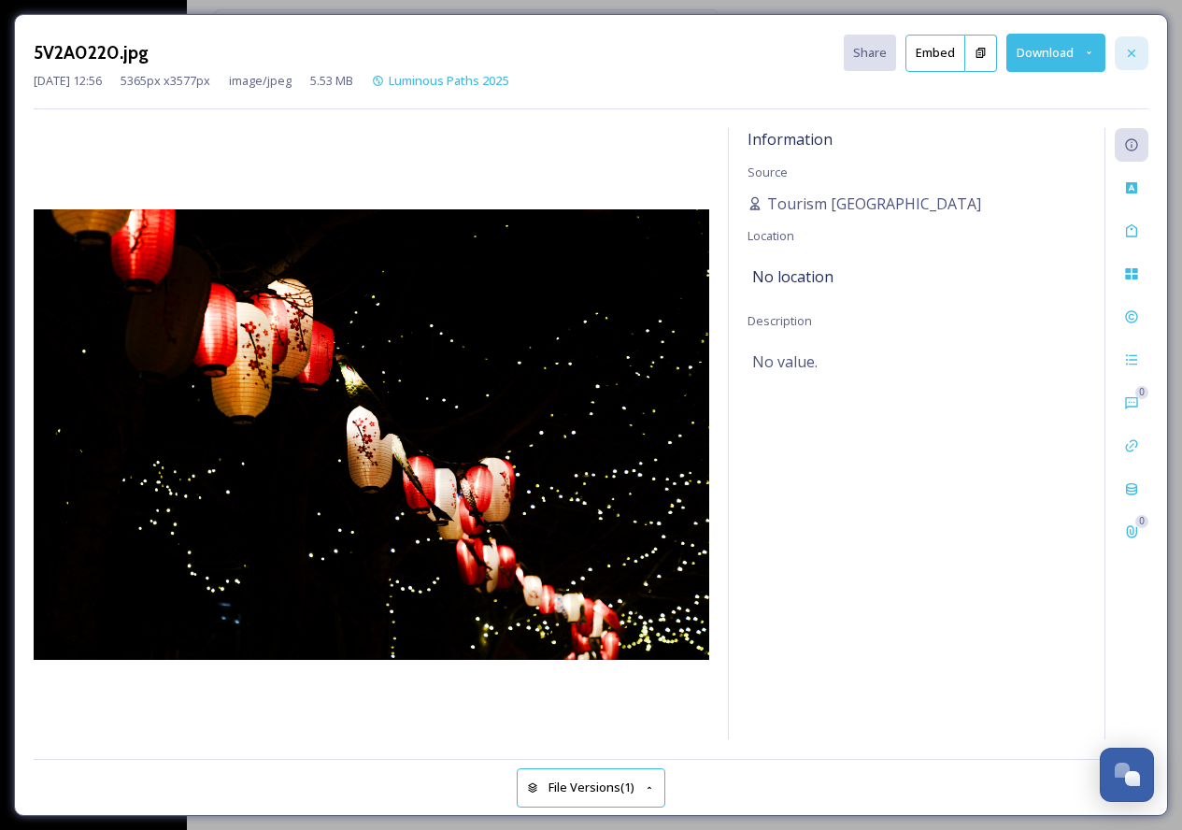
click at [1141, 40] on div at bounding box center [1132, 53] width 34 height 34
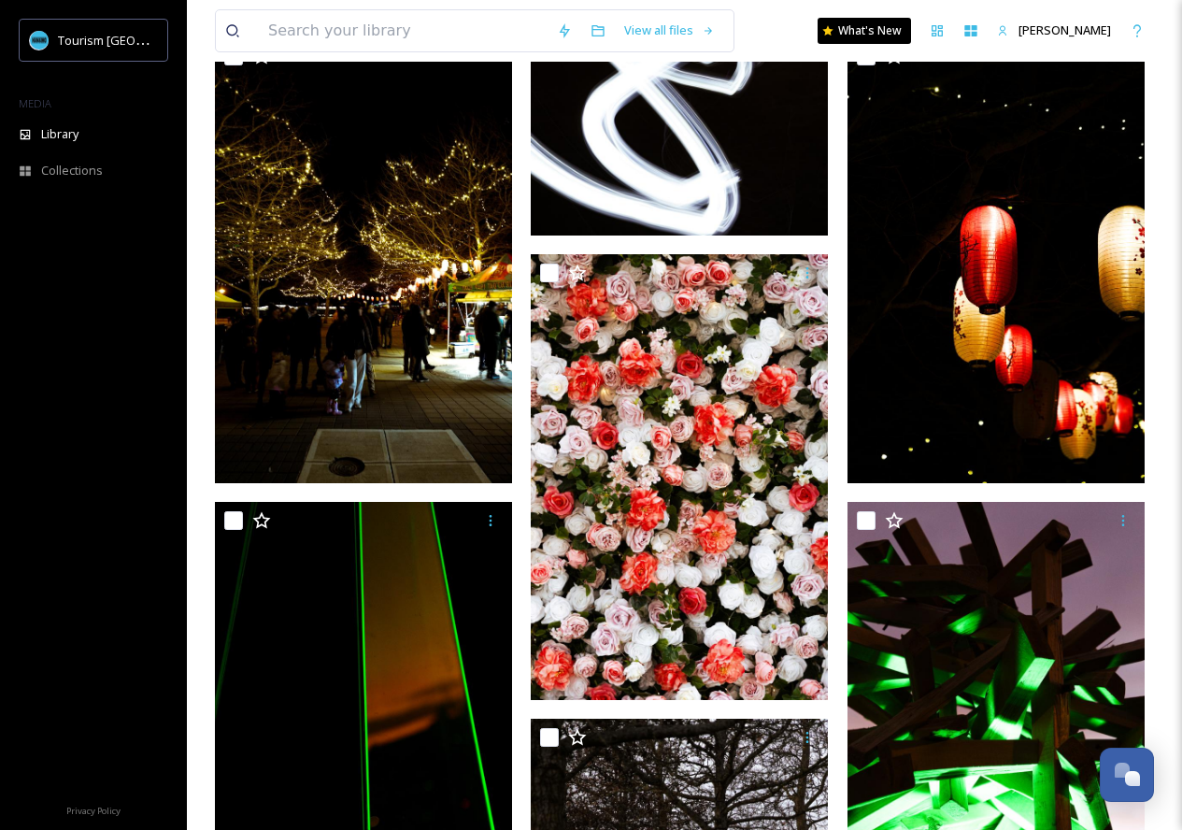
scroll to position [3061, 0]
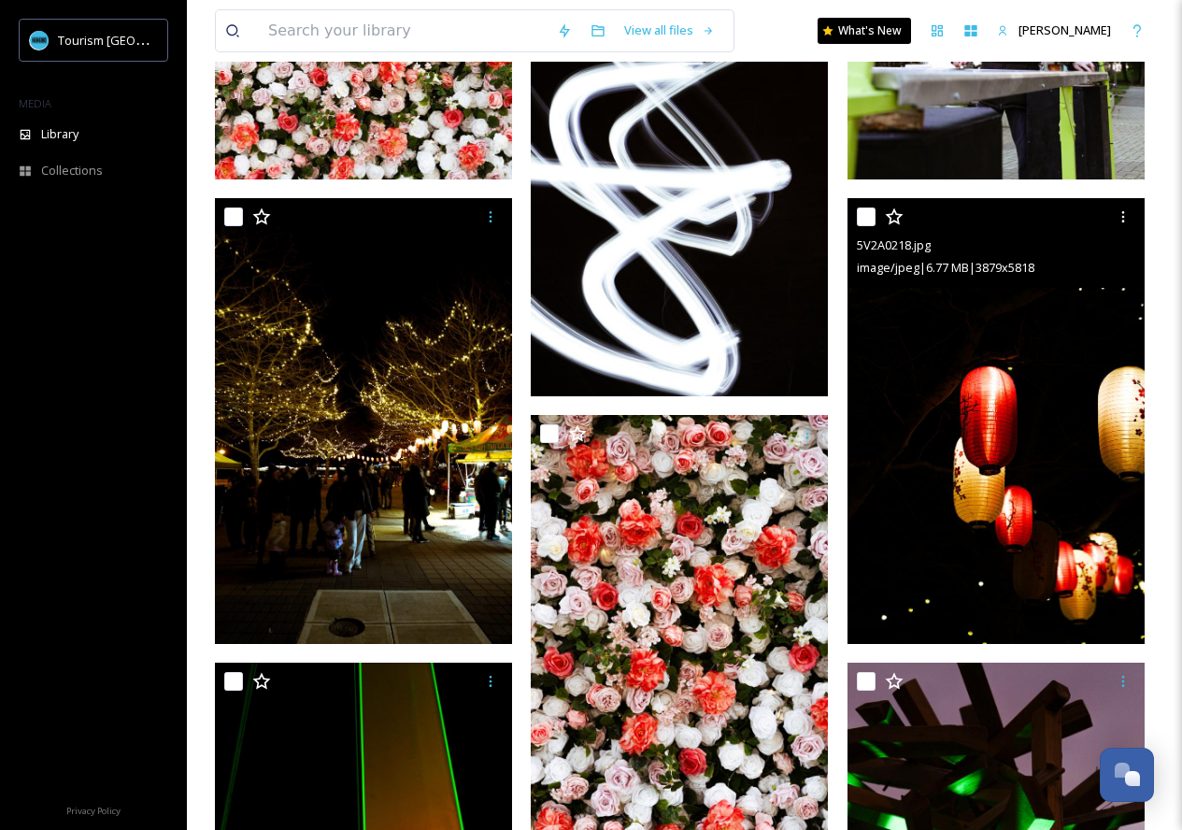
click at [1045, 322] on img at bounding box center [996, 421] width 297 height 446
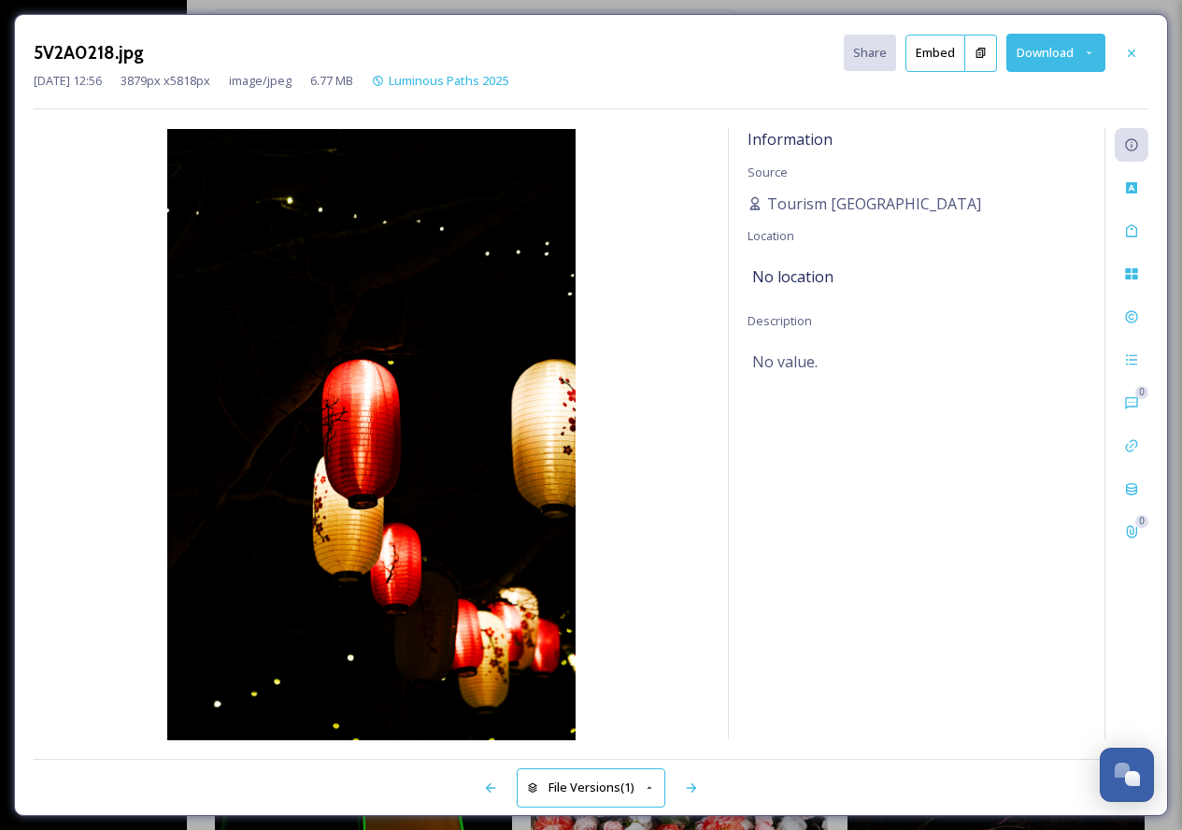
click at [1026, 47] on button "Download" at bounding box center [1056, 53] width 99 height 38
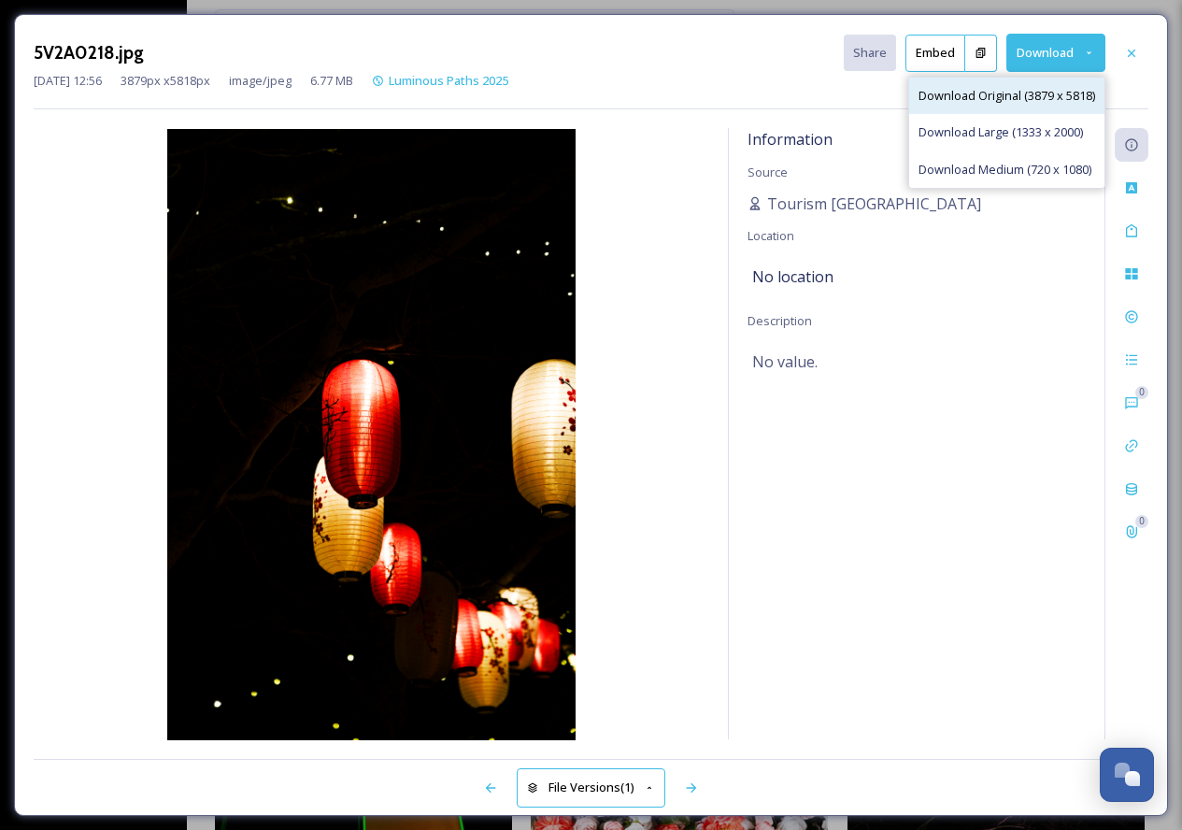
click at [1036, 102] on span "Download Original (3879 x 5818)" at bounding box center [1007, 96] width 177 height 18
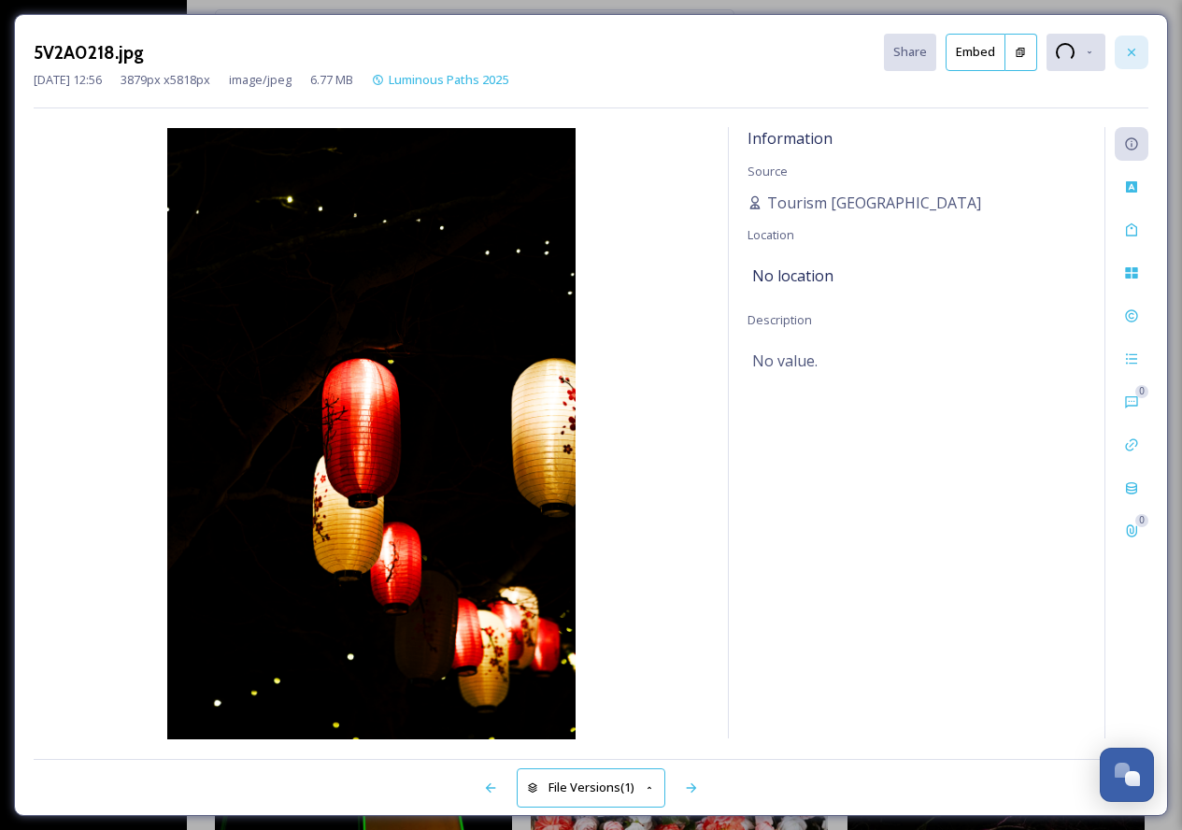
click at [1133, 50] on icon at bounding box center [1131, 52] width 7 height 7
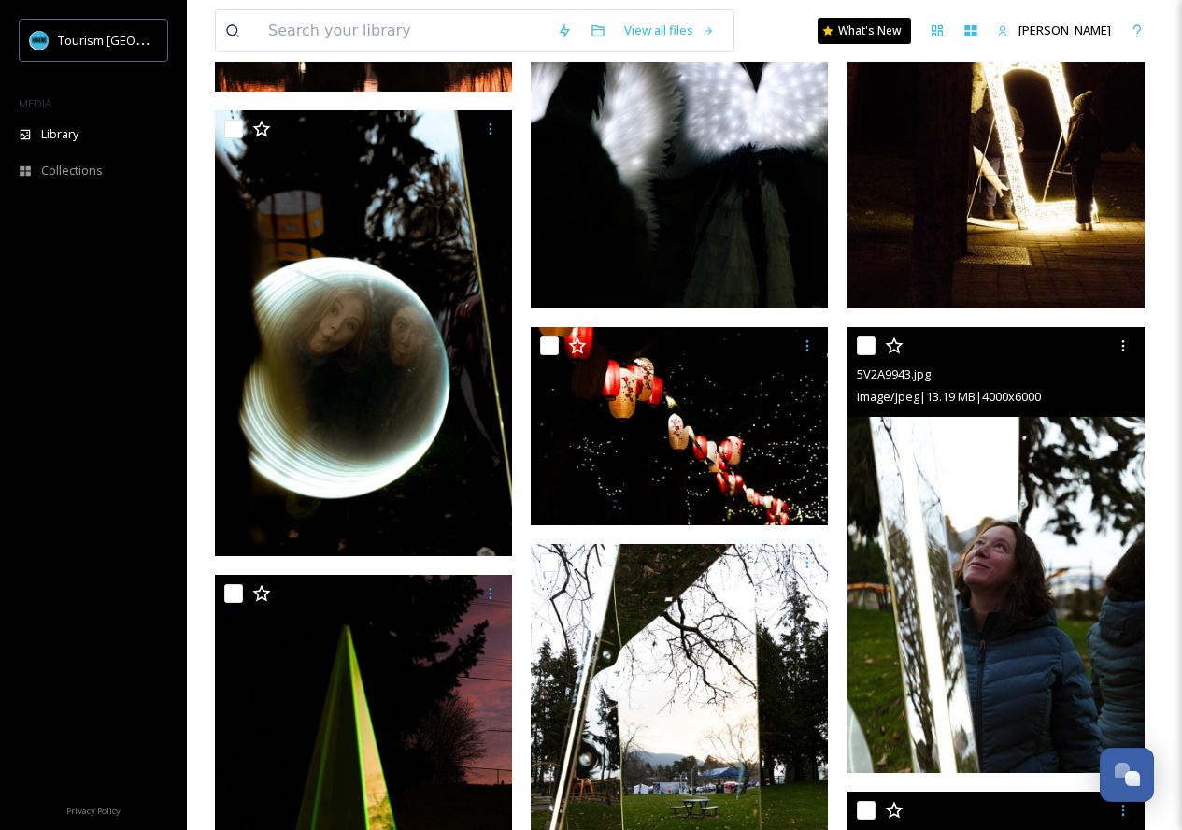
scroll to position [608, 0]
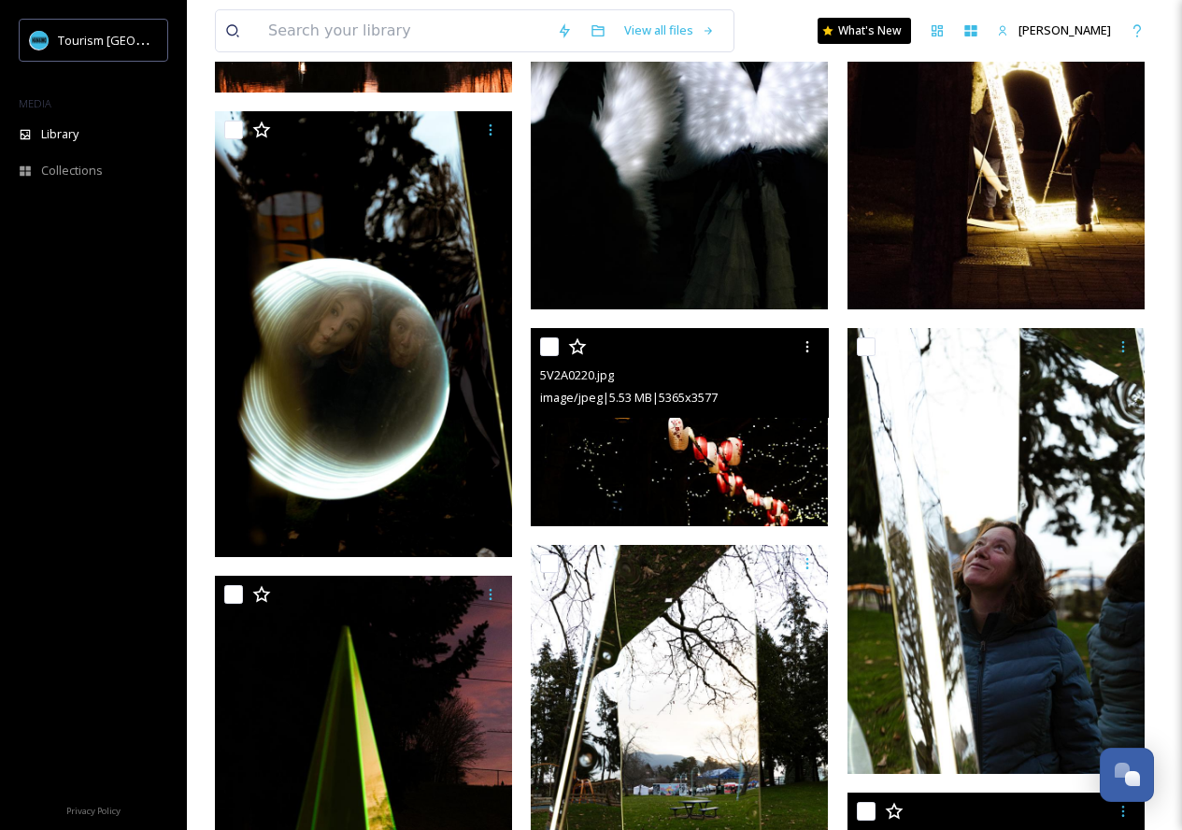
click at [679, 390] on span "image/jpeg | 5.53 MB | 5365 x 3577" at bounding box center [629, 397] width 178 height 17
click at [680, 455] on img at bounding box center [679, 427] width 297 height 198
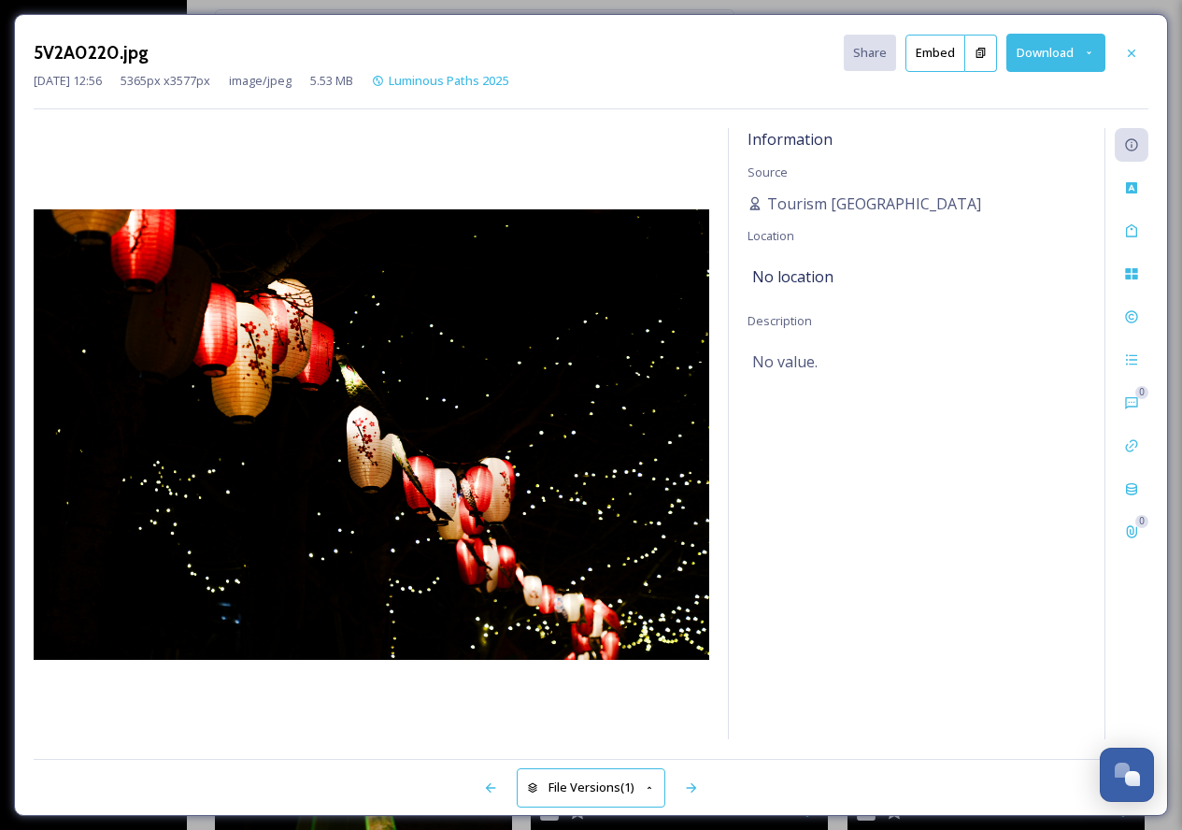
click at [1078, 58] on button "Download" at bounding box center [1056, 53] width 99 height 38
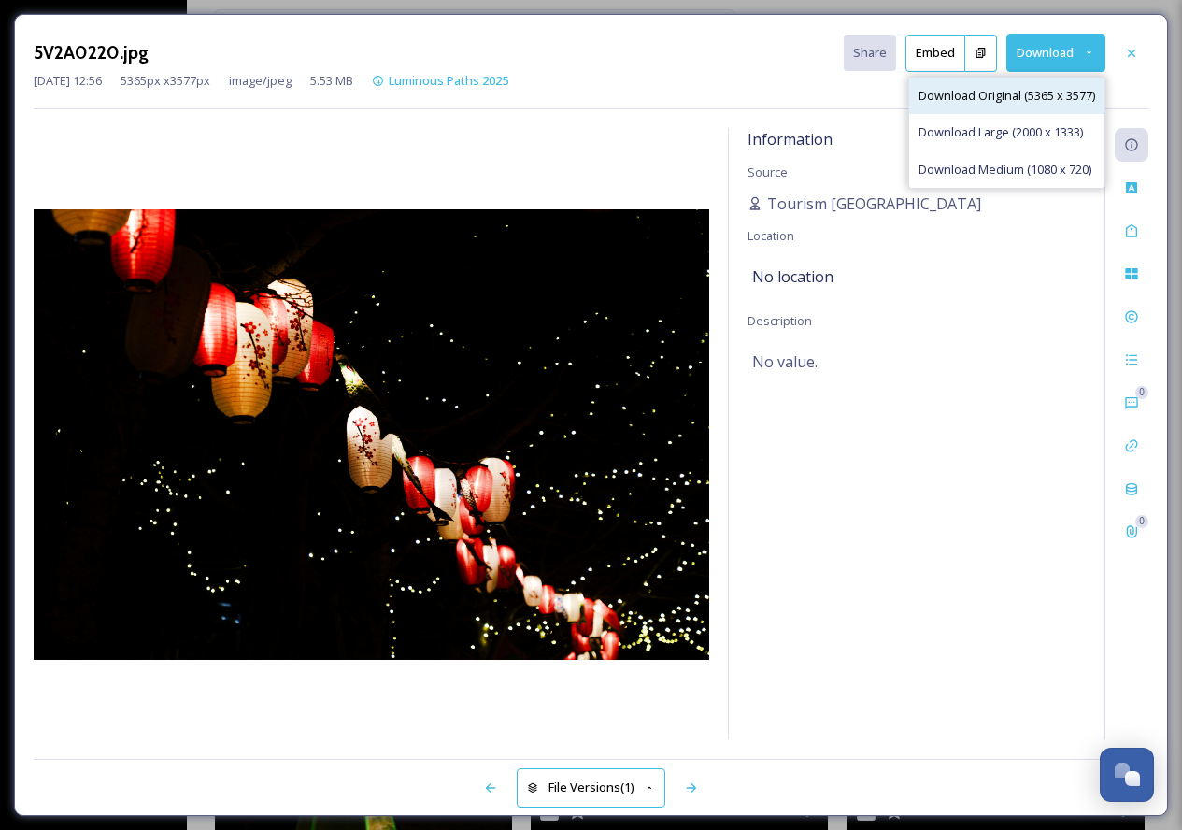
click at [1049, 100] on span "Download Original (5365 x 3577)" at bounding box center [1007, 96] width 177 height 18
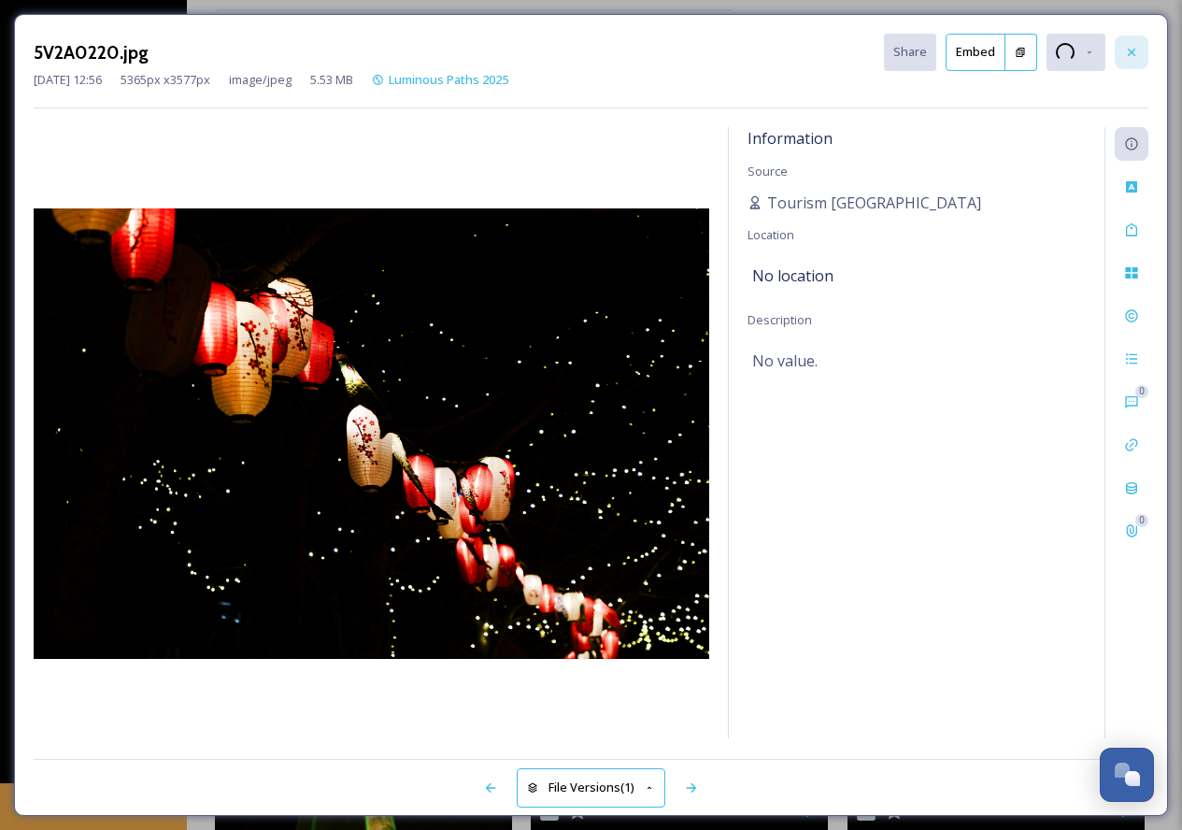
click at [1136, 47] on icon at bounding box center [1131, 52] width 15 height 15
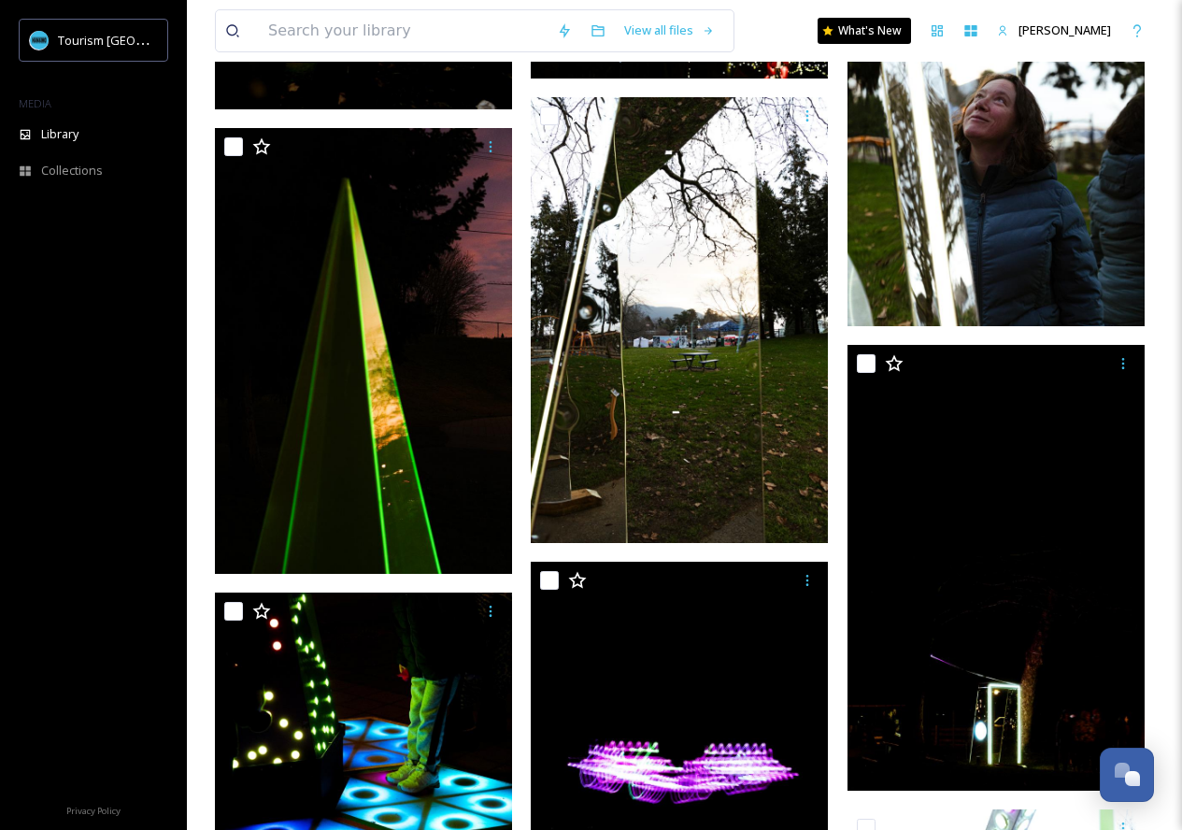
scroll to position [1051, 0]
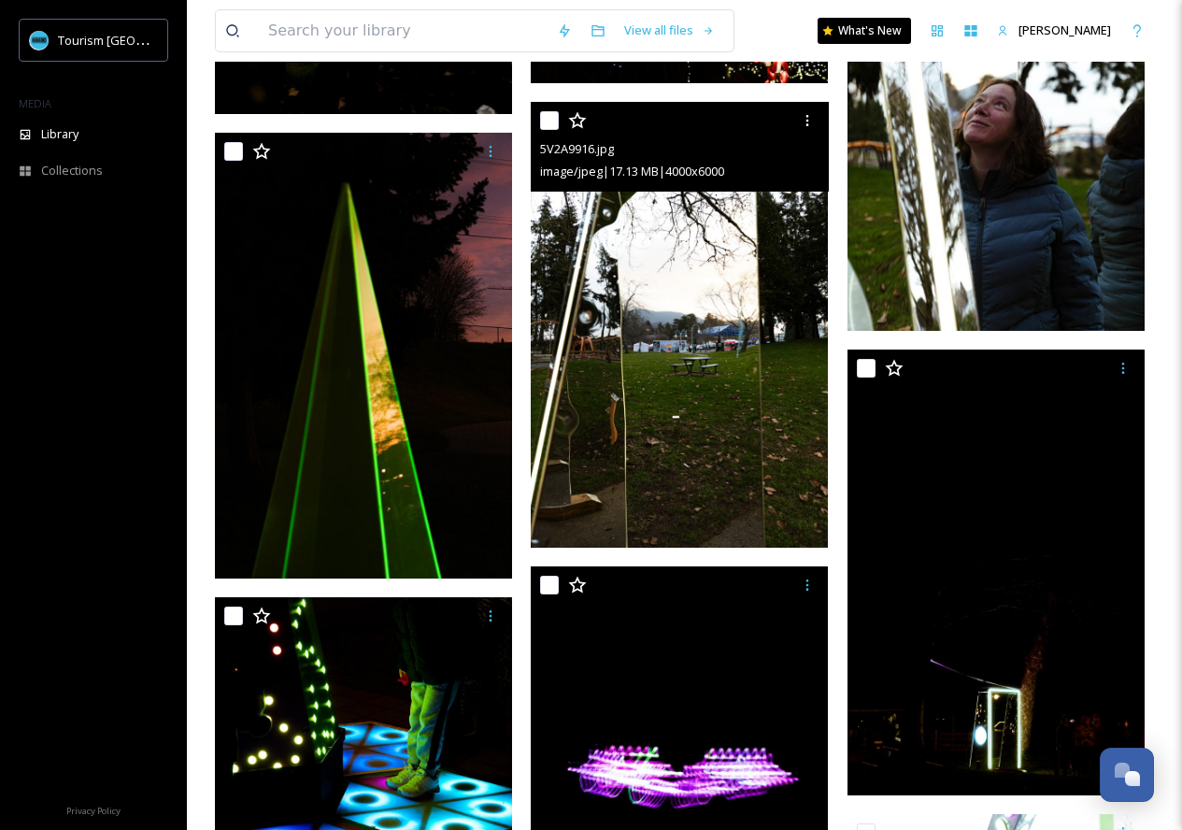
click at [717, 385] on img at bounding box center [679, 325] width 297 height 446
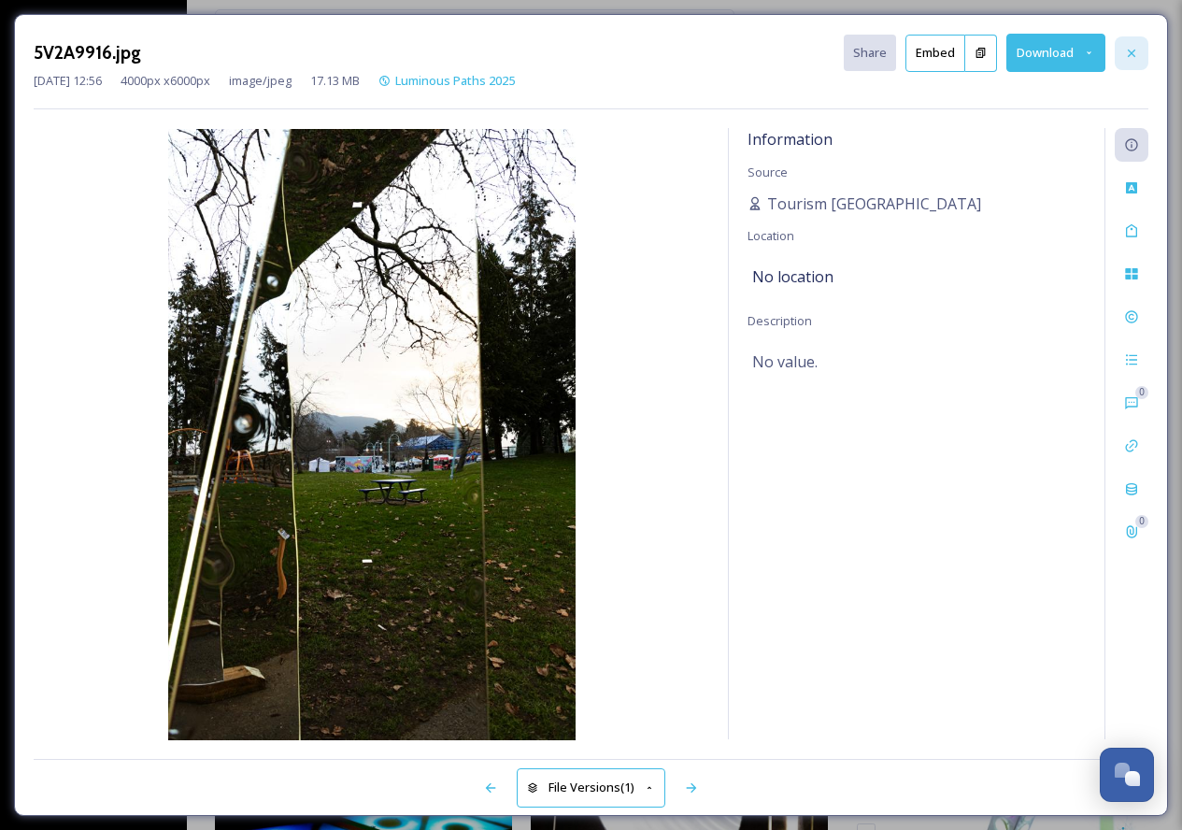
click at [1146, 47] on div at bounding box center [1132, 53] width 34 height 34
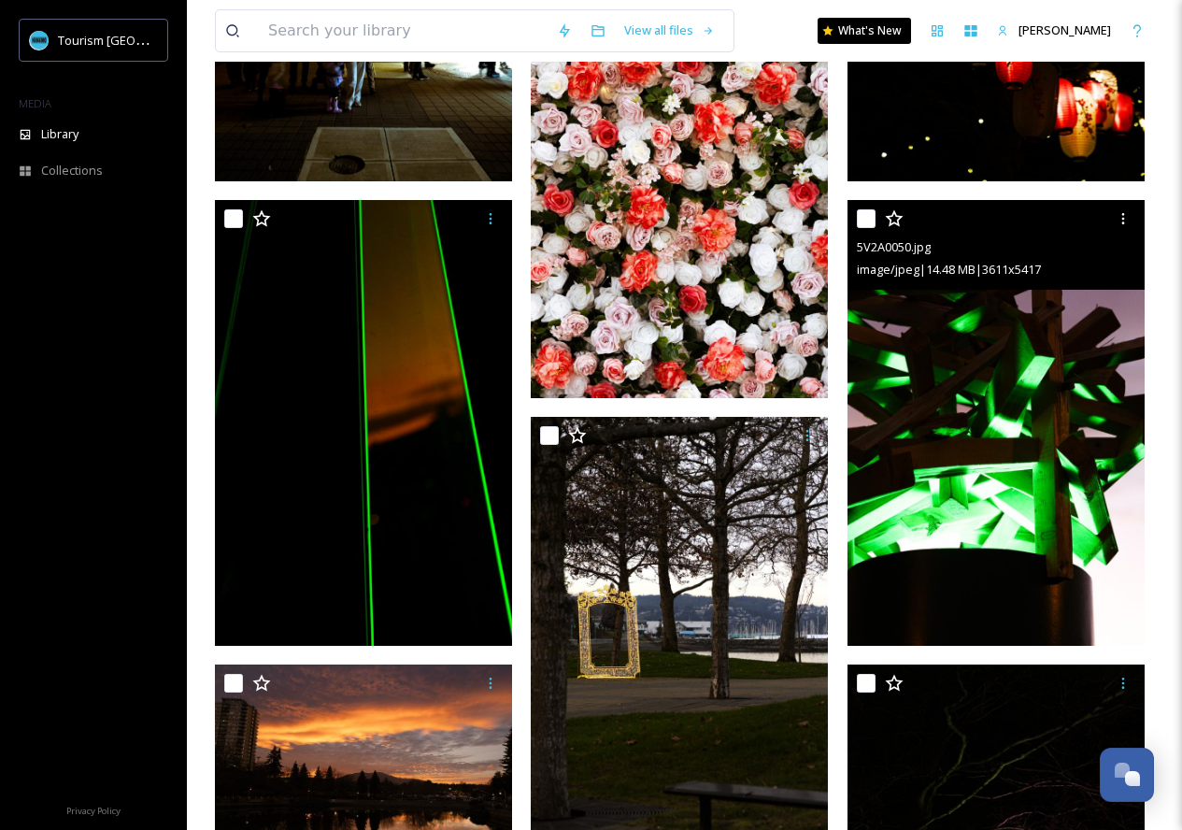
scroll to position [4300, 0]
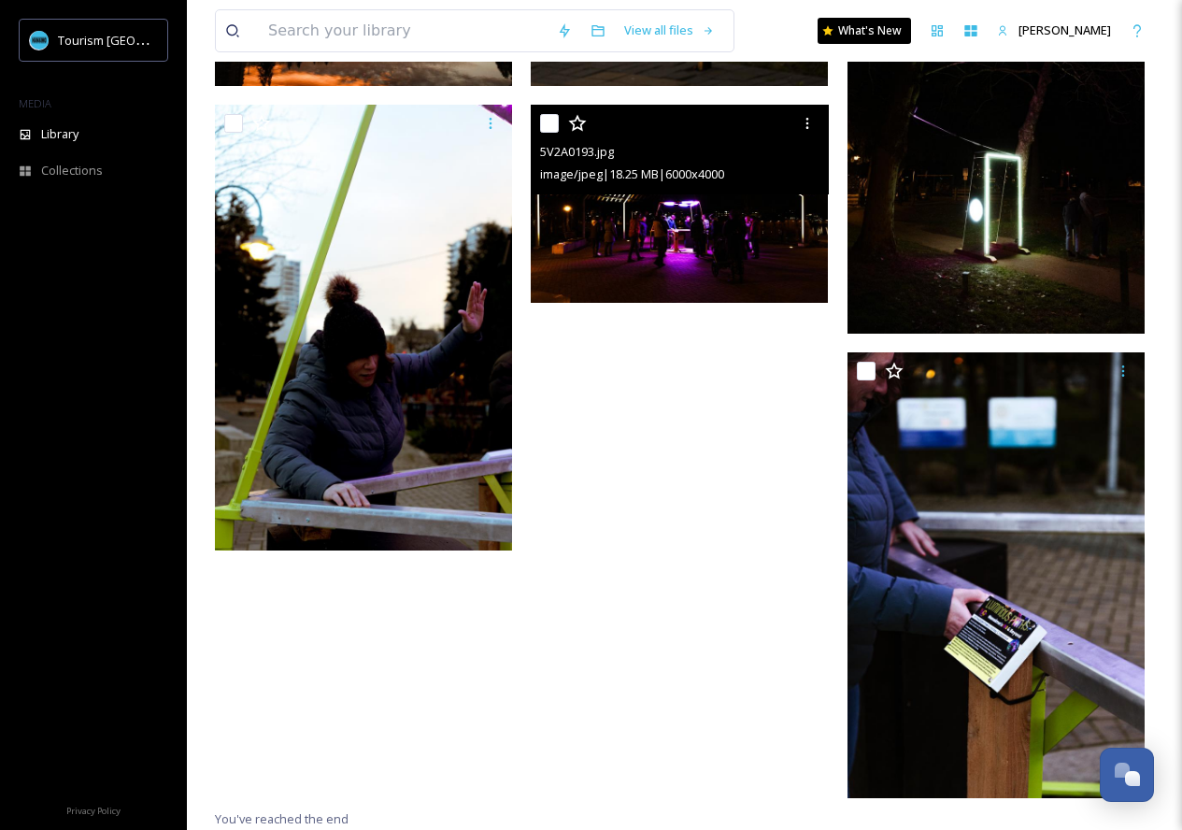
drag, startPoint x: 691, startPoint y: 202, endPoint x: 666, endPoint y: 150, distance: 57.7
click at [666, 150] on div "5V2A0193.jpg" at bounding box center [681, 151] width 283 height 22
click at [681, 264] on img at bounding box center [679, 204] width 297 height 198
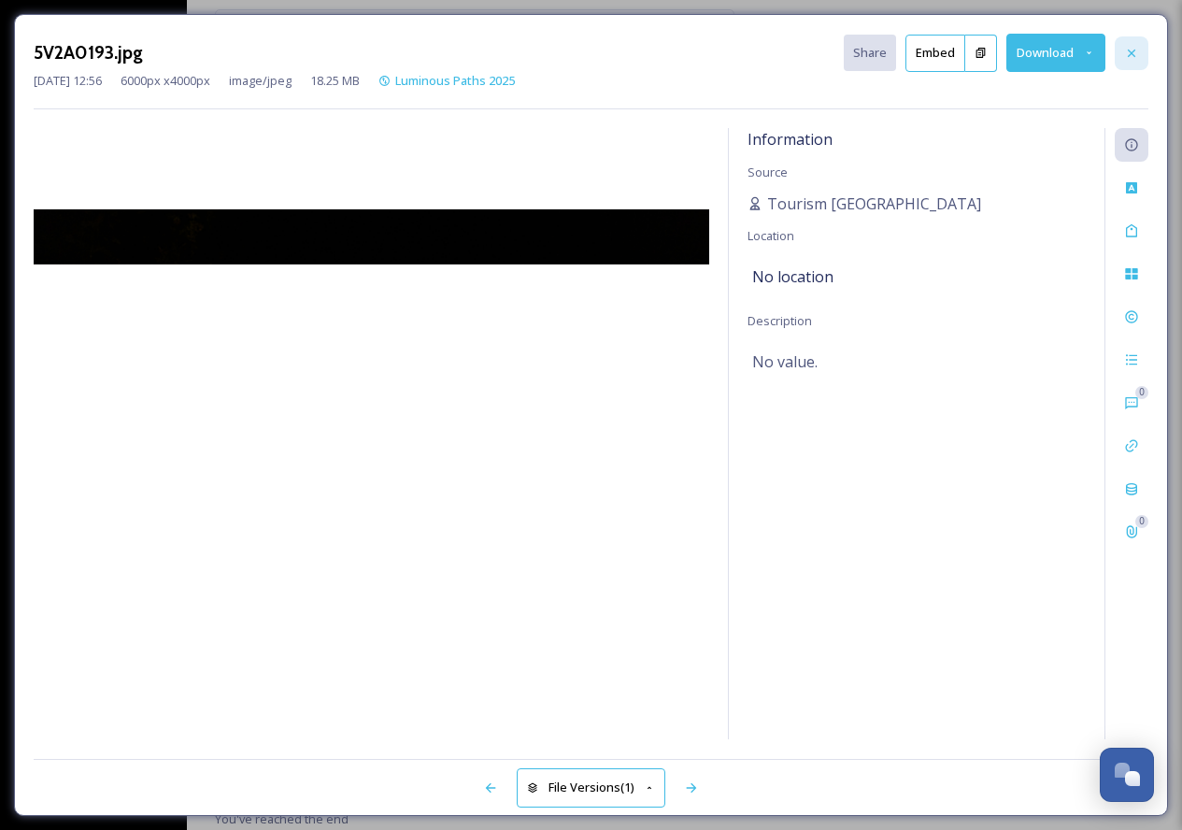
click at [1125, 46] on icon at bounding box center [1131, 53] width 15 height 15
